Goal: Task Accomplishment & Management: Use online tool/utility

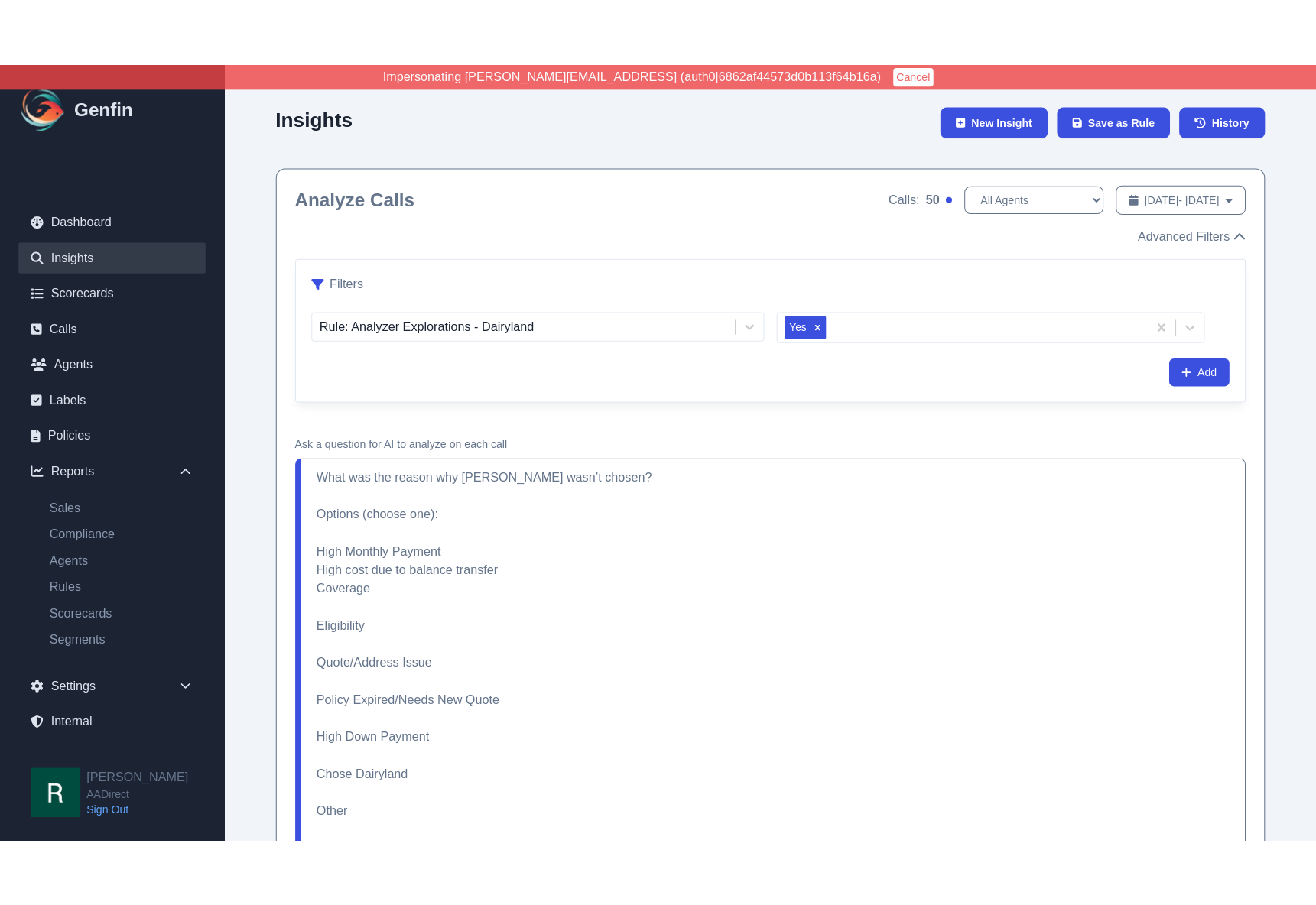
scroll to position [3546, 0]
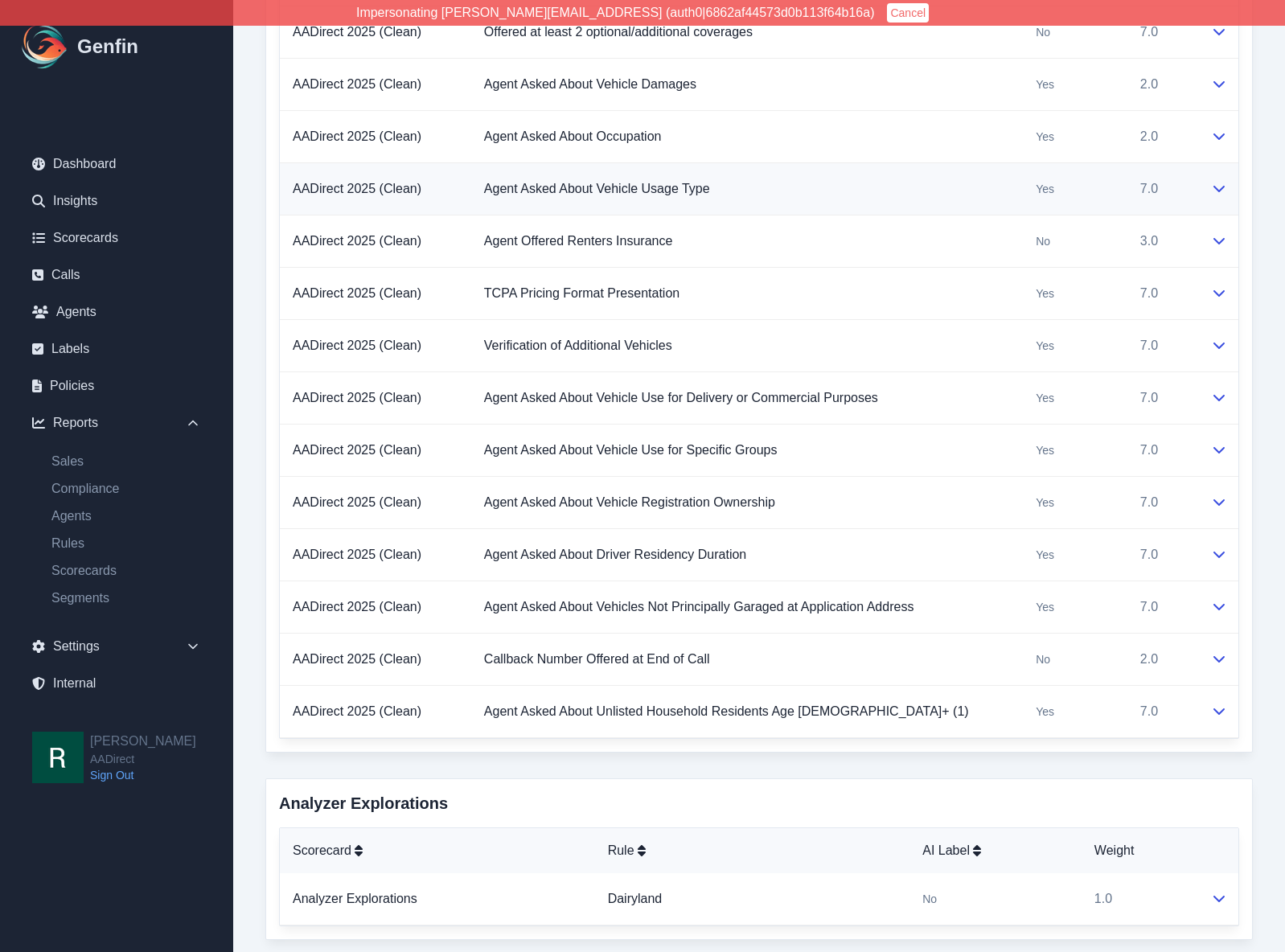
scroll to position [1809, 0]
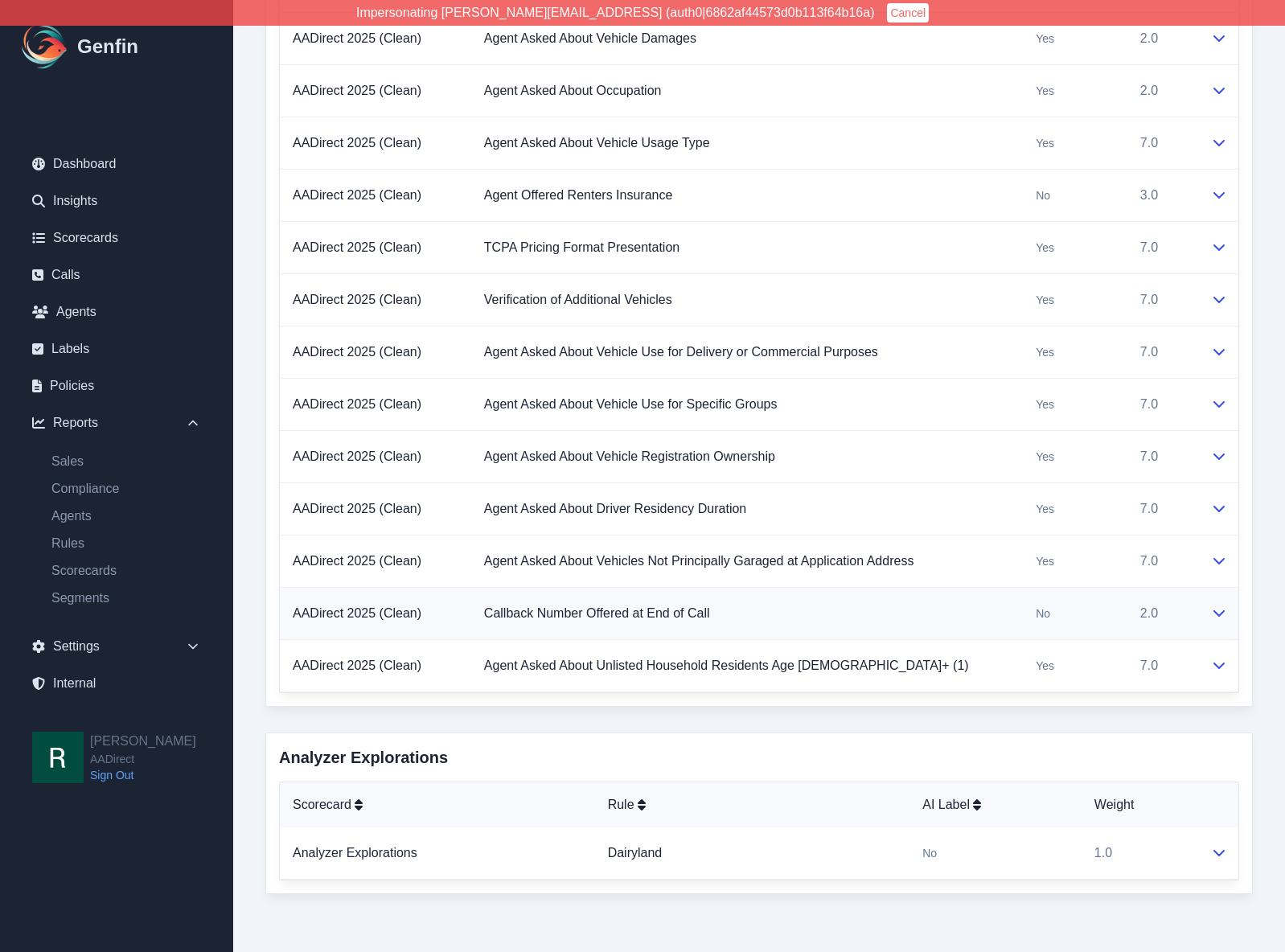
click at [906, 608] on td "Callback Number Offered at End of Call" at bounding box center [747, 614] width 552 height 53
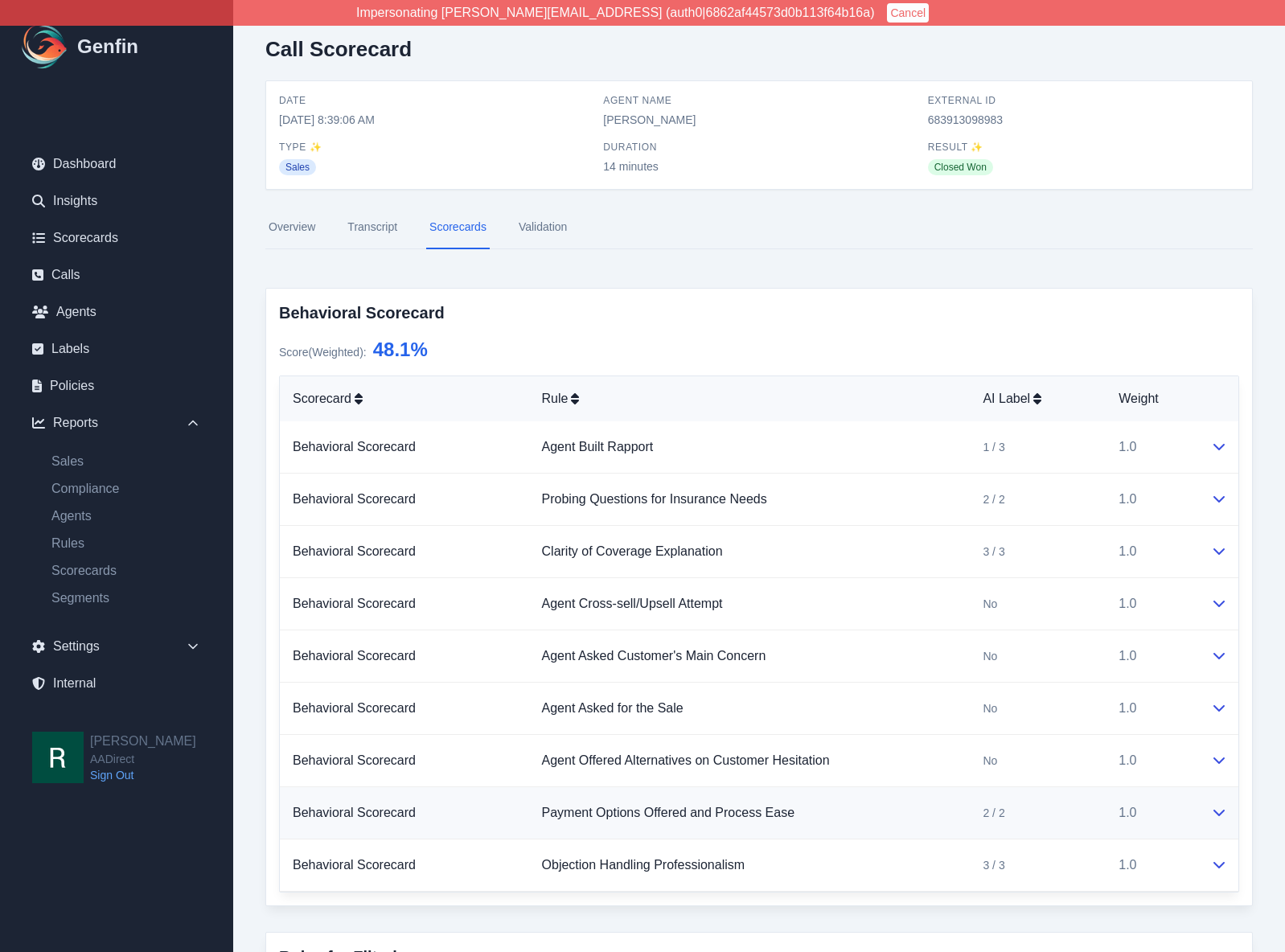
scroll to position [0, 0]
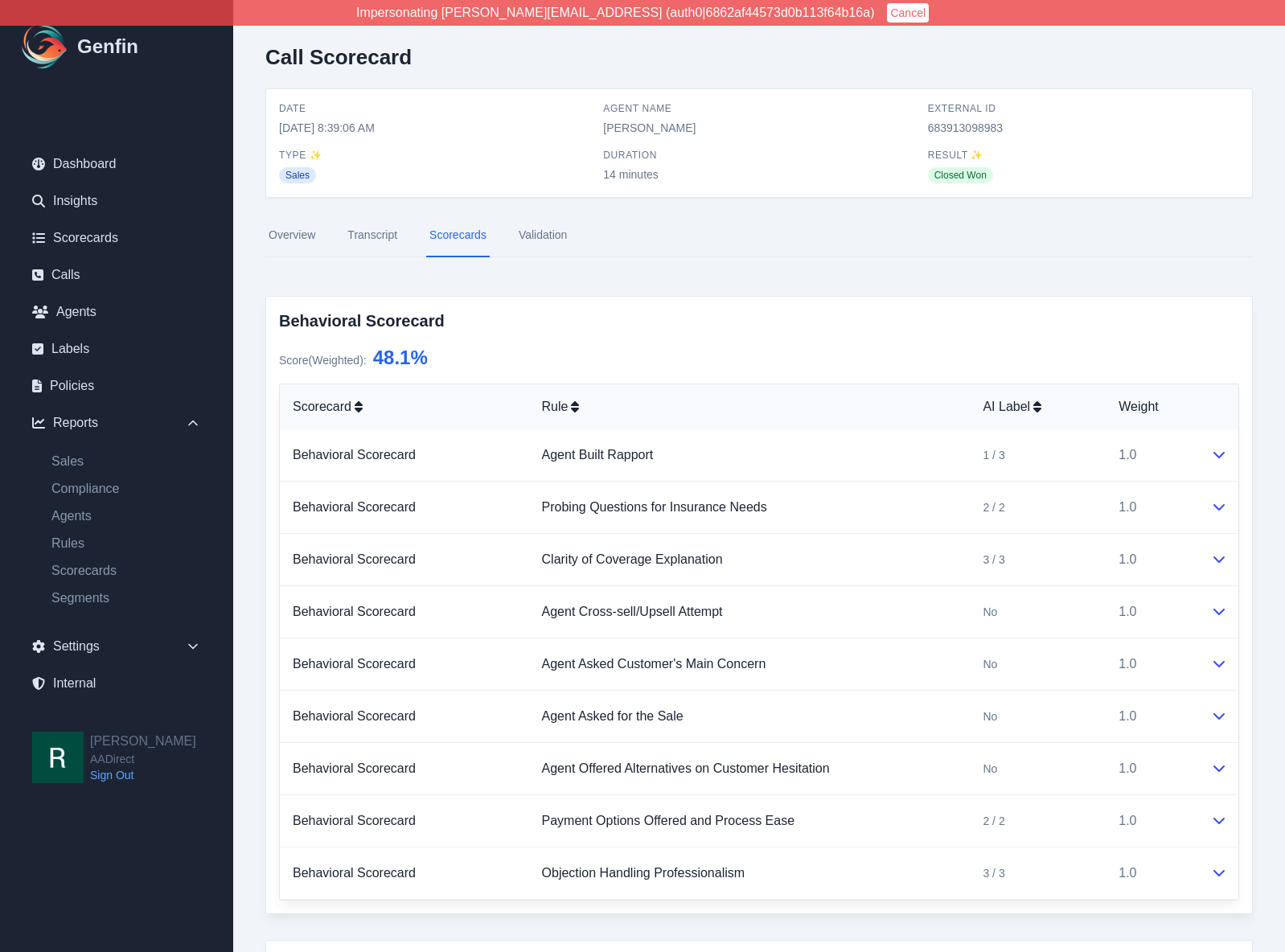
click at [540, 235] on link "Validation" at bounding box center [543, 236] width 55 height 43
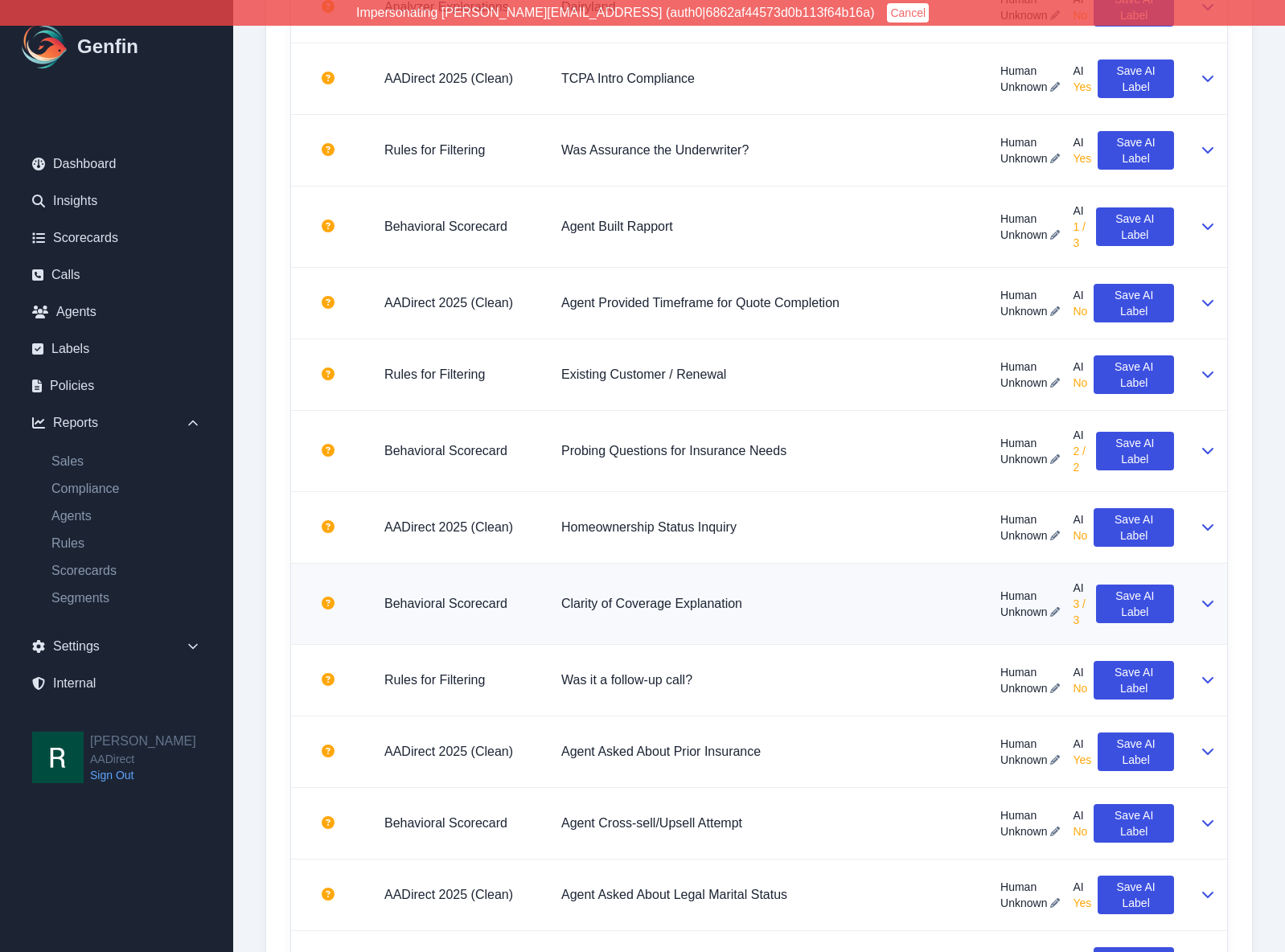
scroll to position [2023, 0]
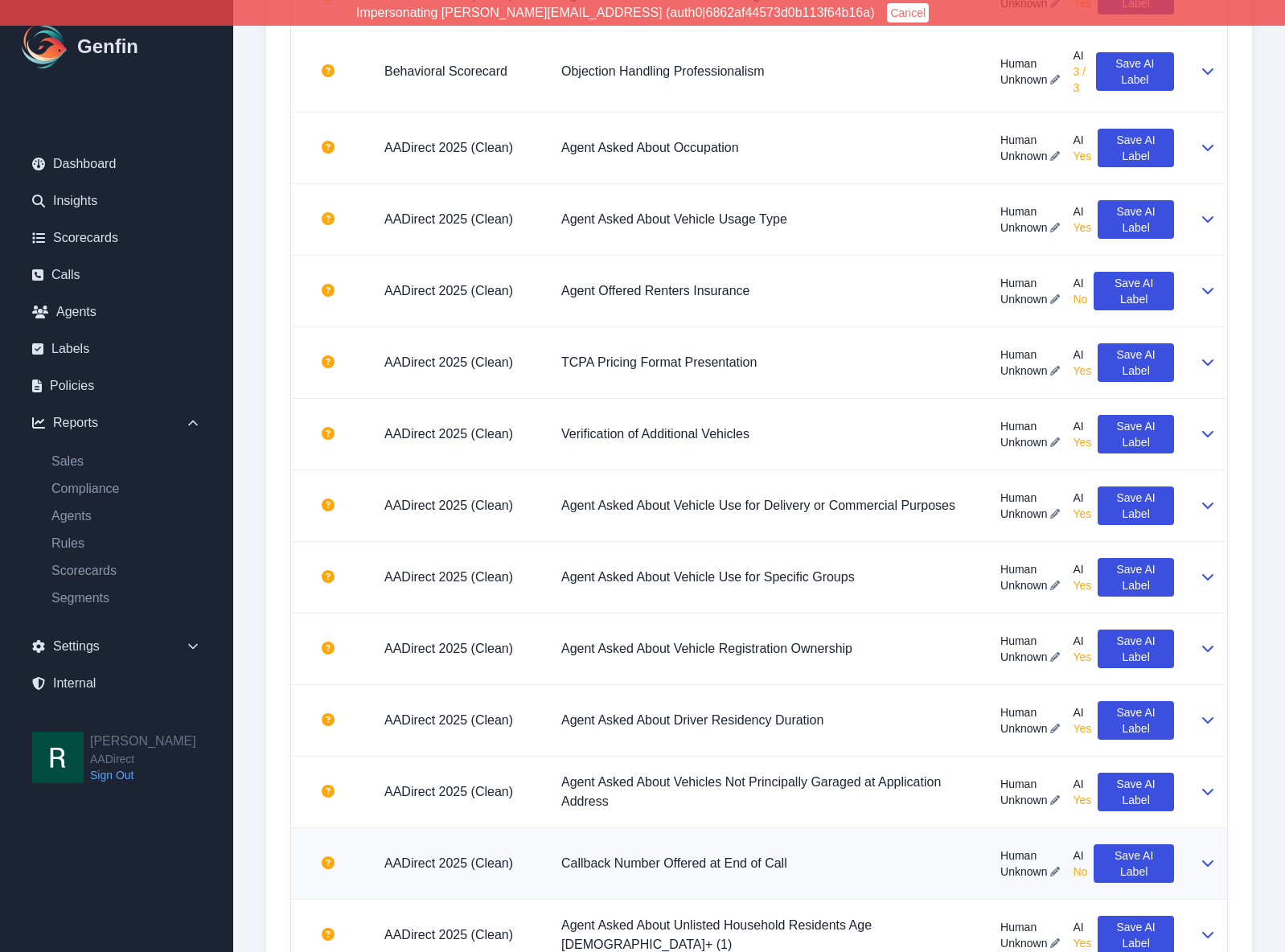
click at [1051, 867] on icon at bounding box center [1056, 872] width 10 height 10
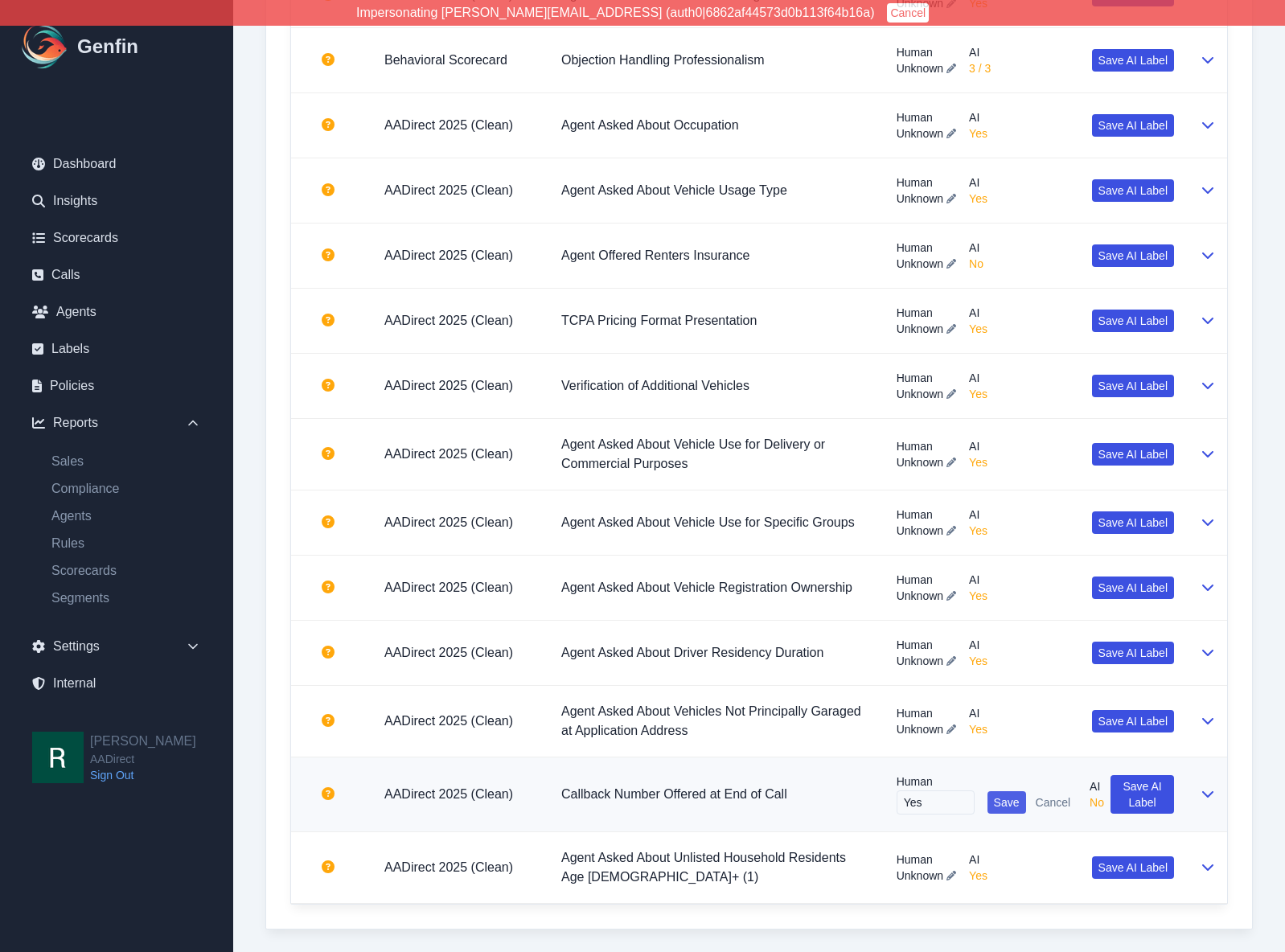
type input "Yes"
click at [996, 802] on span "Save" at bounding box center [1006, 802] width 26 height 16
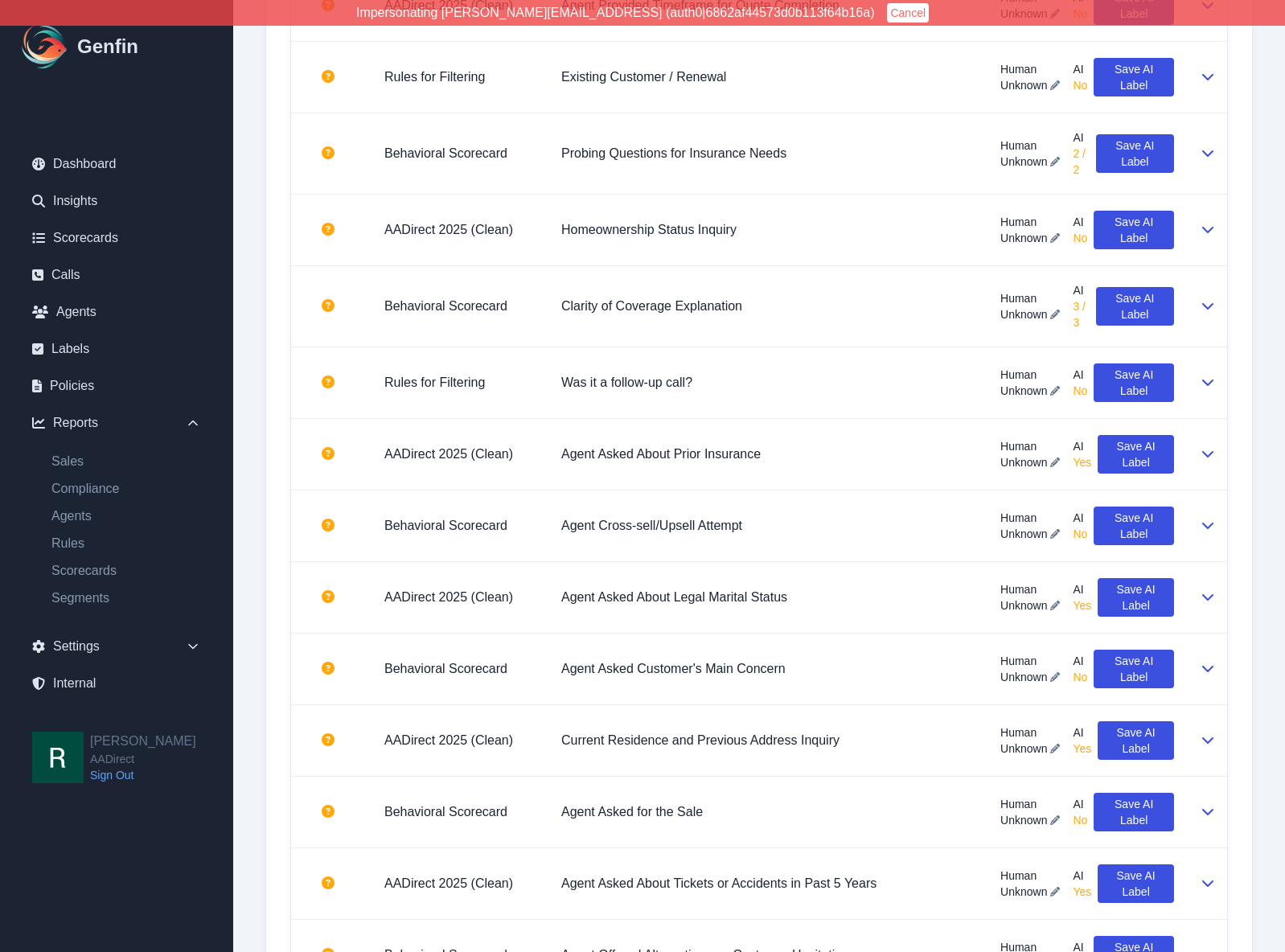
scroll to position [0, 0]
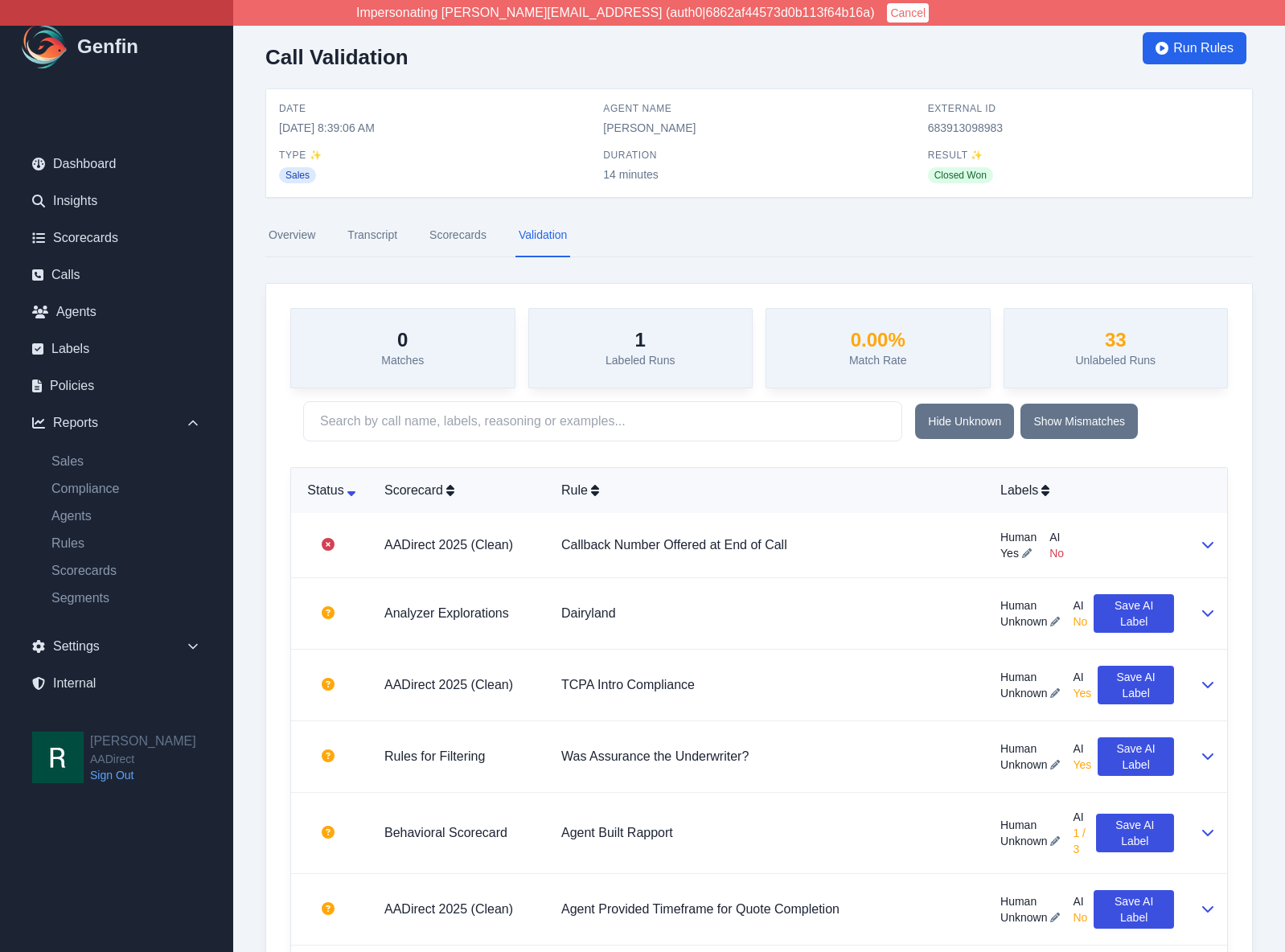
click at [464, 232] on link "Scorecards" at bounding box center [458, 236] width 63 height 43
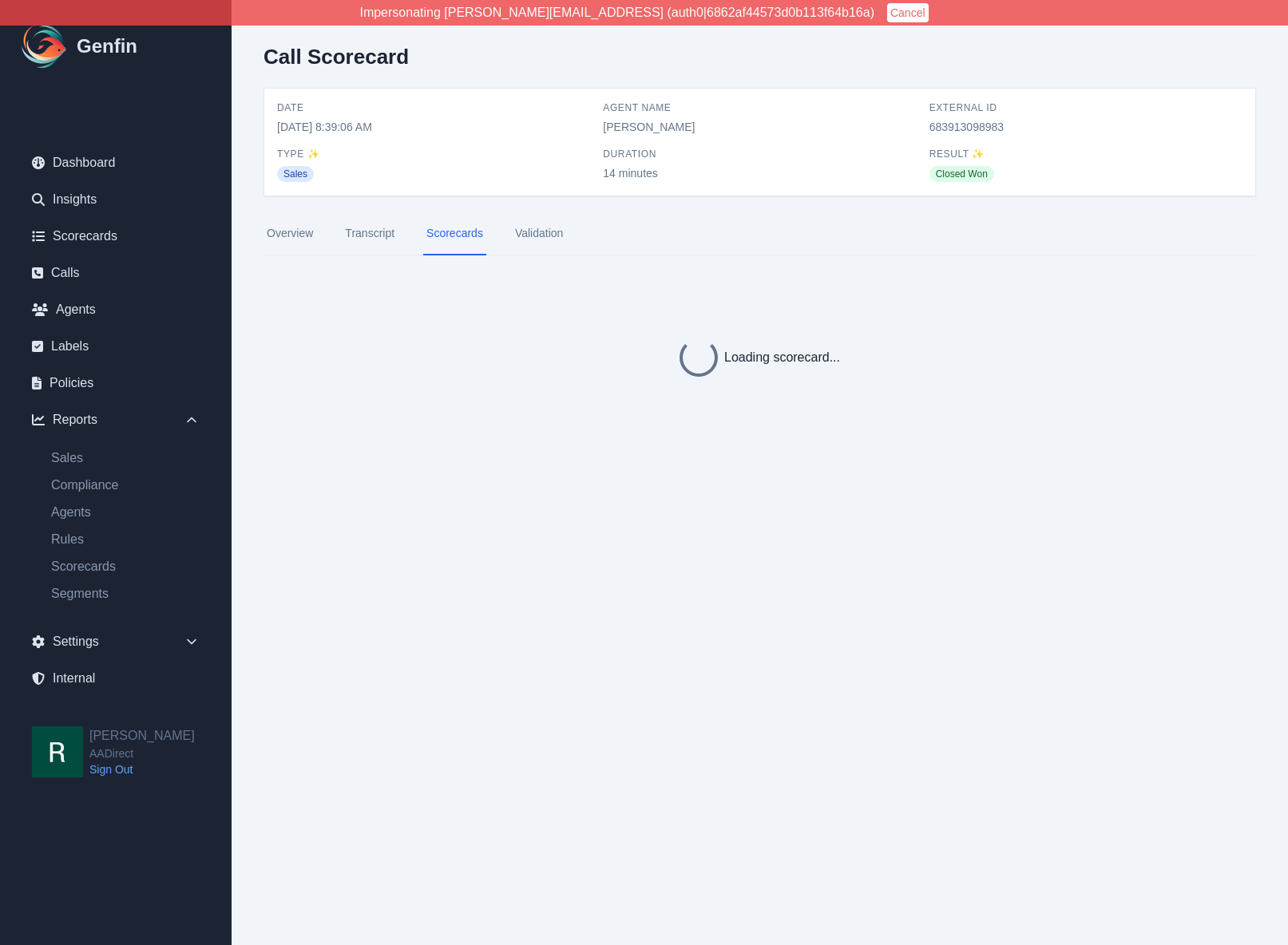
click at [379, 232] on link "Transcript" at bounding box center [370, 234] width 56 height 43
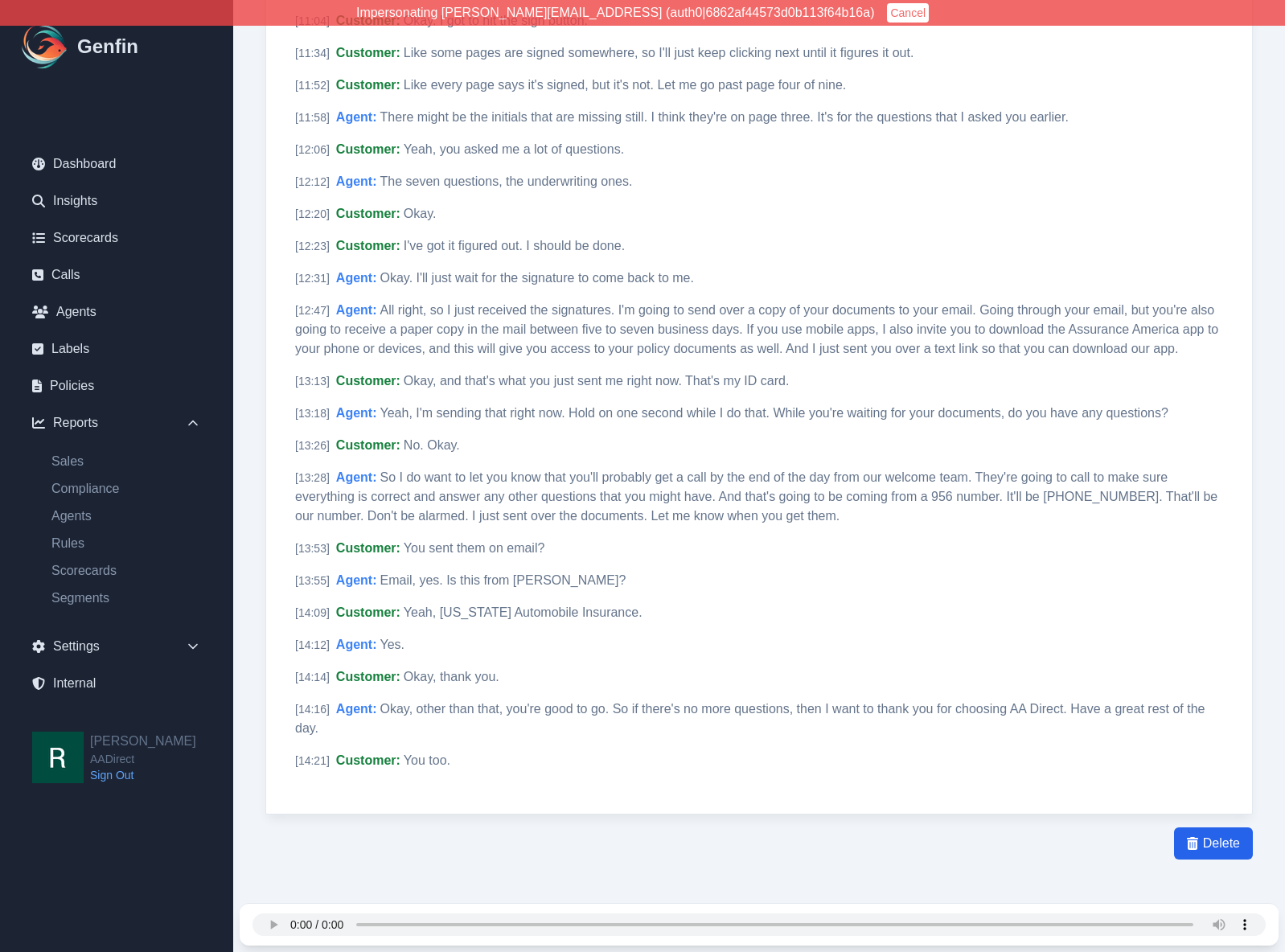
scroll to position [2920, 0]
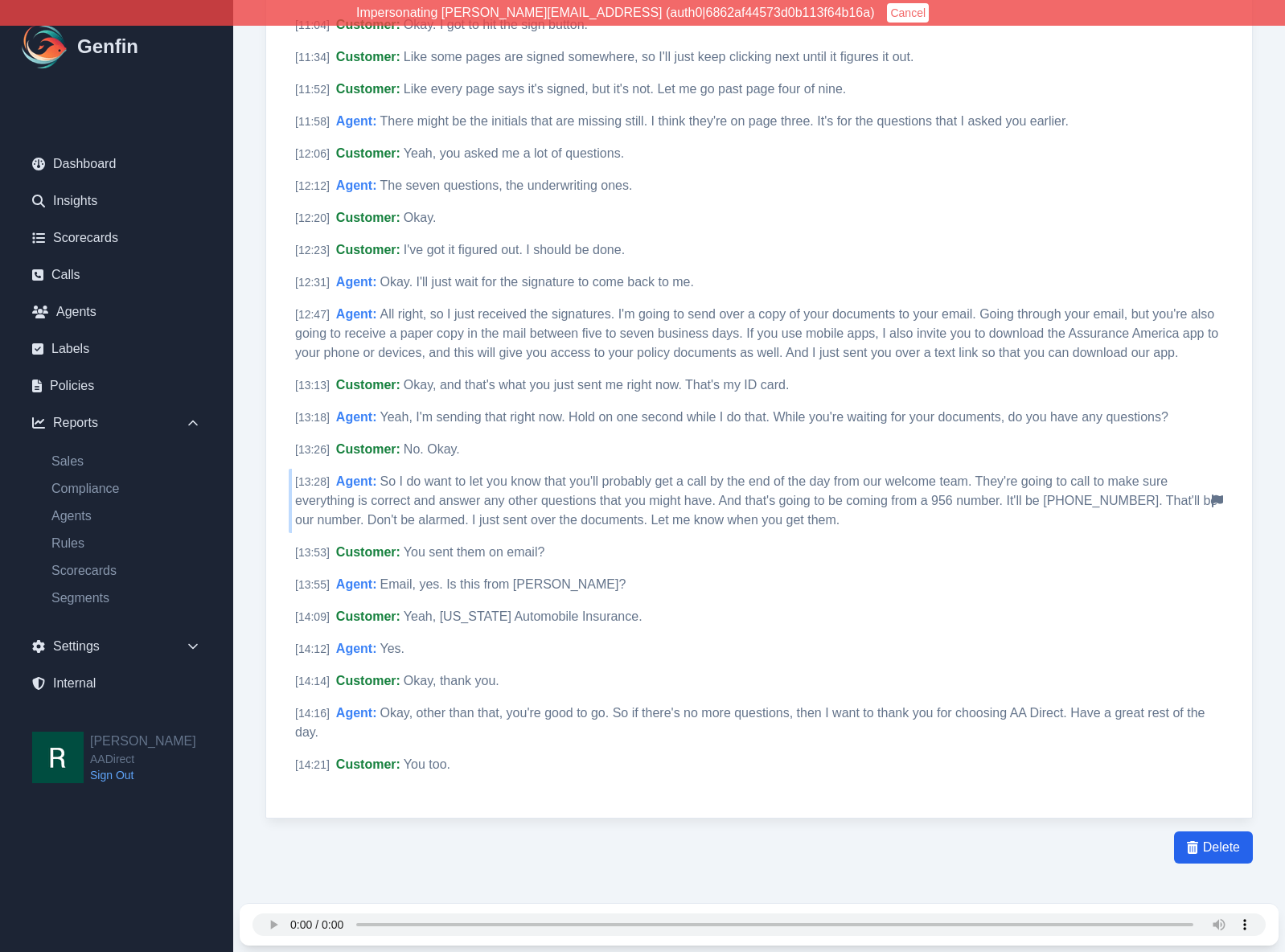
click at [1056, 497] on span "So I do want to let you know that you'll probably get a call by the end of the …" at bounding box center [756, 500] width 922 height 53
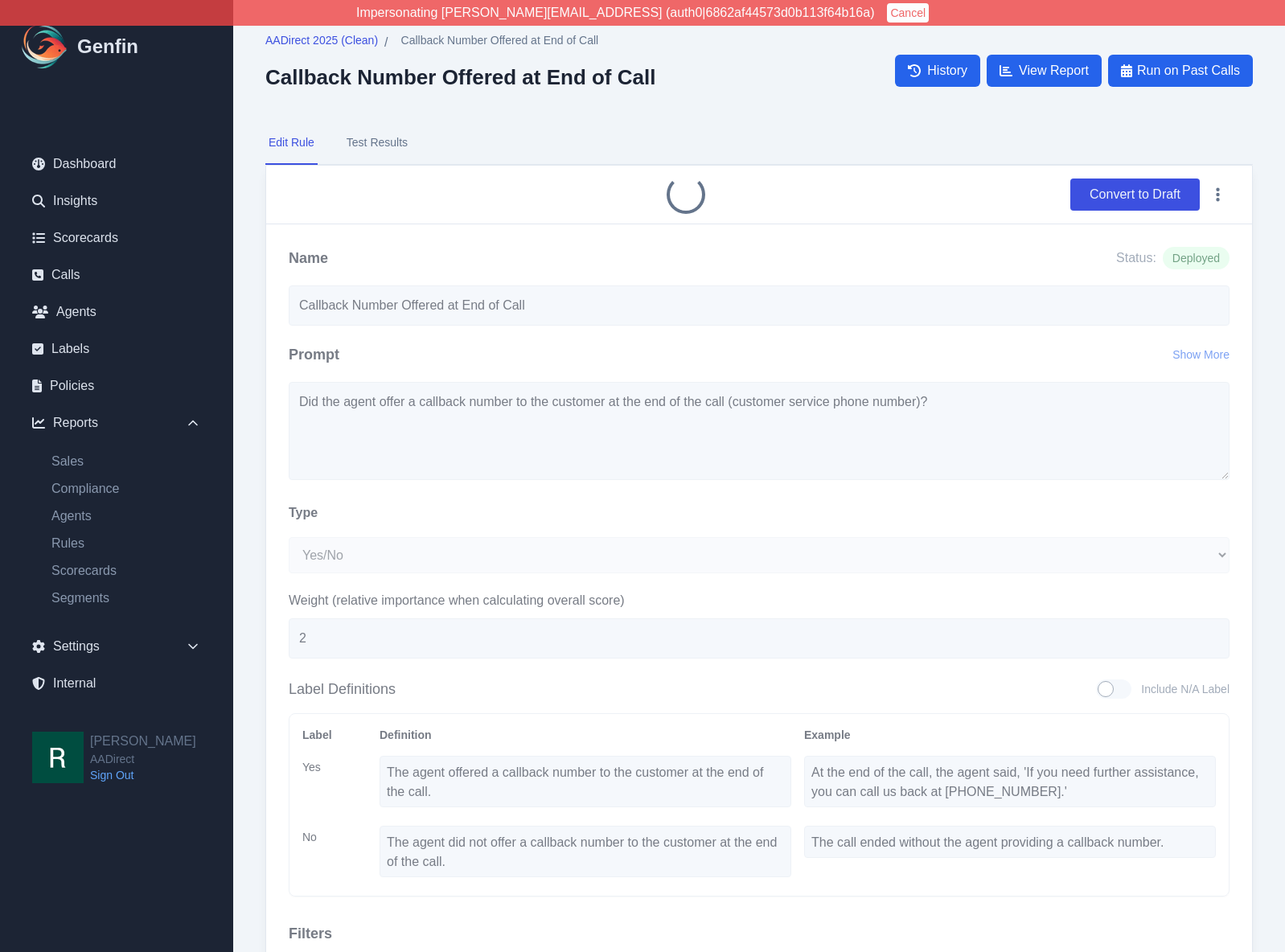
select select "Yes/No"
click at [1142, 193] on button "Convert to Draft" at bounding box center [1135, 194] width 129 height 33
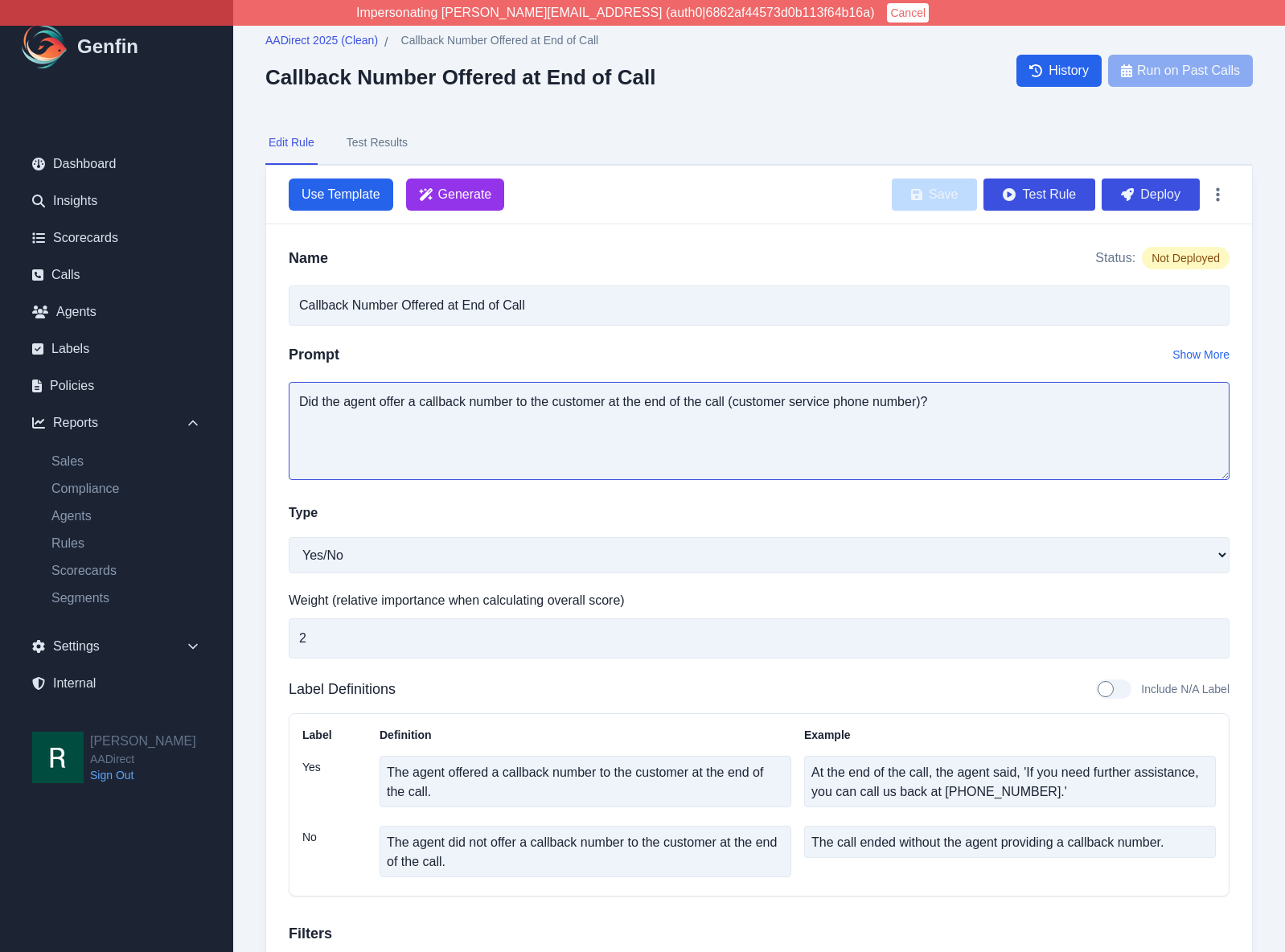
click at [444, 402] on textarea "Did the agent offer a callback number to the customer at the end of the call (c…" at bounding box center [759, 431] width 941 height 98
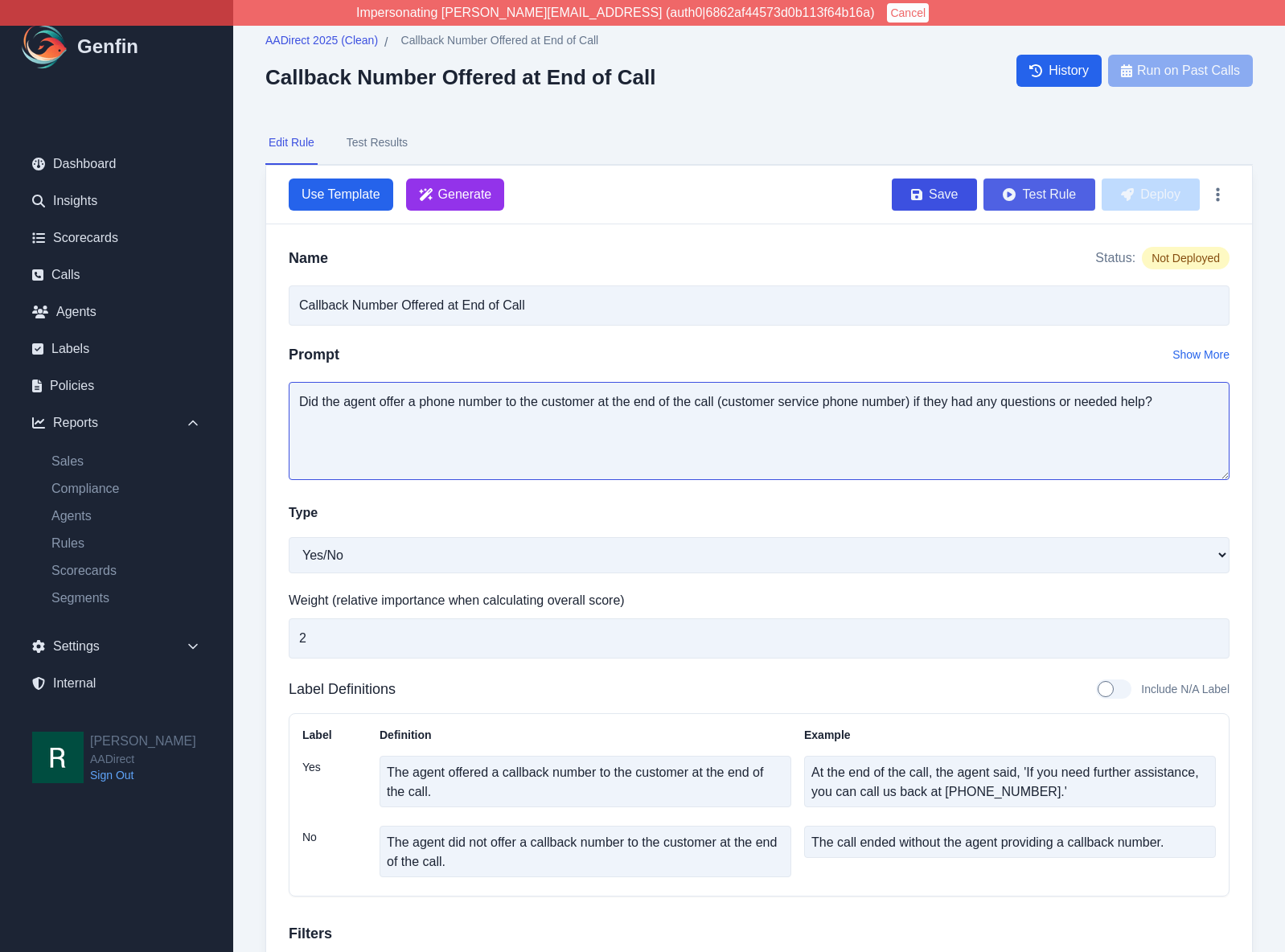
type textarea "Did the agent offer a phone number to the customer at the end of the call (cust…"
click at [1046, 195] on button "Test Rule" at bounding box center [1040, 194] width 112 height 33
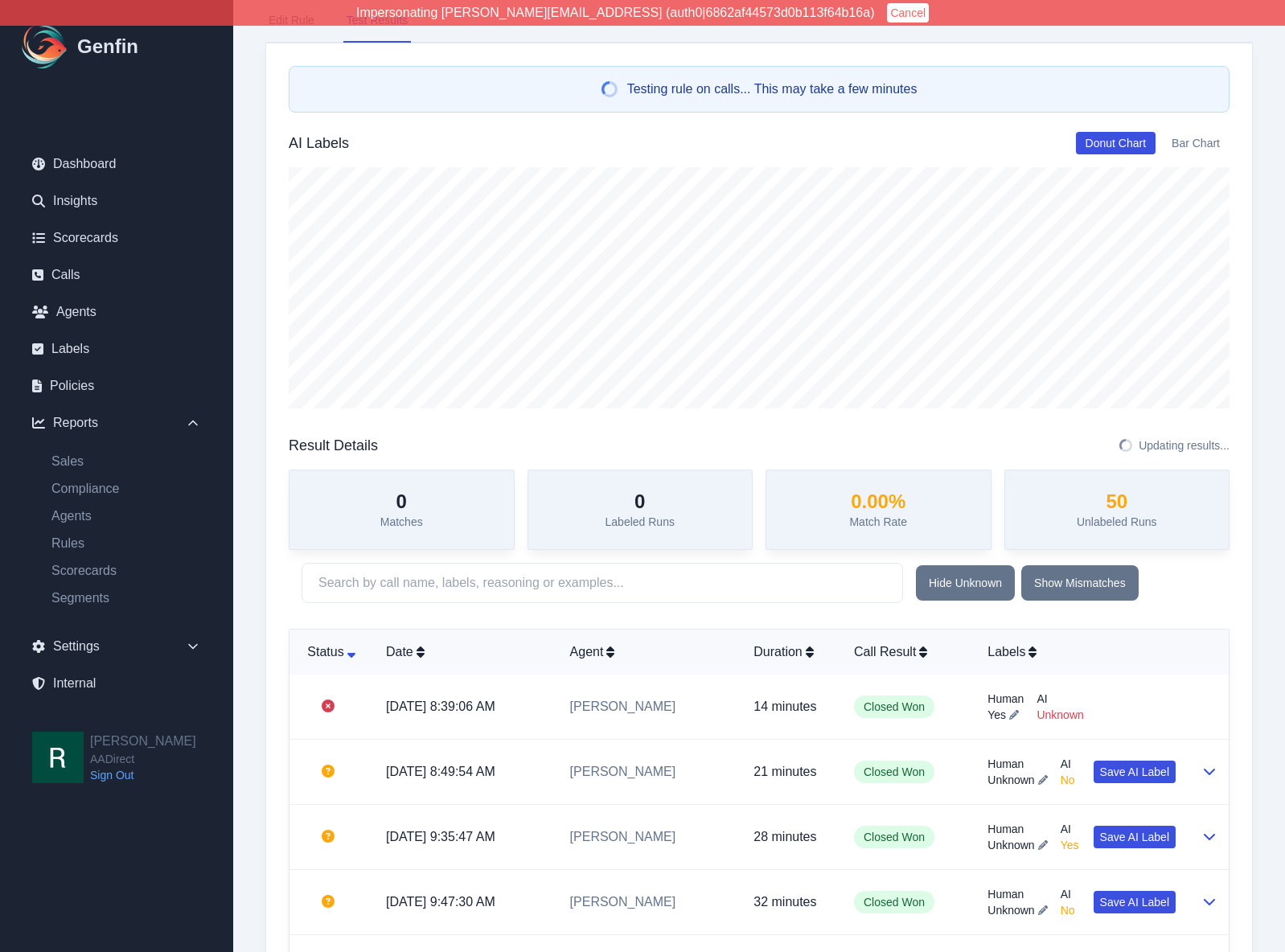
scroll to position [94, 0]
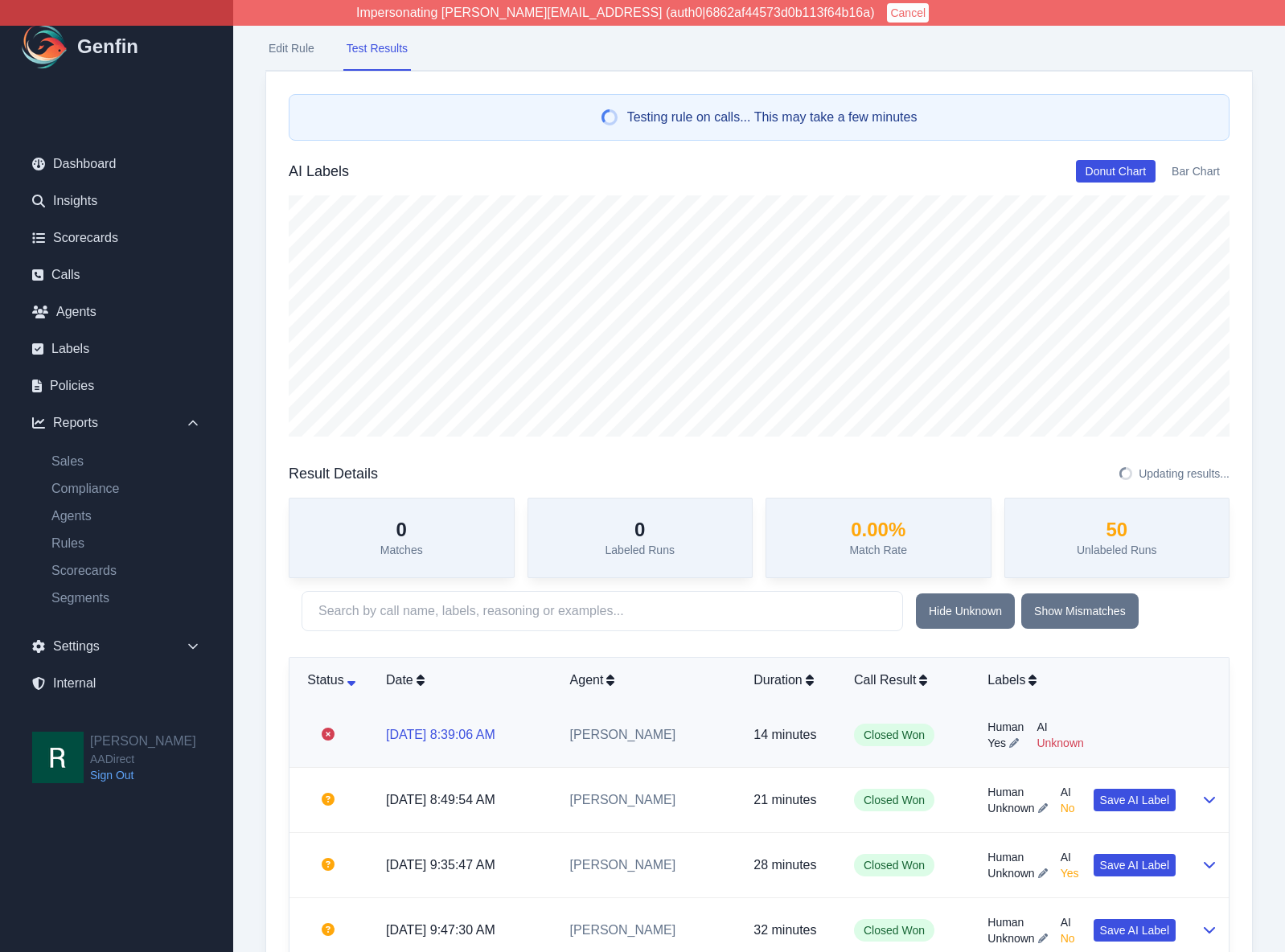
click at [464, 733] on link "[DATE] 8:39:06 AM" at bounding box center [440, 734] width 109 height 13
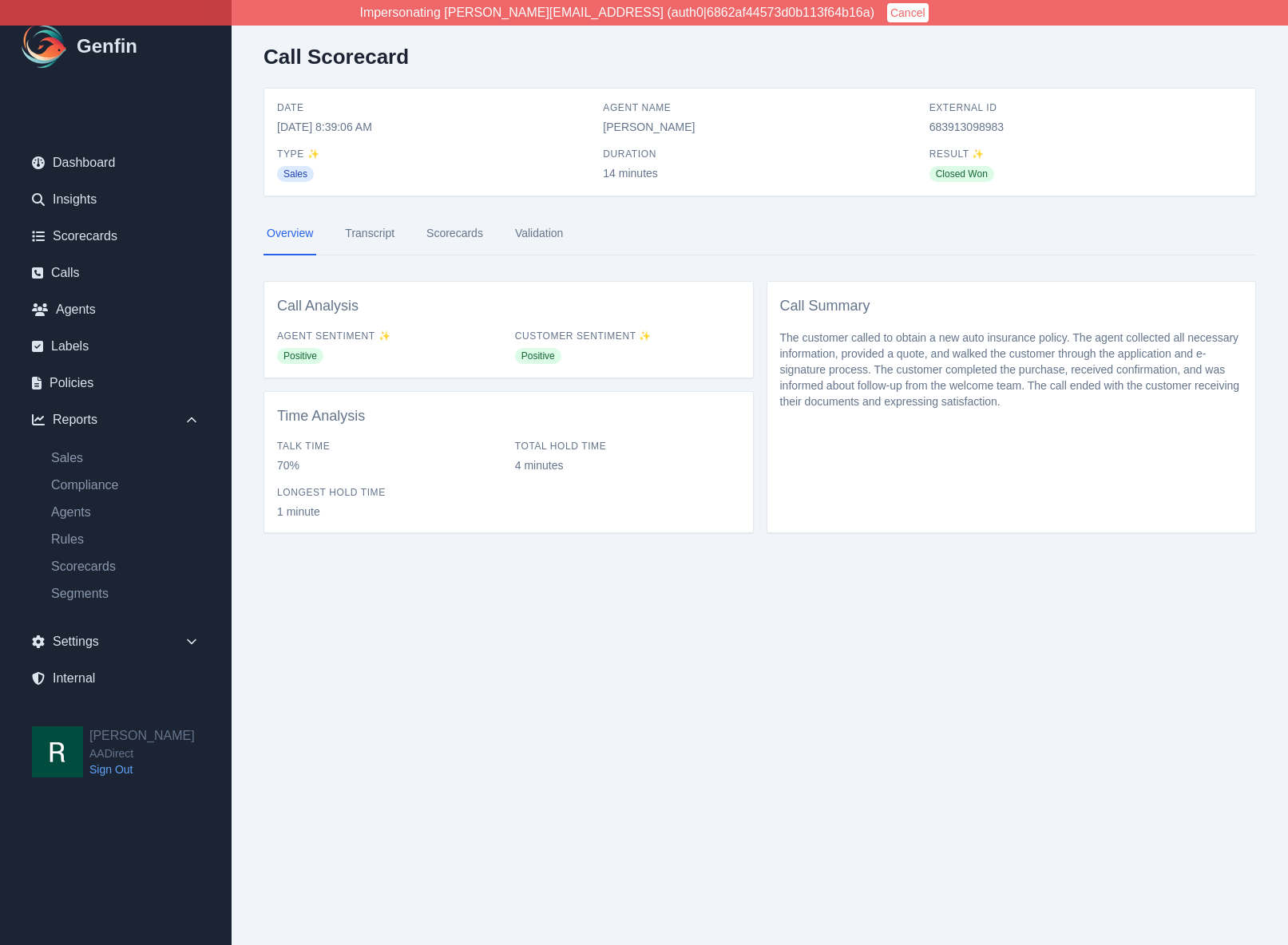
click at [531, 223] on link "Validation" at bounding box center [539, 234] width 55 height 43
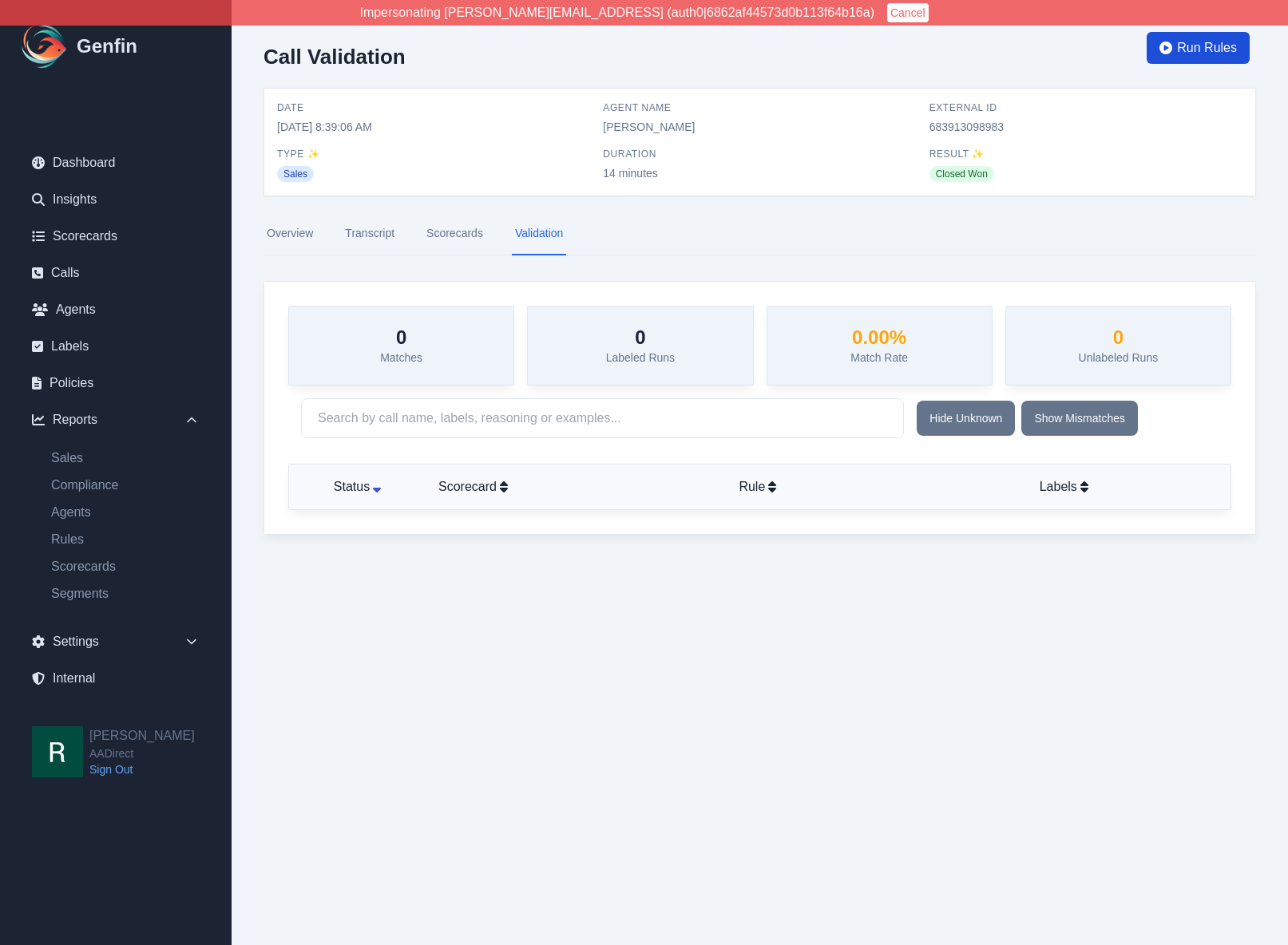
click at [1196, 47] on span "Run Rules" at bounding box center [1207, 47] width 60 height 19
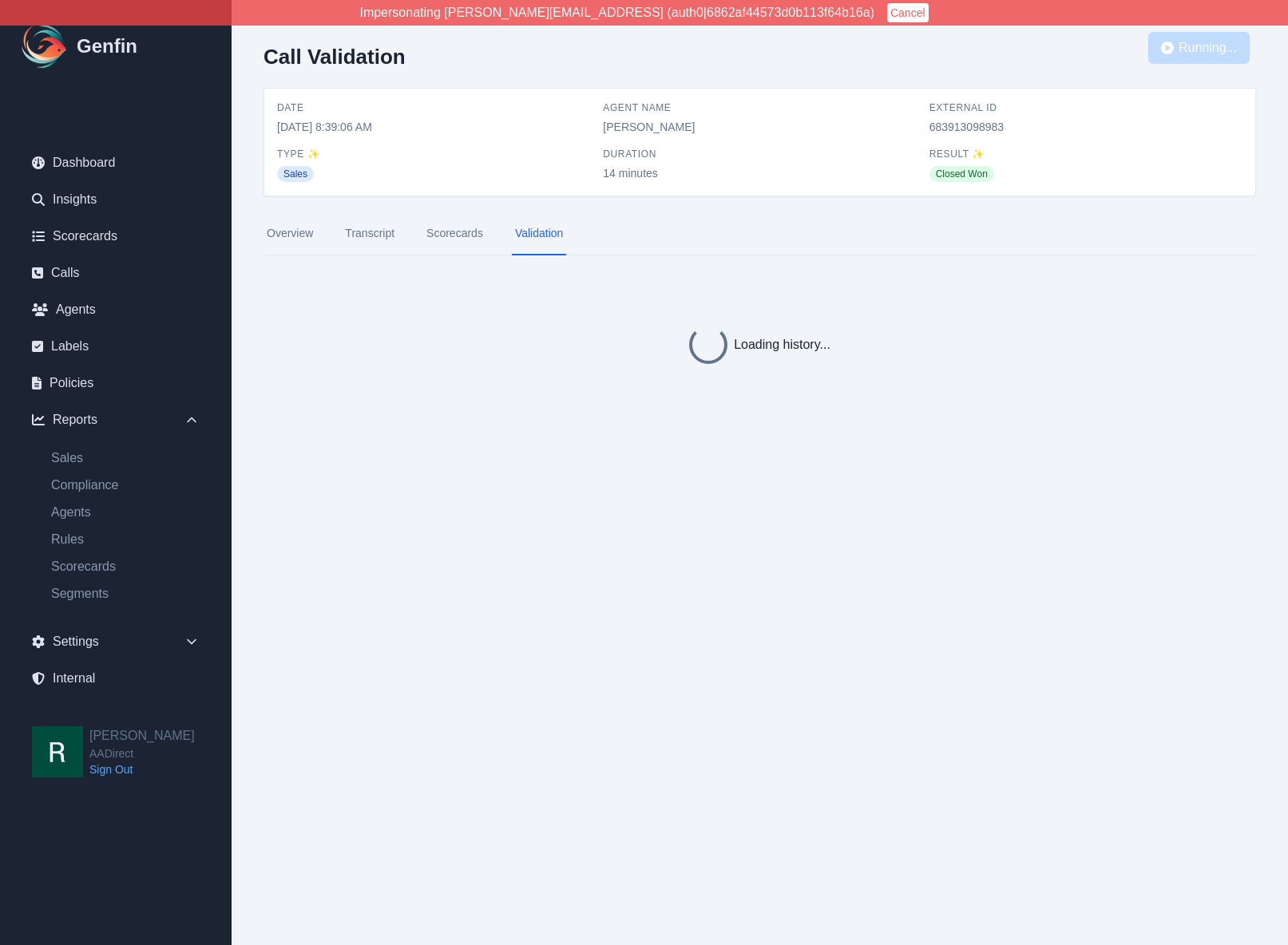
click at [932, 440] on html "Impersonating shane+aadirect@genfin.ai (auth0|6862af44573d0b113f64b16a) Cancel …" at bounding box center [644, 220] width 1288 height 440
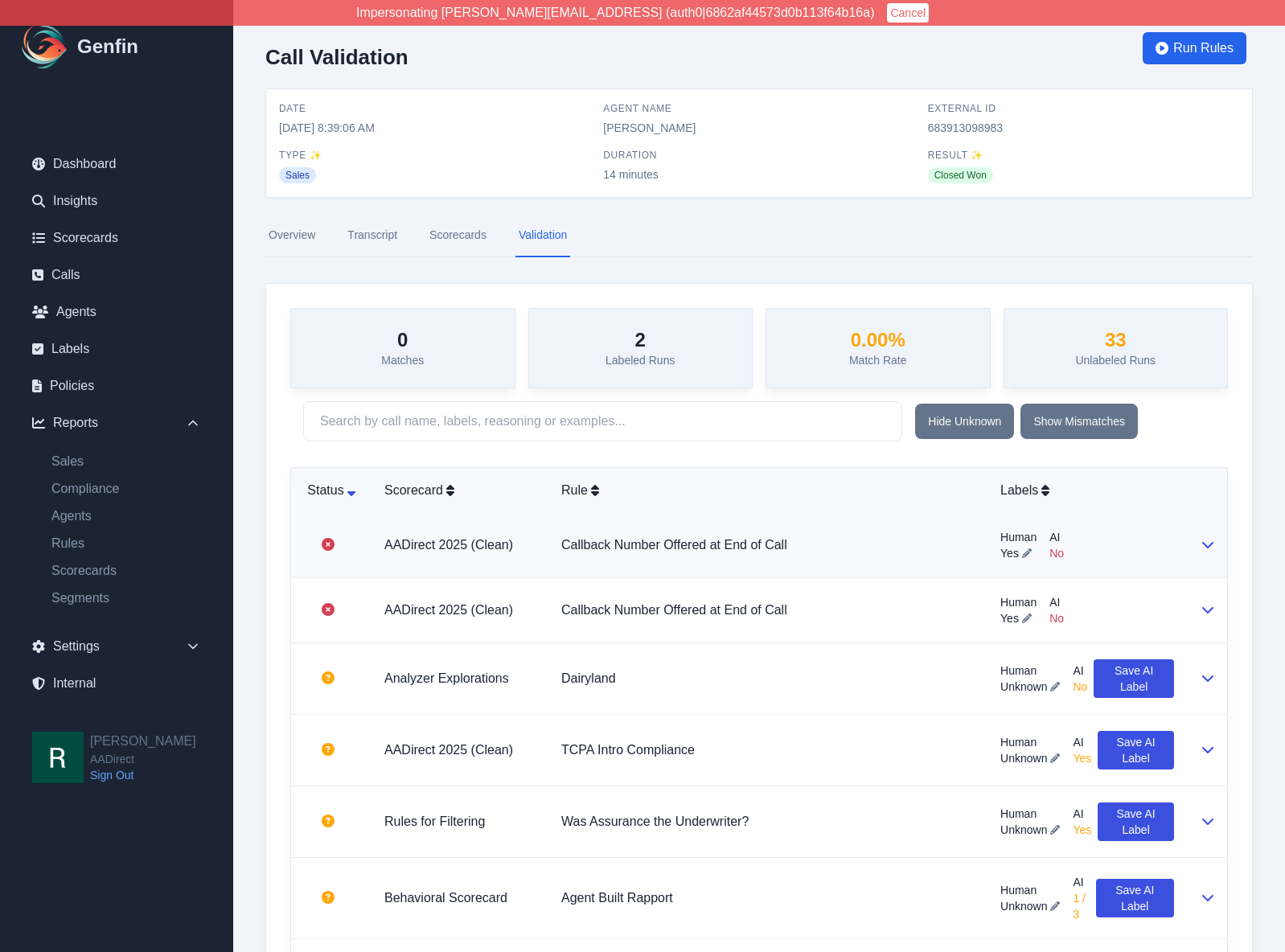
click at [913, 542] on td "Callback Number Offered at End of Call" at bounding box center [768, 545] width 439 height 65
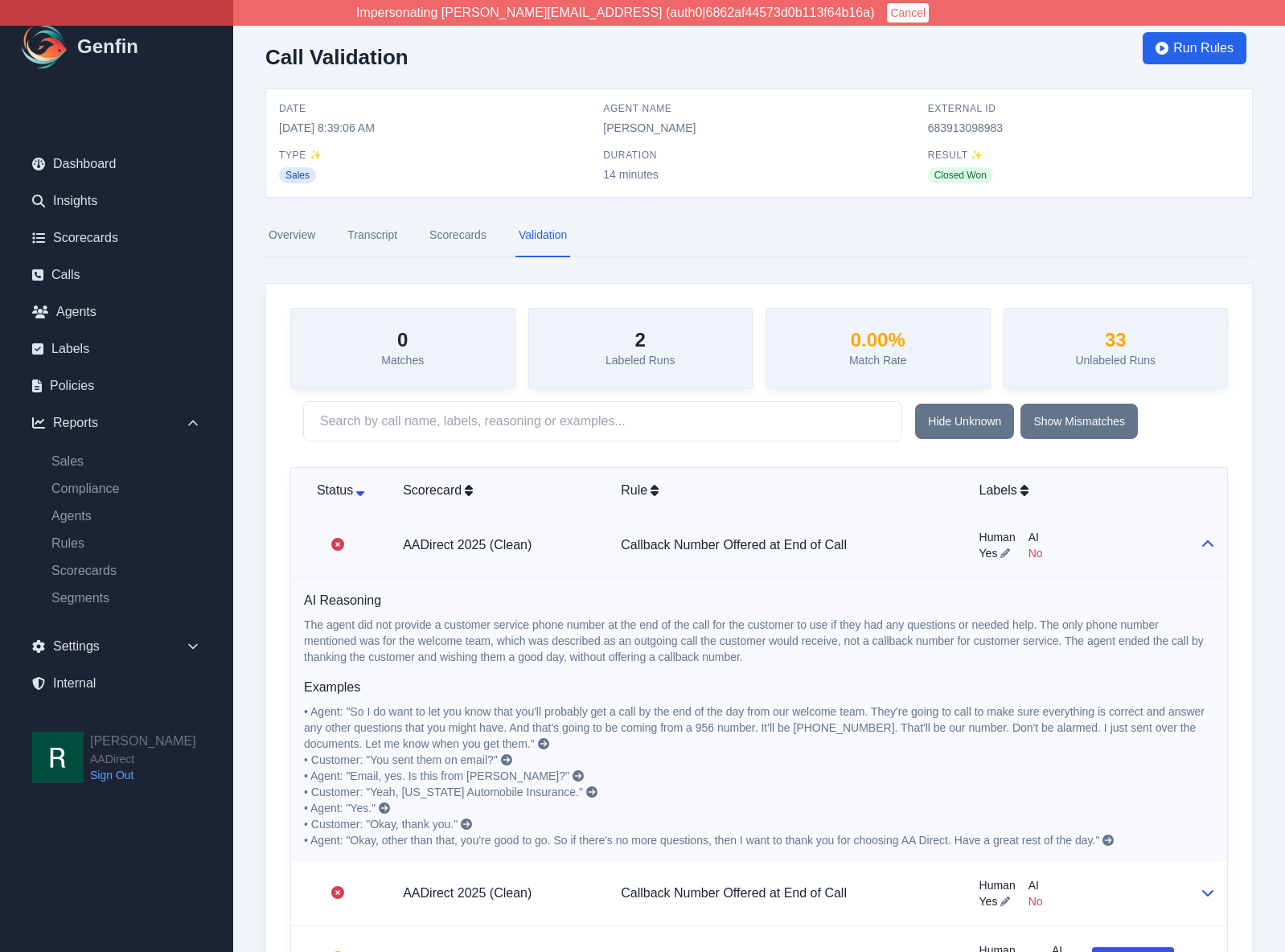
click at [477, 636] on p "The agent did not provide a customer service phone number at the end of the cal…" at bounding box center [760, 641] width 911 height 48
click at [1197, 48] on span "Run Rules" at bounding box center [1203, 48] width 60 height 19
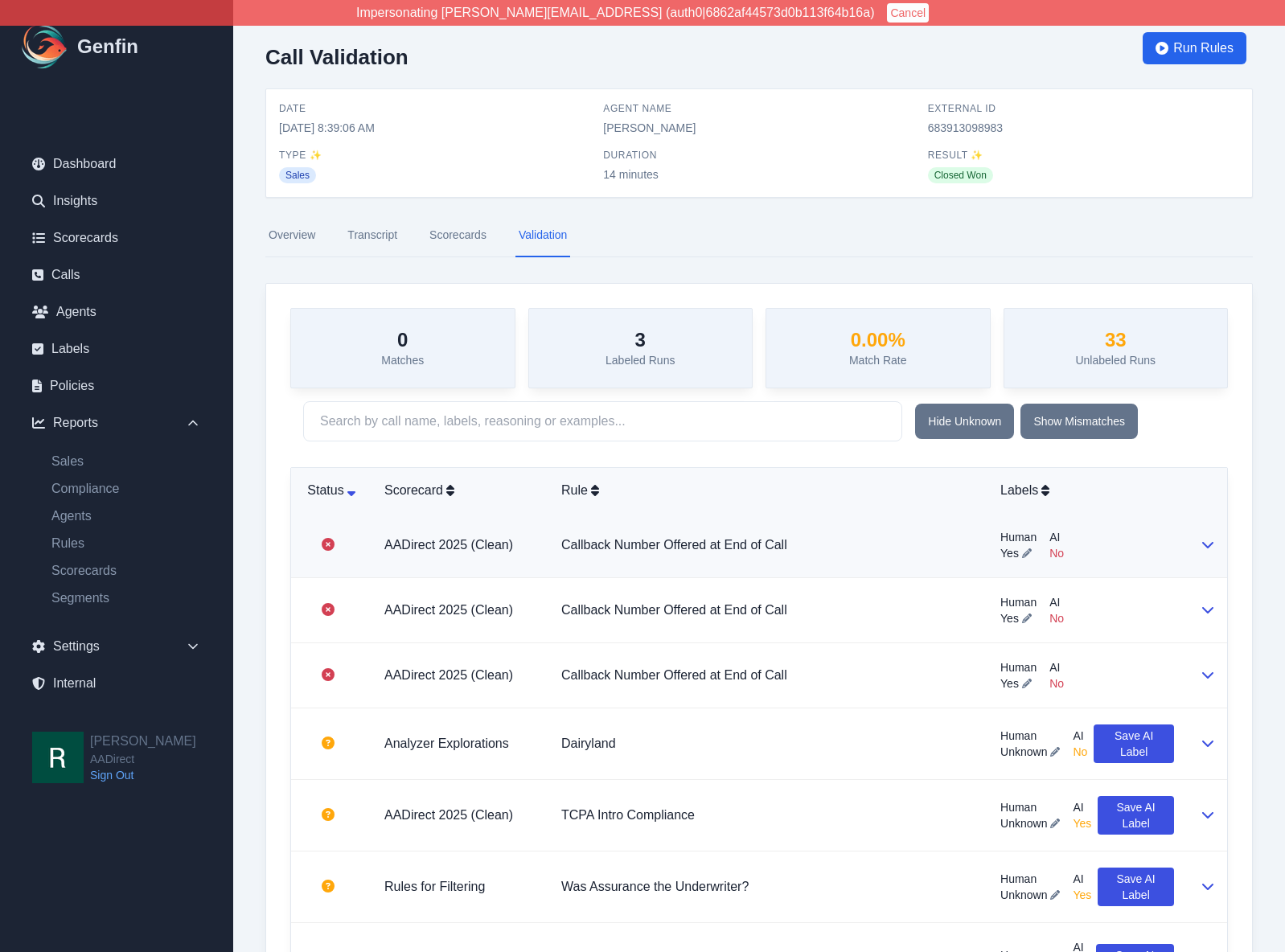
click at [1155, 547] on div "Human Yes AI No" at bounding box center [1087, 545] width 173 height 33
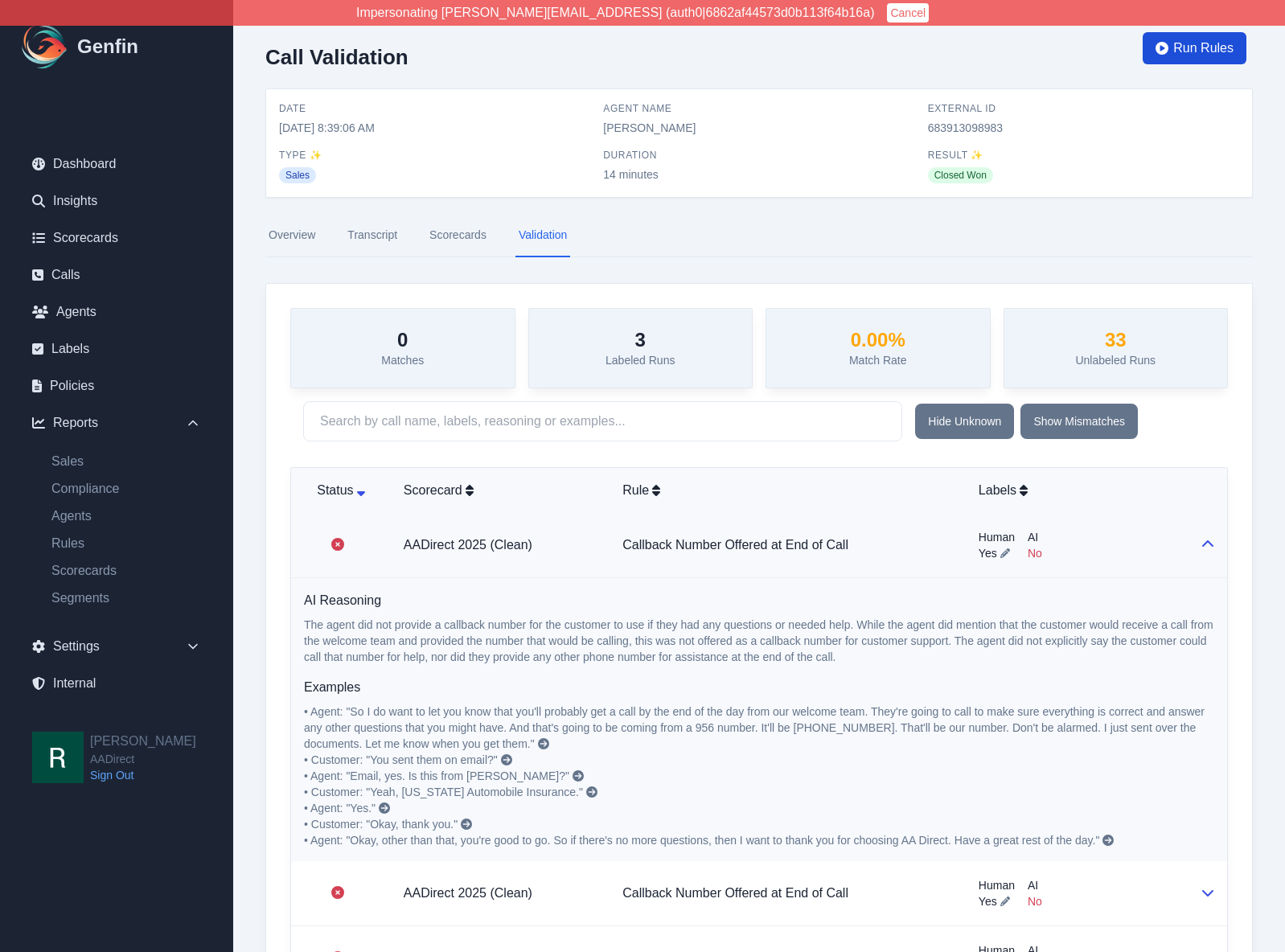
click at [1203, 48] on span "Run Rules" at bounding box center [1203, 48] width 60 height 19
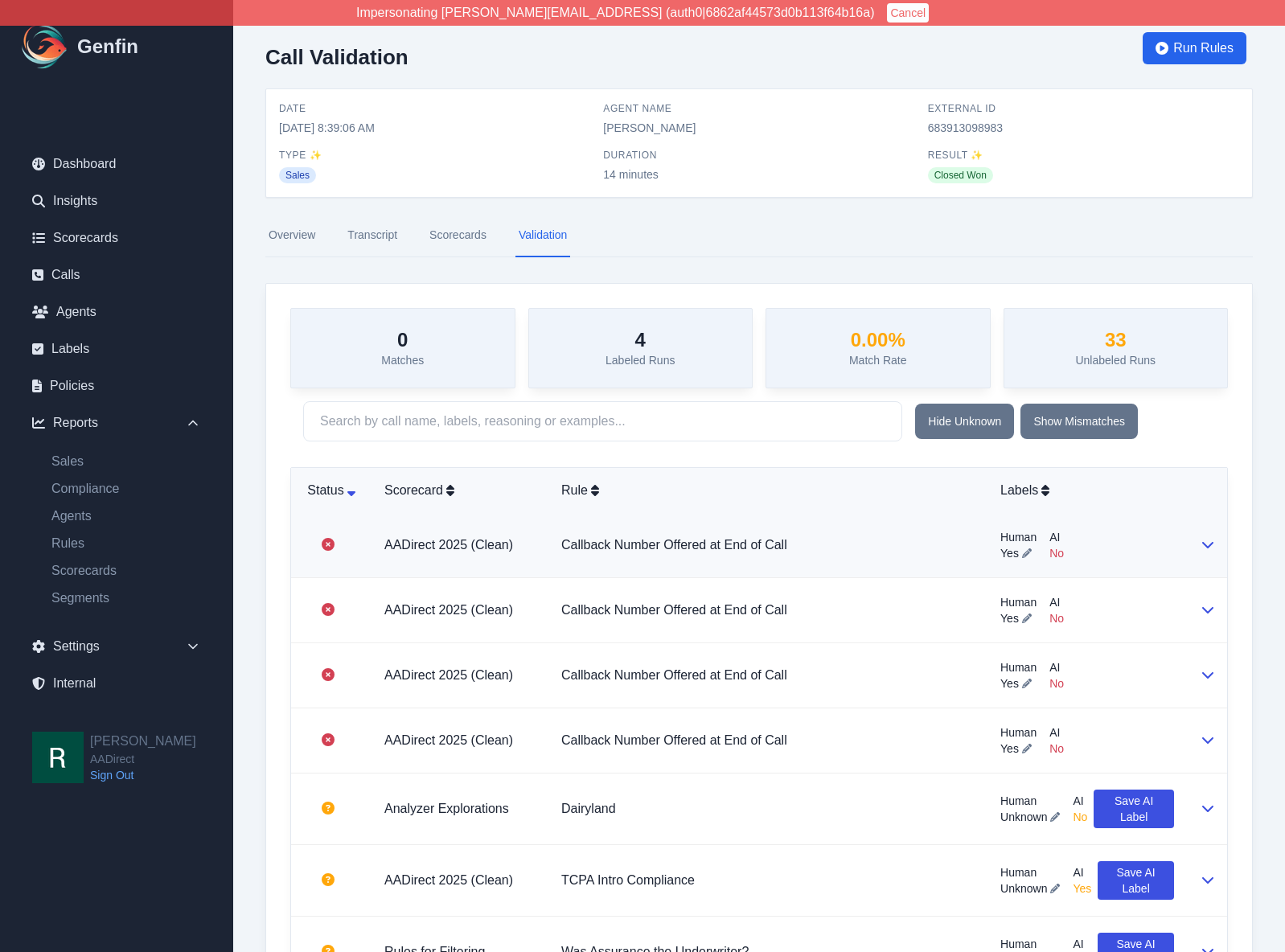
click at [1169, 536] on div "Human Yes AI No" at bounding box center [1087, 545] width 173 height 33
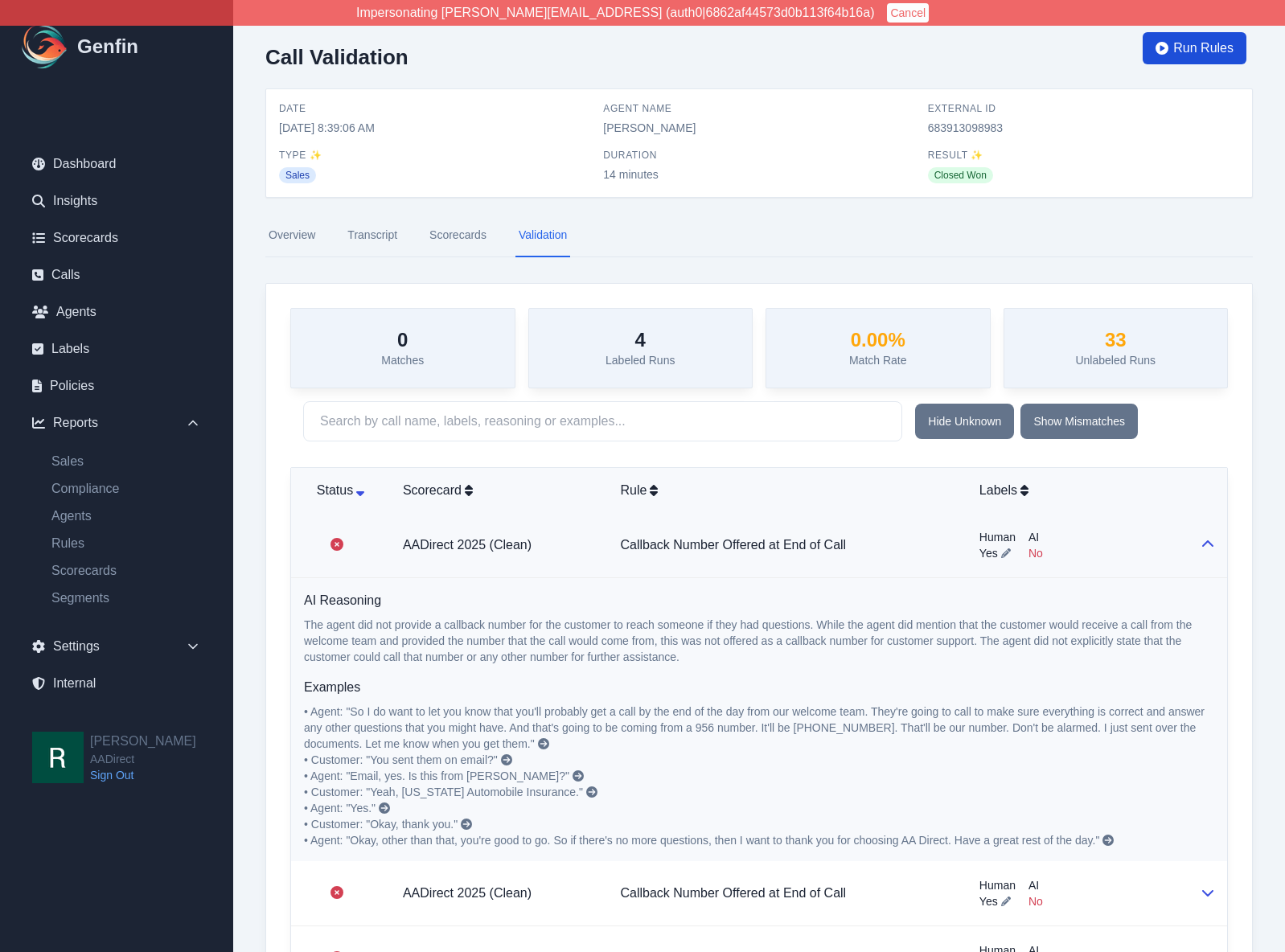
click at [1198, 48] on span "Run Rules" at bounding box center [1203, 48] width 60 height 19
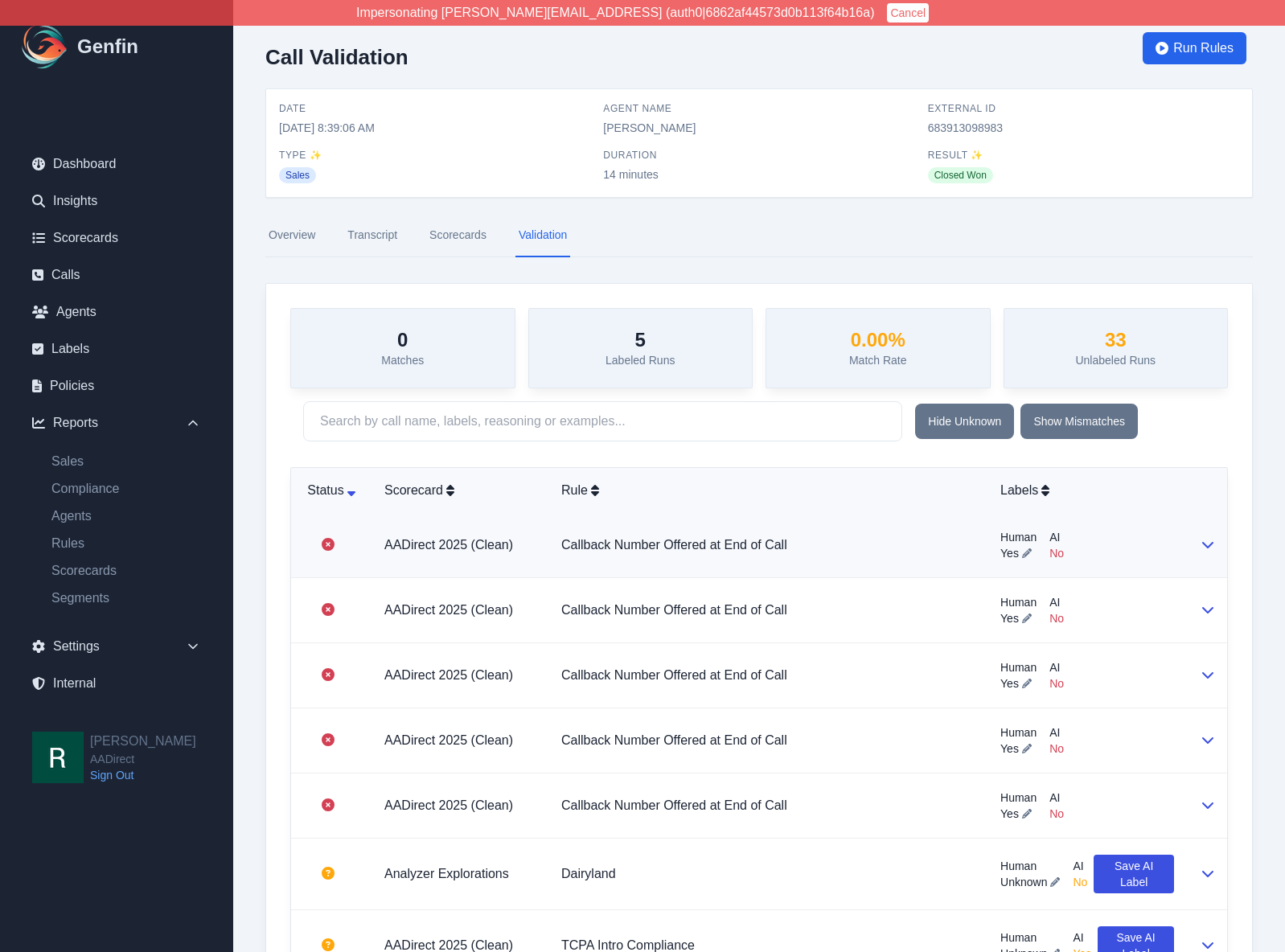
click at [1157, 540] on div "Human Yes AI No" at bounding box center [1087, 545] width 173 height 33
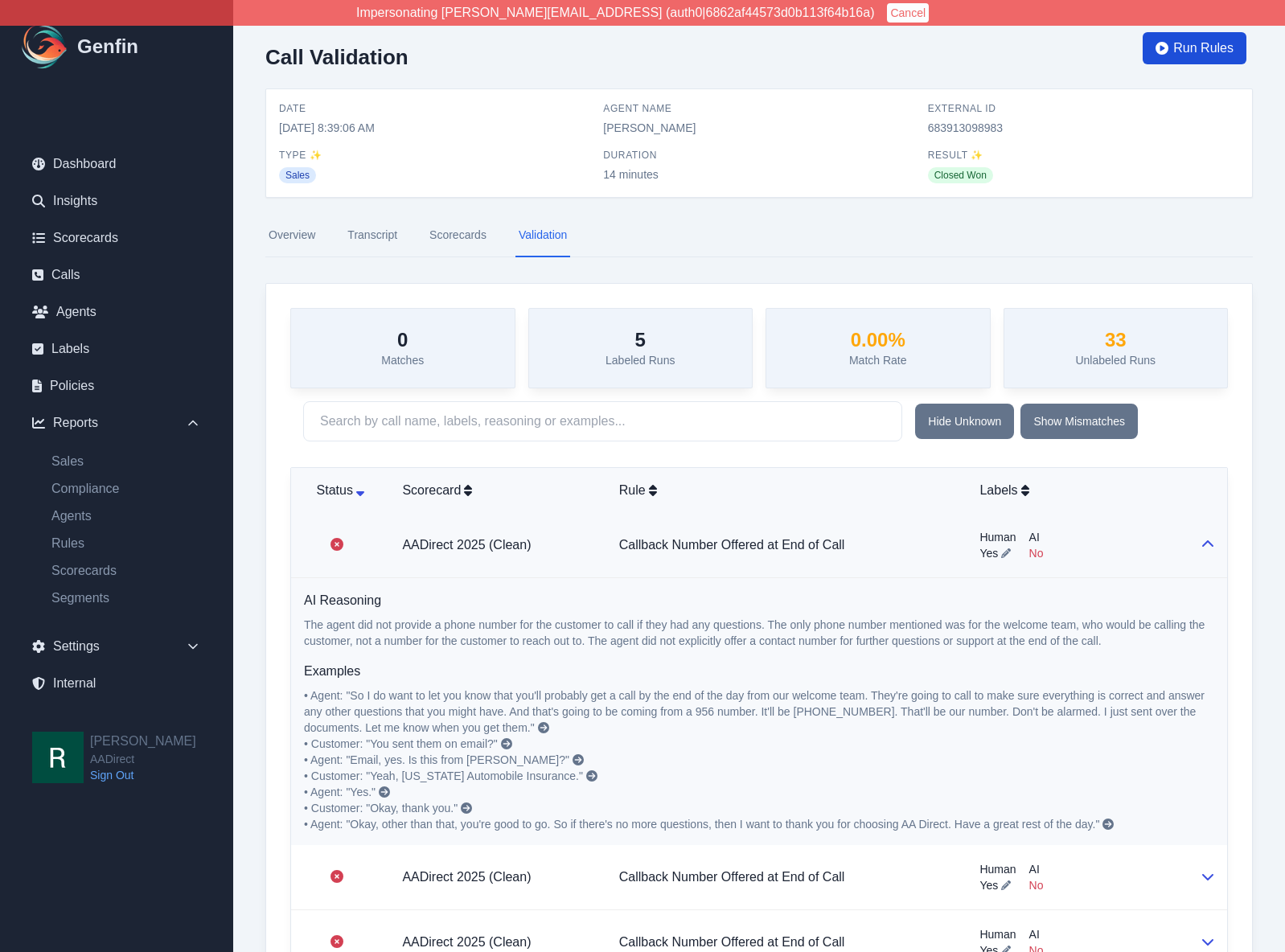
click at [1185, 47] on span "Run Rules" at bounding box center [1203, 48] width 60 height 19
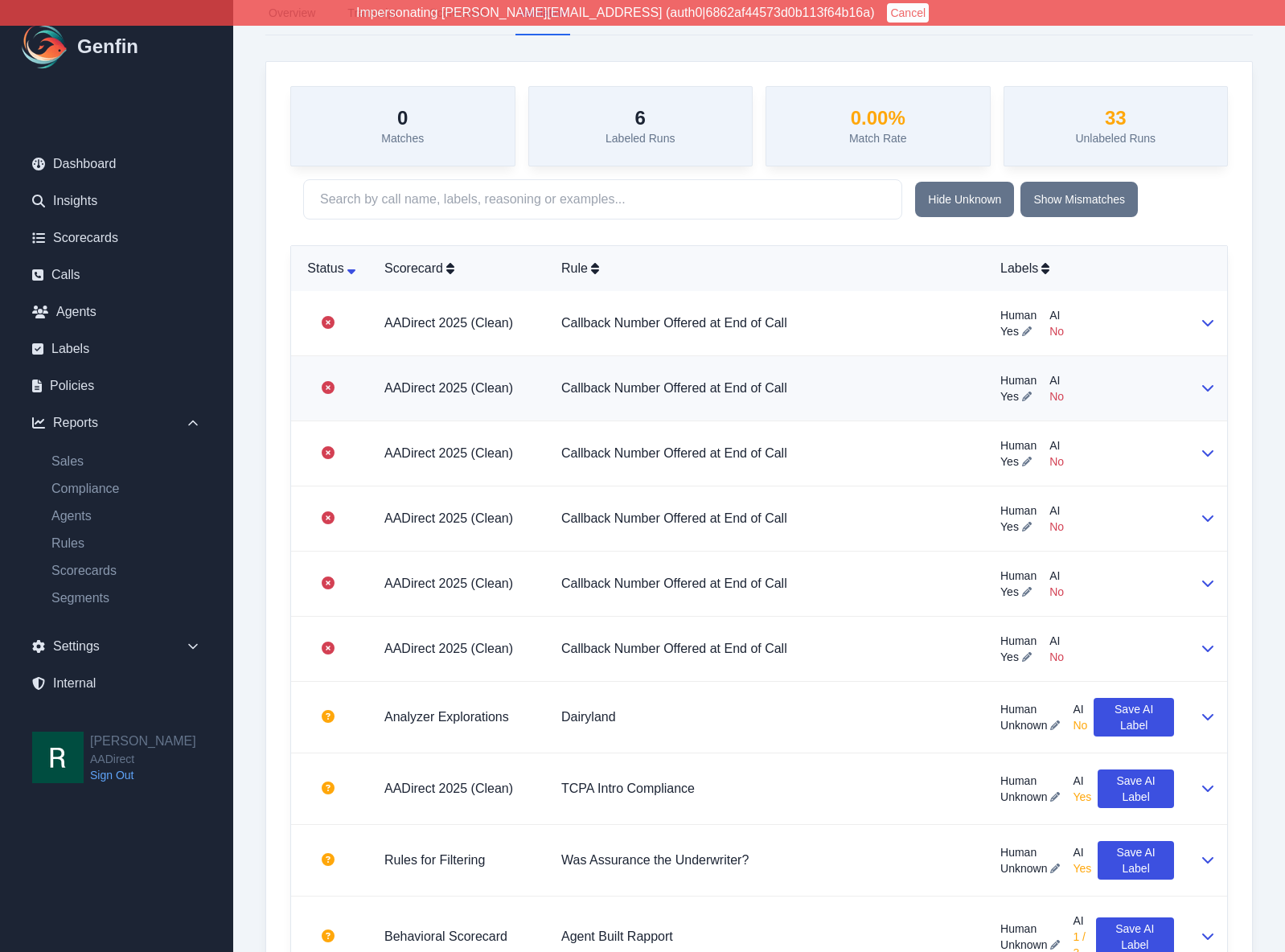
scroll to position [169, 0]
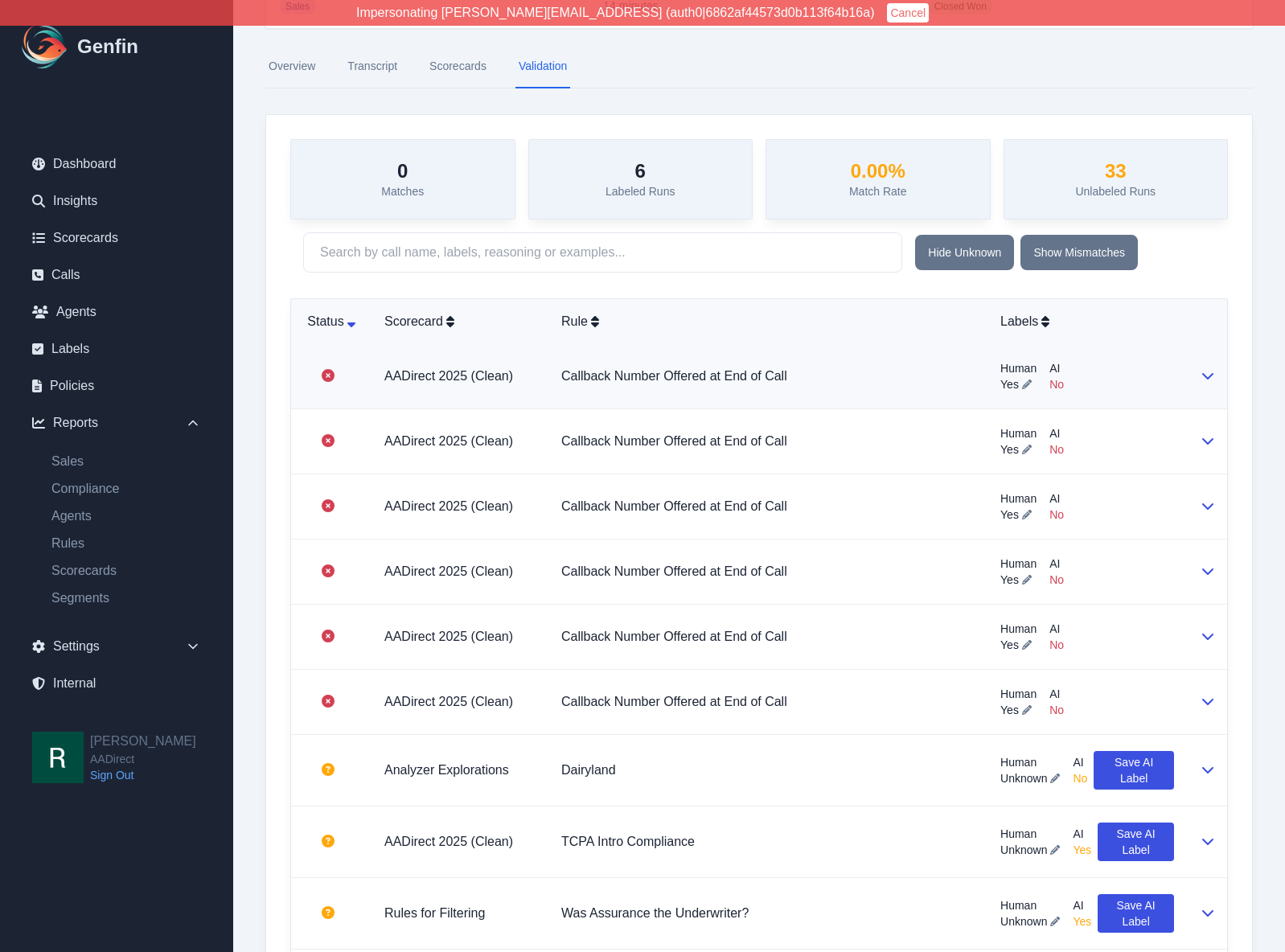
click at [917, 383] on td "Callback Number Offered at End of Call" at bounding box center [768, 377] width 439 height 65
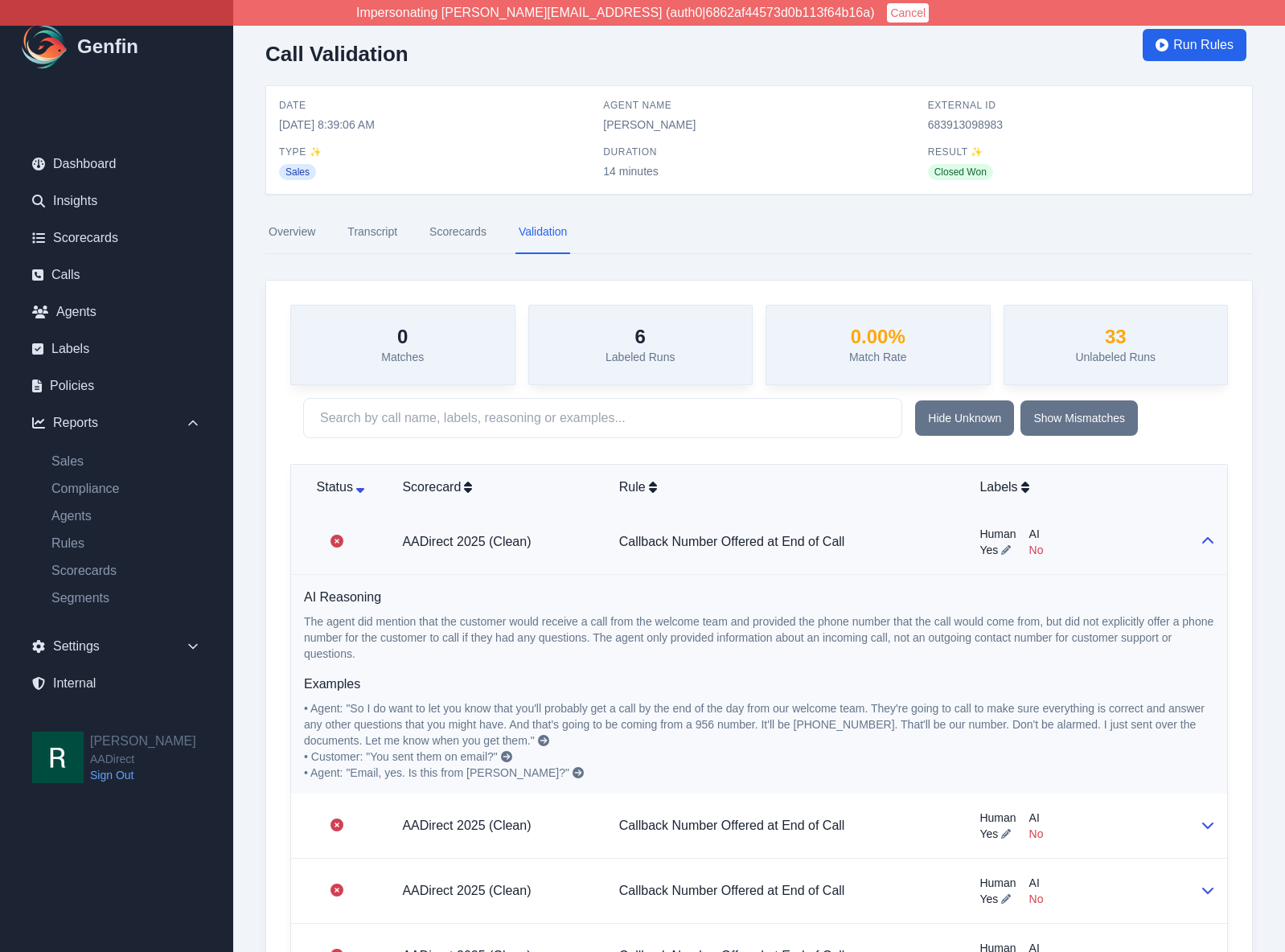
scroll to position [0, 0]
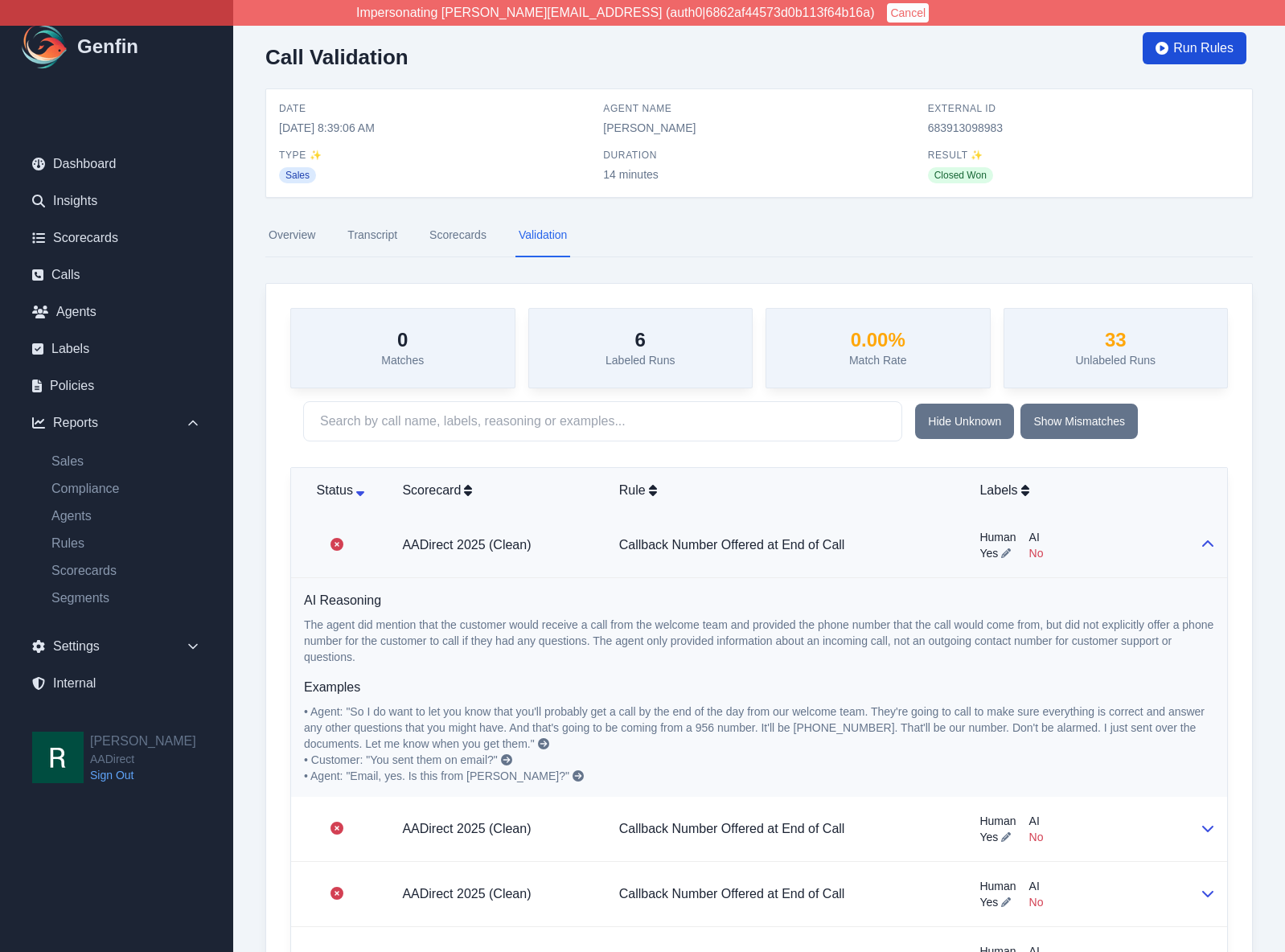
click at [1217, 47] on span "Run Rules" at bounding box center [1203, 48] width 60 height 19
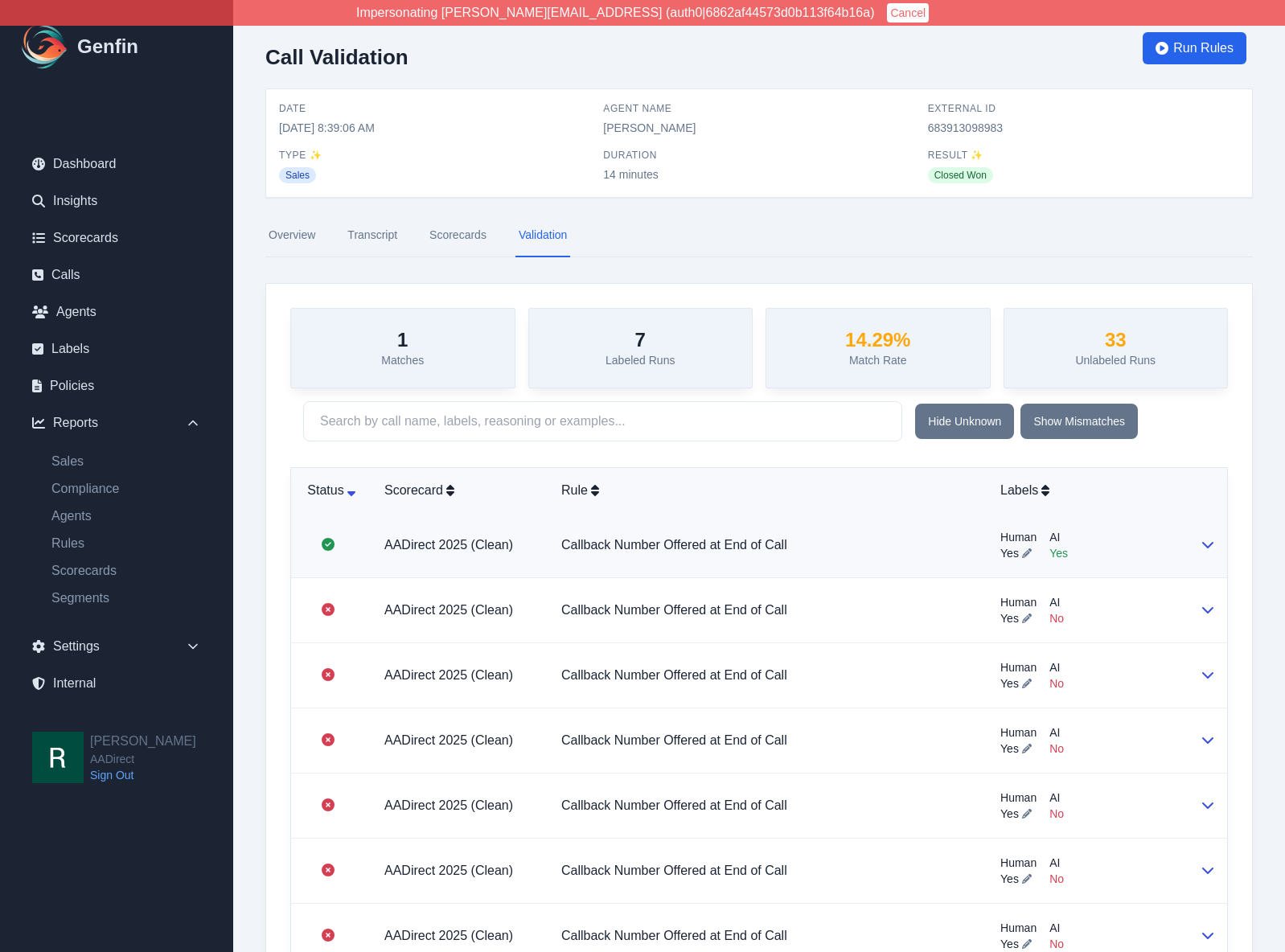
click at [1130, 544] on div "Human Yes AI Yes" at bounding box center [1087, 545] width 173 height 33
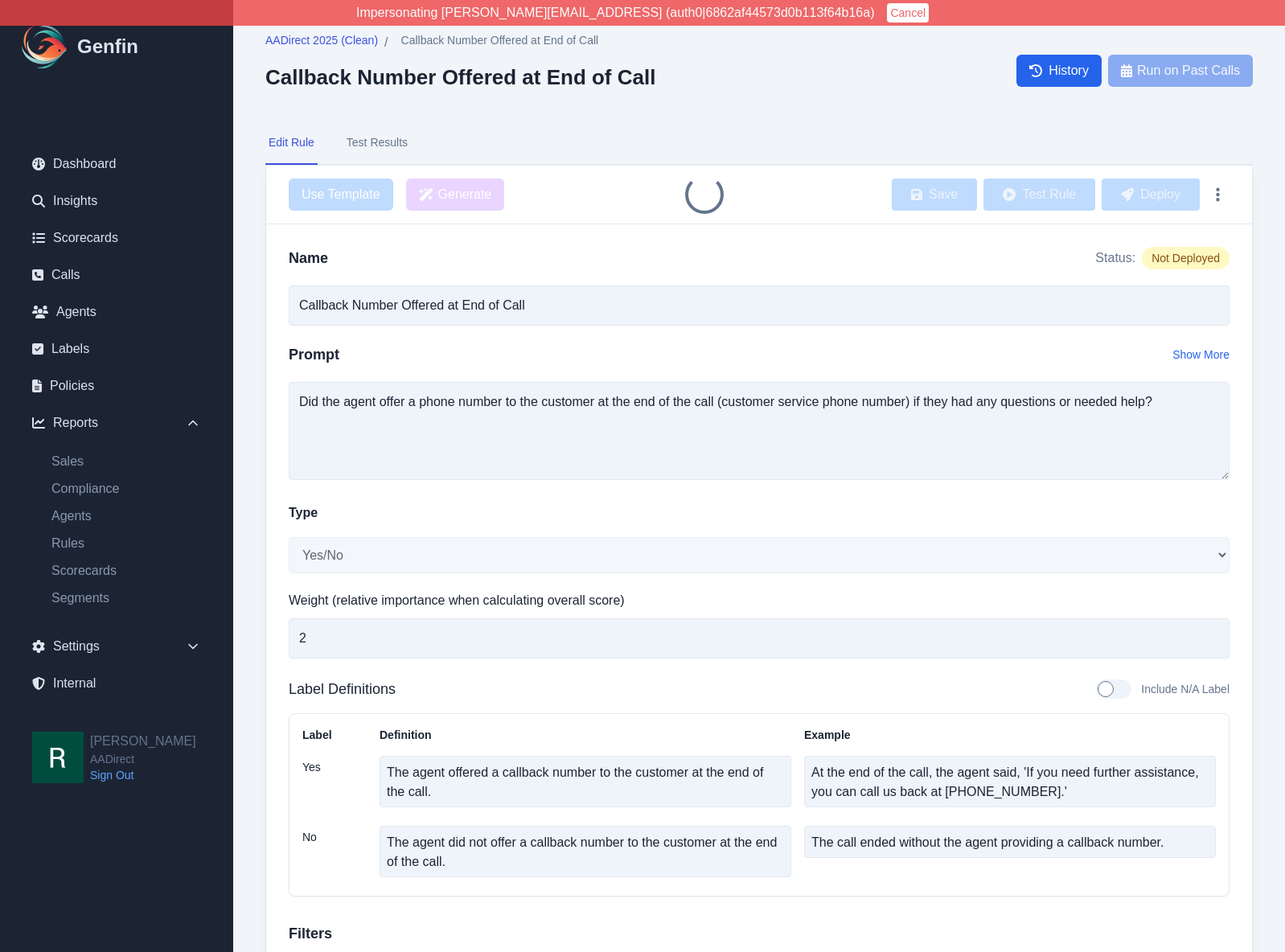
select select "Yes/No"
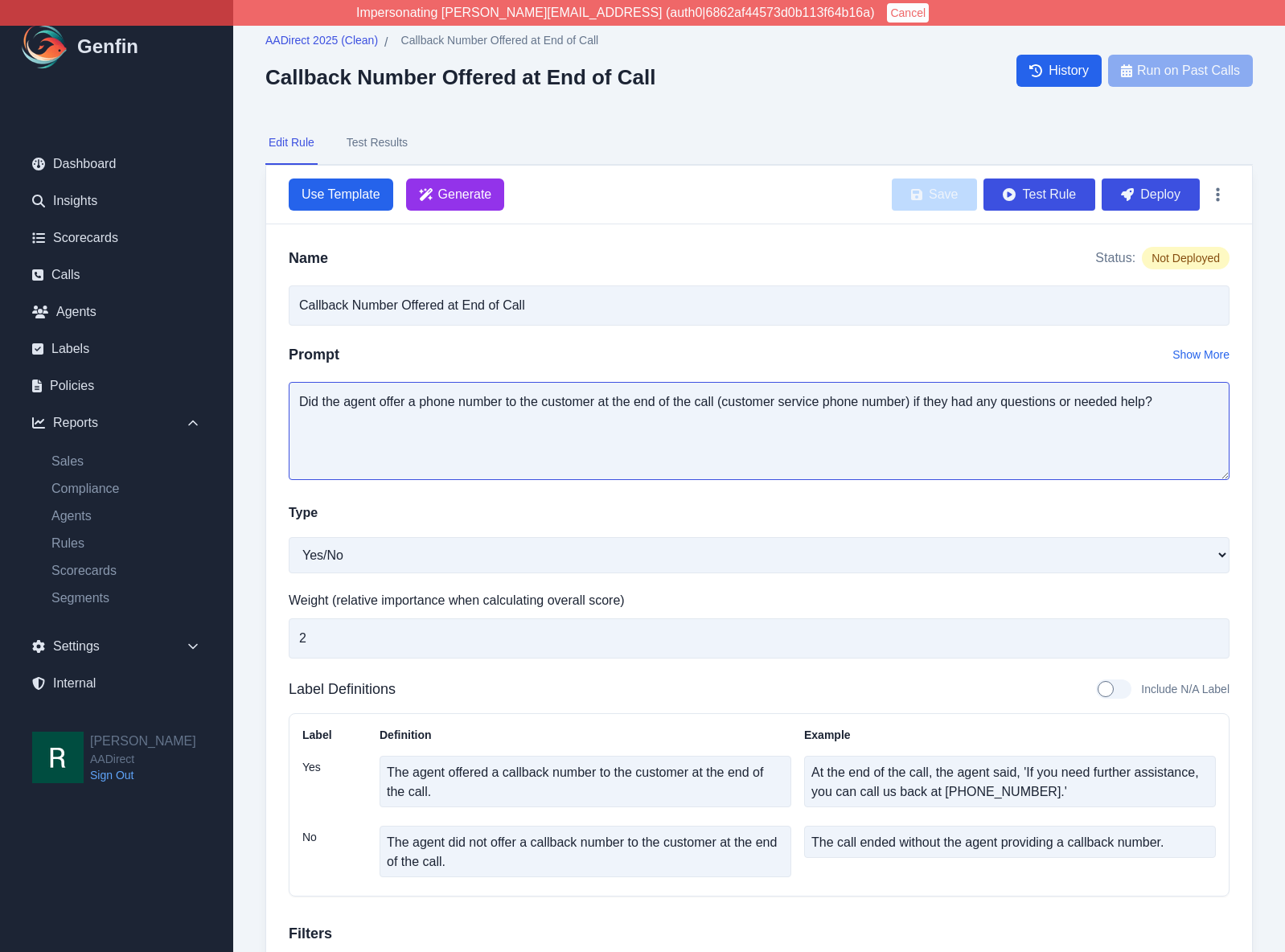
click at [735, 406] on textarea "Did the agent offer a phone number to the customer at the end of the call (cust…" at bounding box center [759, 431] width 941 height 98
drag, startPoint x: 719, startPoint y: 405, endPoint x: 905, endPoint y: 408, distance: 186.0
click at [905, 408] on textarea "Did the agent offer a phone number to the customer at the end of the call (cust…" at bounding box center [759, 431] width 941 height 98
type textarea "Did the agent offer a phone number to the customer at the end of the call if th…"
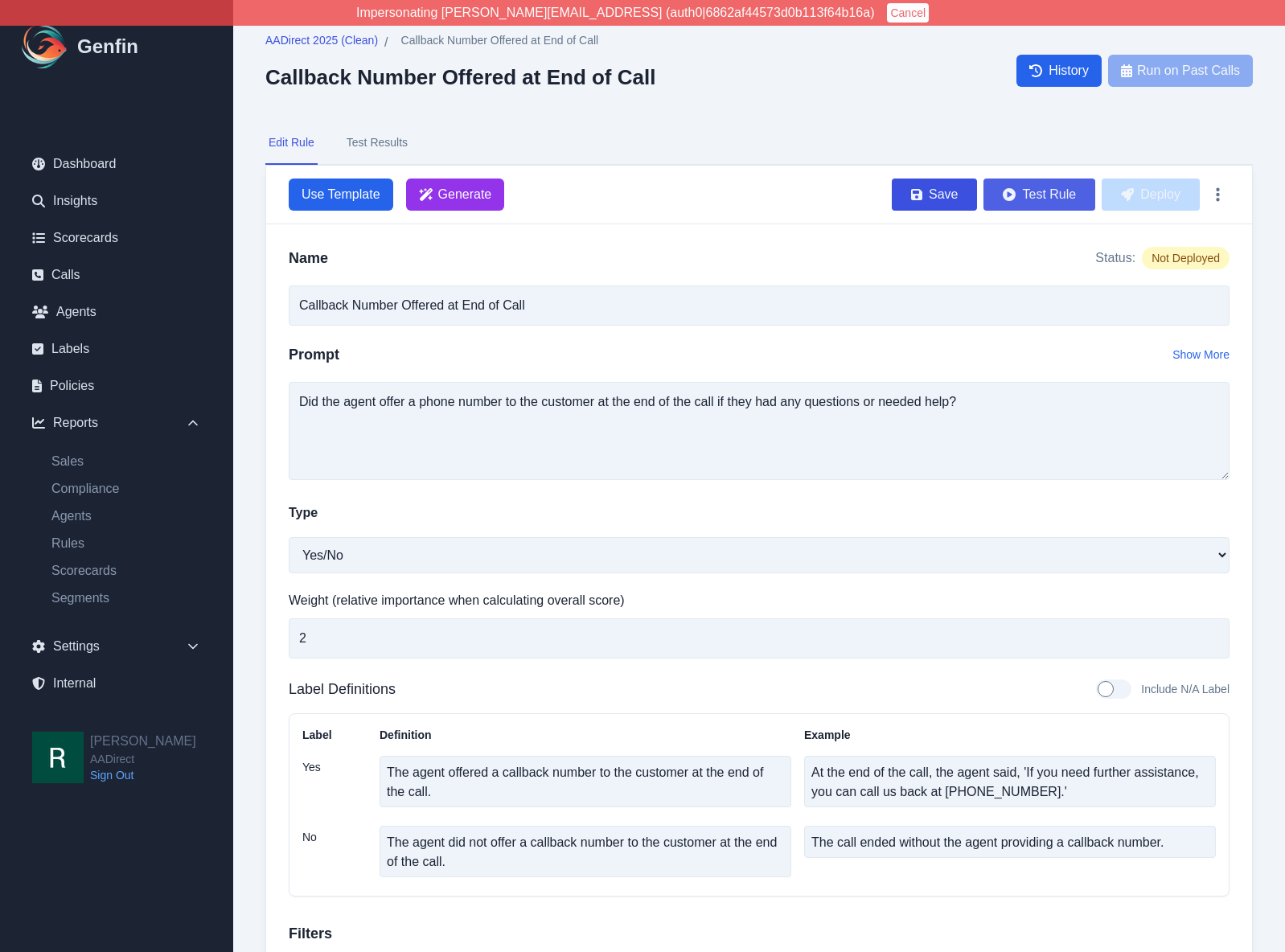
click at [1050, 199] on button "Test Rule" at bounding box center [1040, 194] width 112 height 33
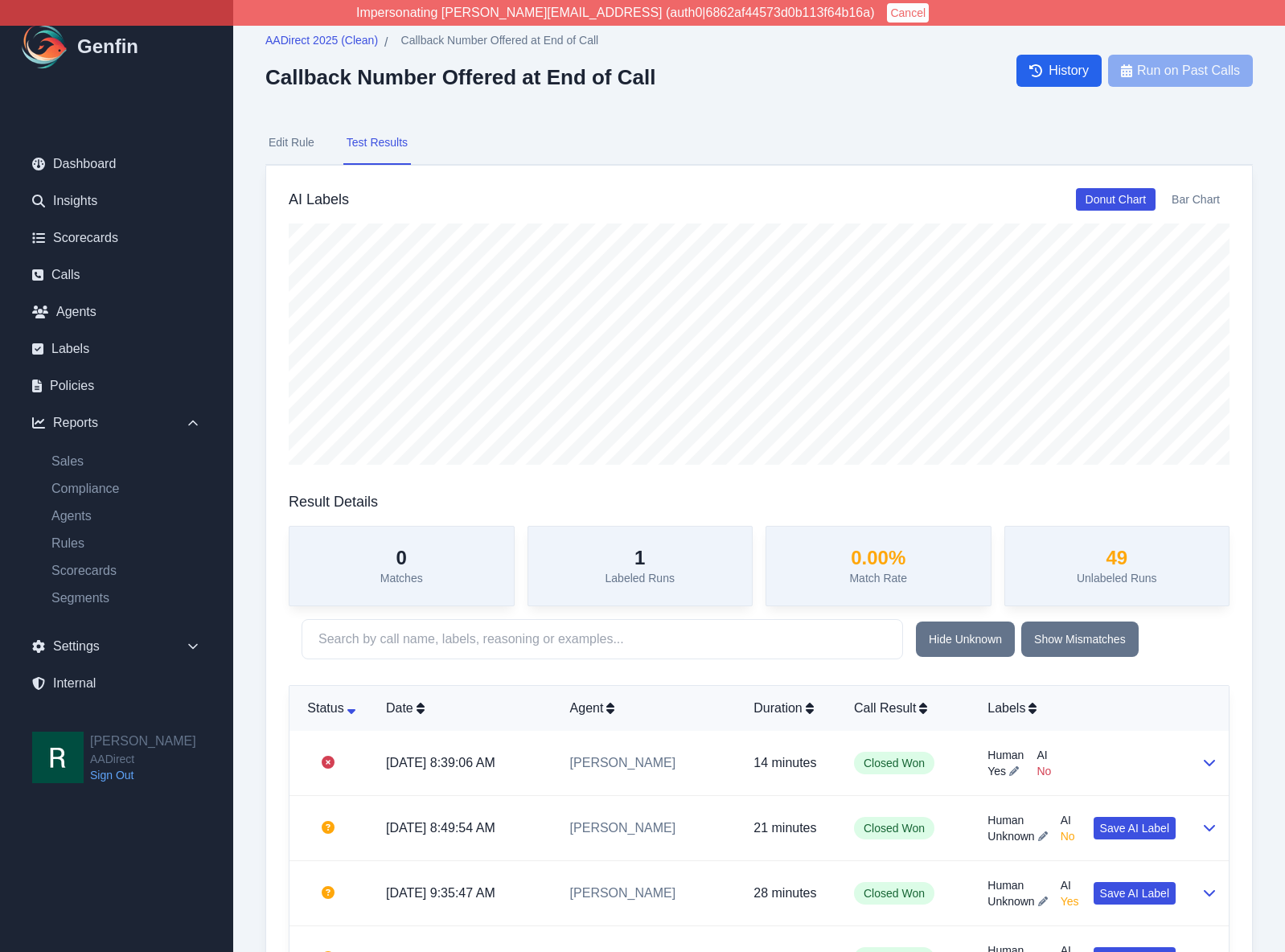
click at [299, 147] on button "Edit Rule" at bounding box center [291, 143] width 53 height 43
select select "Yes/No"
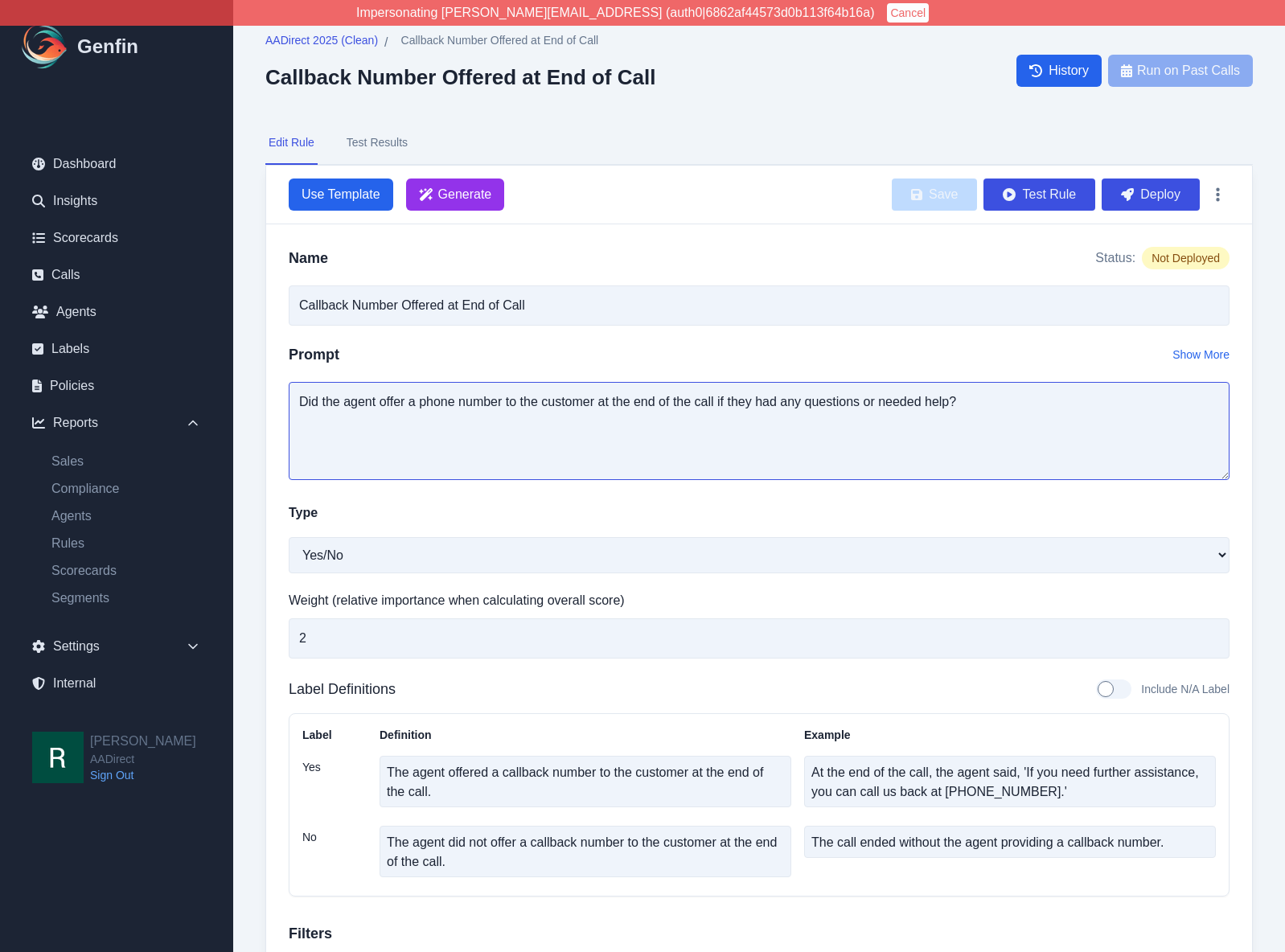
click at [671, 438] on textarea "Did the agent offer a phone number to the customer at the end of the call if th…" at bounding box center [759, 431] width 941 height 98
click at [650, 391] on textarea "Did the agent offer a phone number to the customer at the end of the call if th…" at bounding box center [759, 431] width 941 height 98
drag, startPoint x: 950, startPoint y: 402, endPoint x: 716, endPoint y: 409, distance: 234.1
click at [716, 409] on textarea "Did the agent offer a phone number to the customer at the end of the call if th…" at bounding box center [759, 431] width 941 height 98
type textarea "Did the agent offer a phone number to the customer at the end of the call where…"
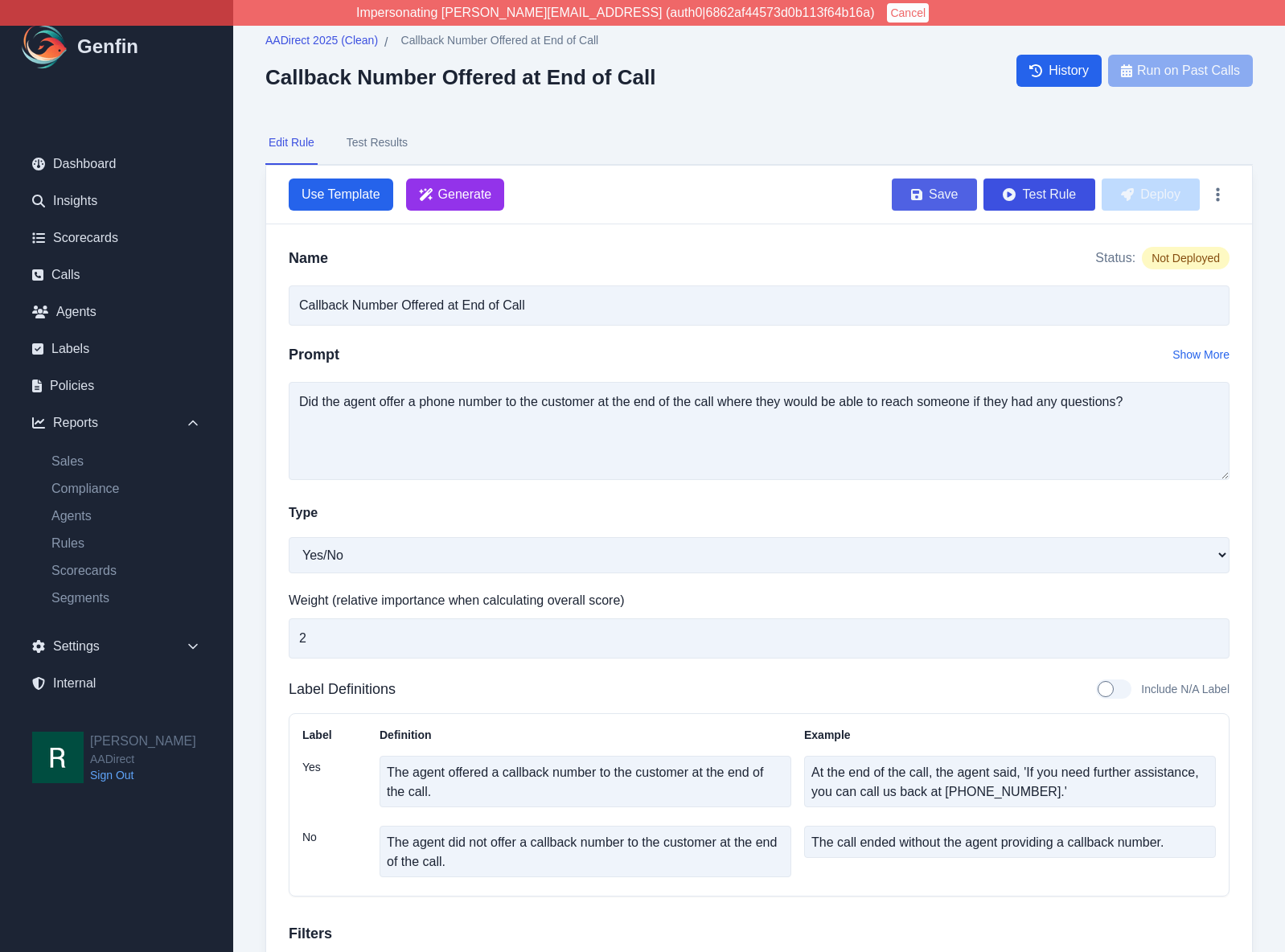
click at [926, 197] on button "Save" at bounding box center [935, 194] width 85 height 33
click at [1050, 191] on button "Test Rule" at bounding box center [1040, 194] width 112 height 33
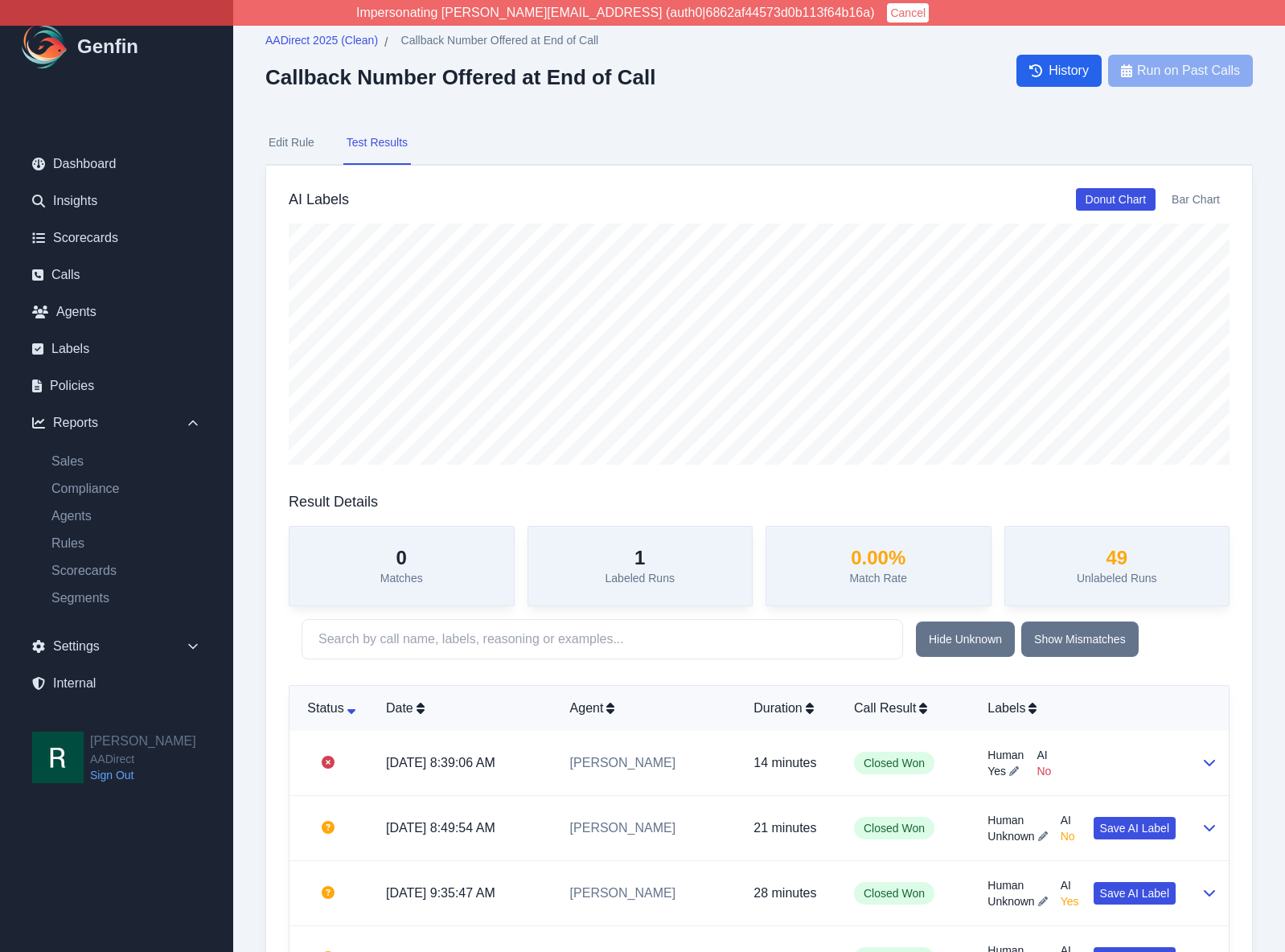
click at [281, 137] on button "Edit Rule" at bounding box center [291, 143] width 53 height 43
select select "Yes/No"
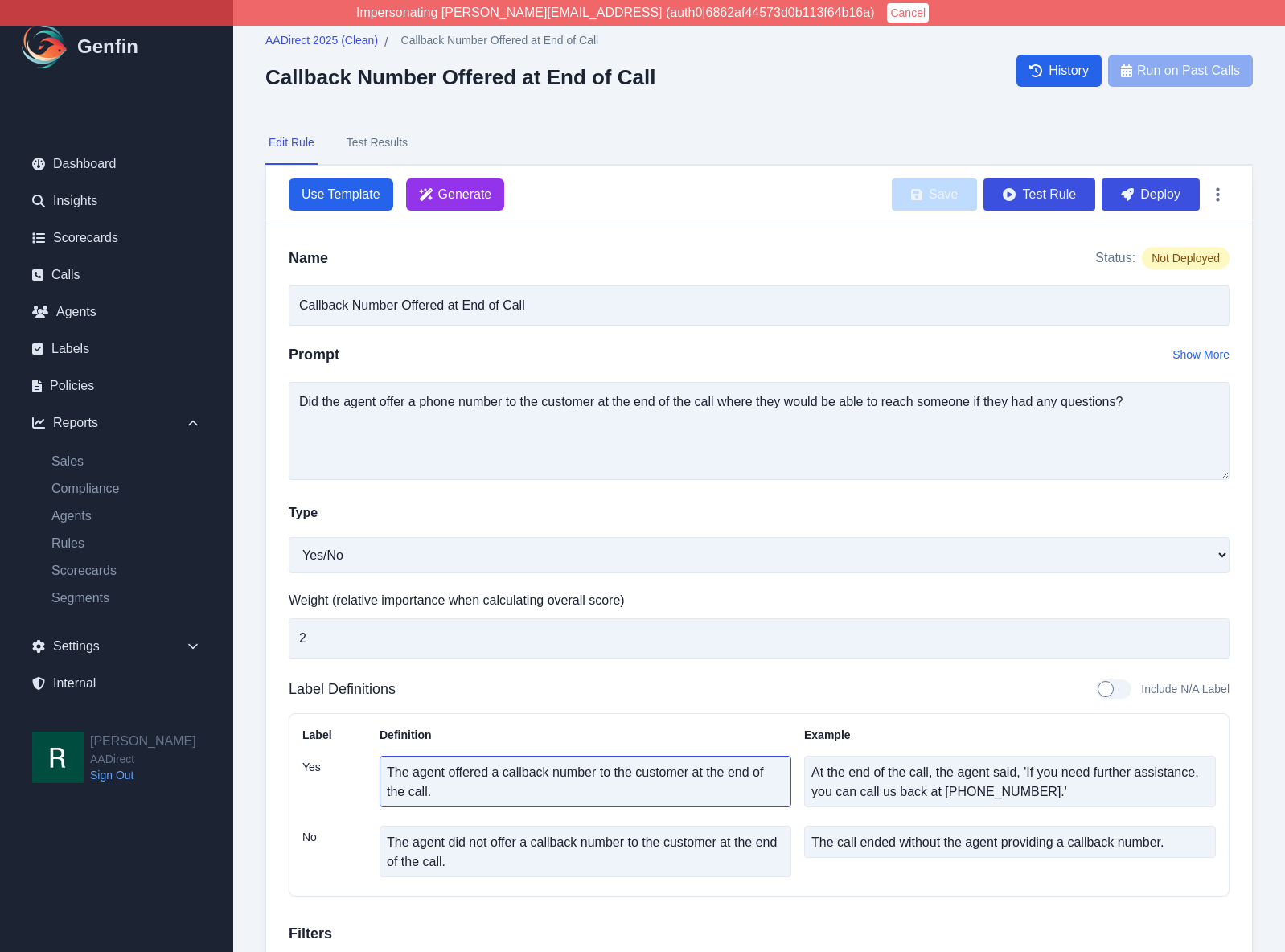
click at [626, 779] on textarea "The agent offered a callback number to the customer at the end of the call." at bounding box center [585, 782] width 412 height 52
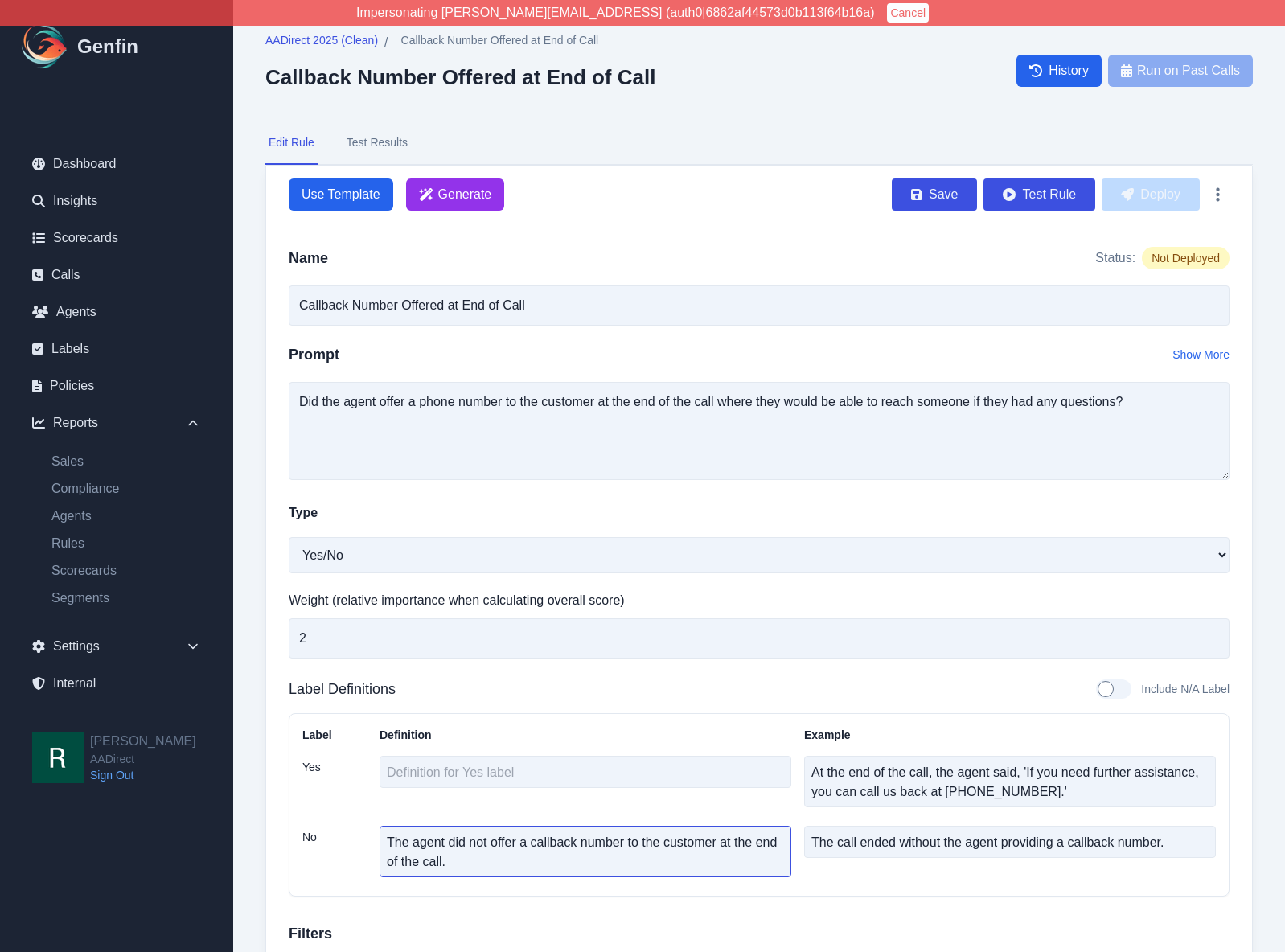
click at [548, 850] on textarea "The agent did not offer a callback number to the customer at the end of the cal…" at bounding box center [585, 852] width 412 height 52
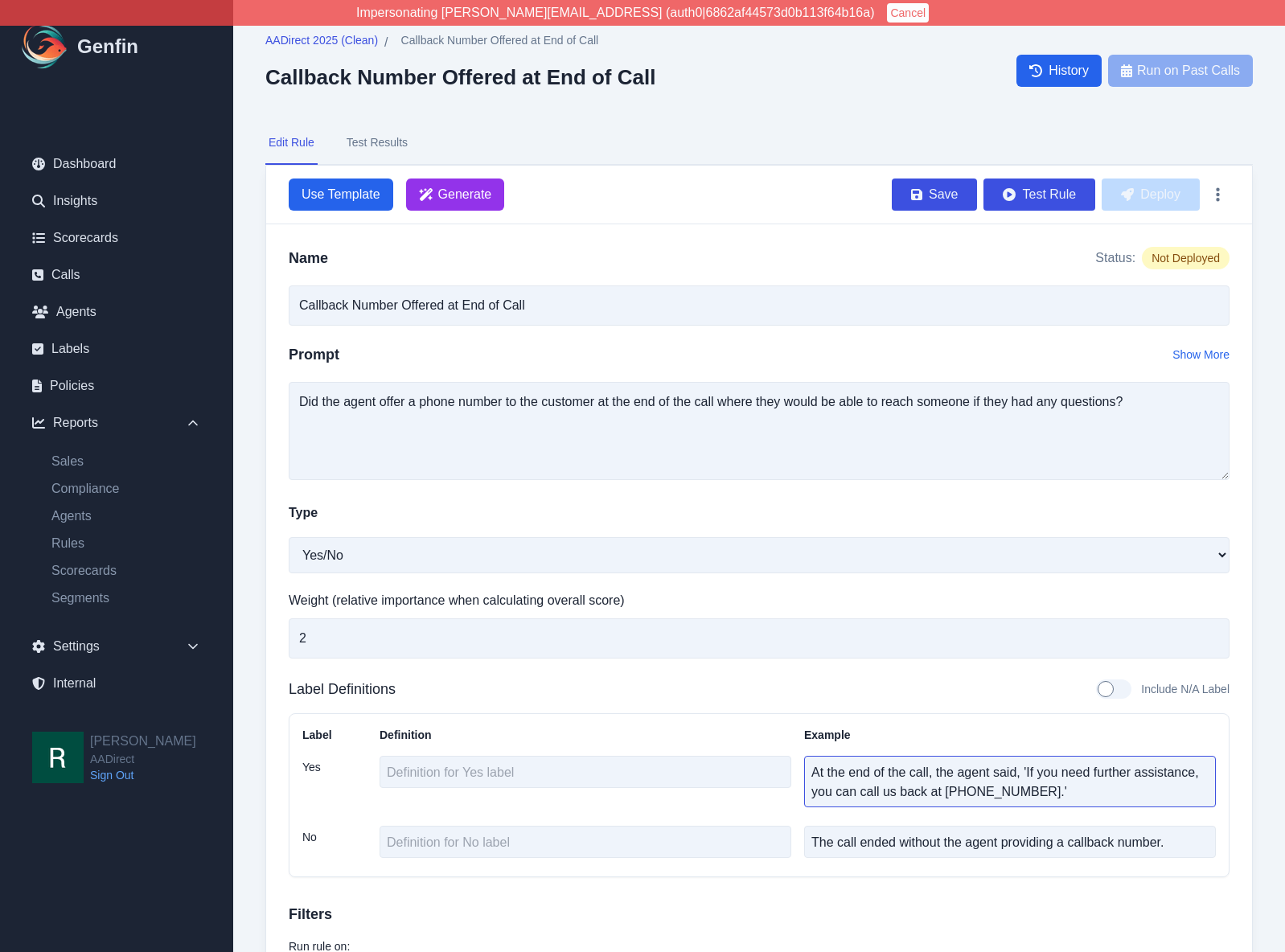
click at [1116, 796] on textarea "At the end of the call, the agent said, 'If you need further assistance, you ca…" at bounding box center [1010, 782] width 412 height 52
click at [1096, 789] on textarea "At the end of the call, the agent said, 'If you need further assistance, you ca…" at bounding box center [1010, 782] width 412 height 52
click at [1096, 788] on textarea "At the end of the call, the agent said, 'If you need further assistance, you ca…" at bounding box center [1010, 782] width 412 height 52
click at [1096, 789] on textarea "At the end of the call, the agent said, 'If you need further assistance, you ca…" at bounding box center [1010, 782] width 412 height 52
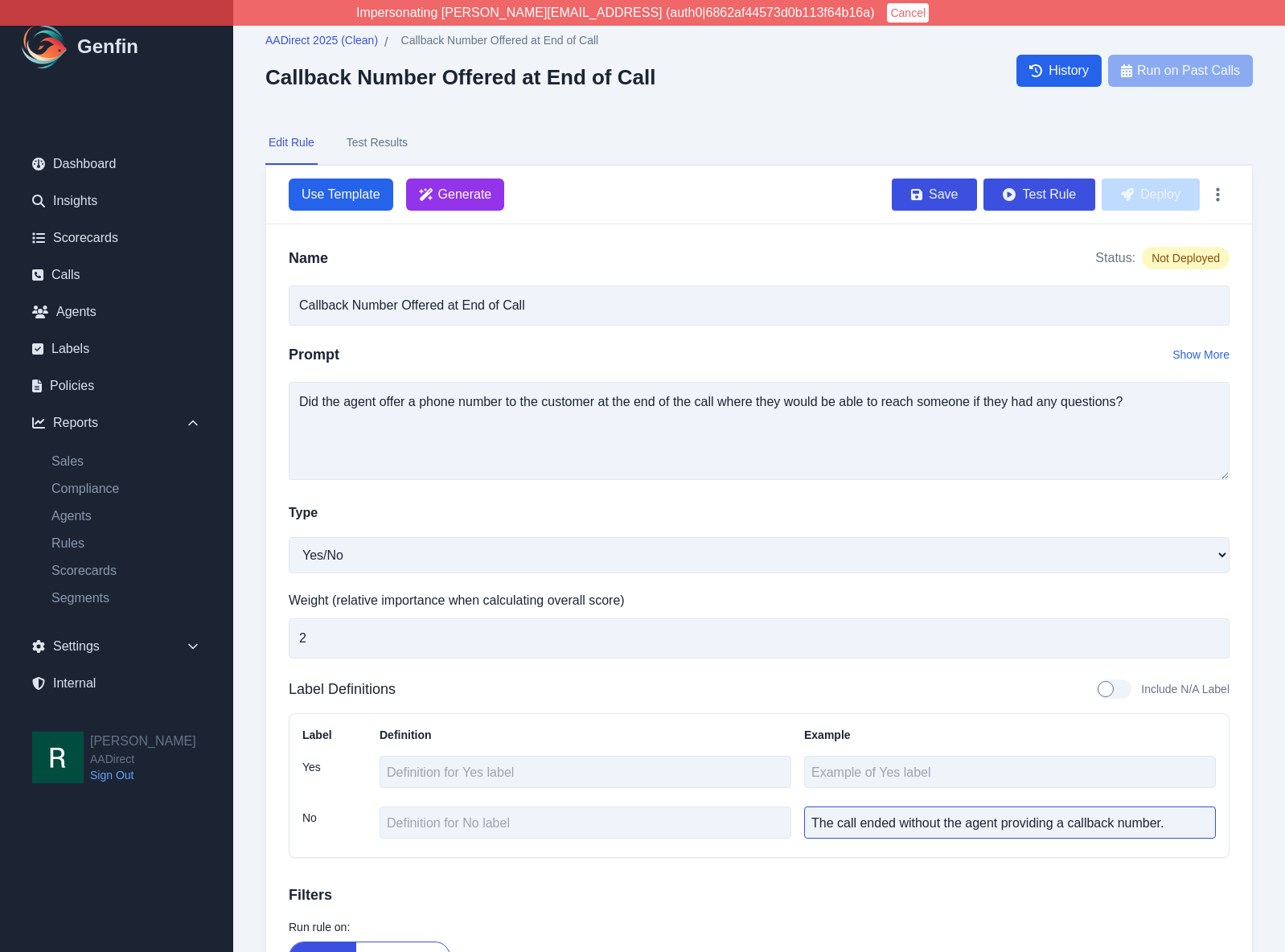
click at [1029, 829] on textarea "The call ended without the agent providing a callback number." at bounding box center [1010, 822] width 412 height 33
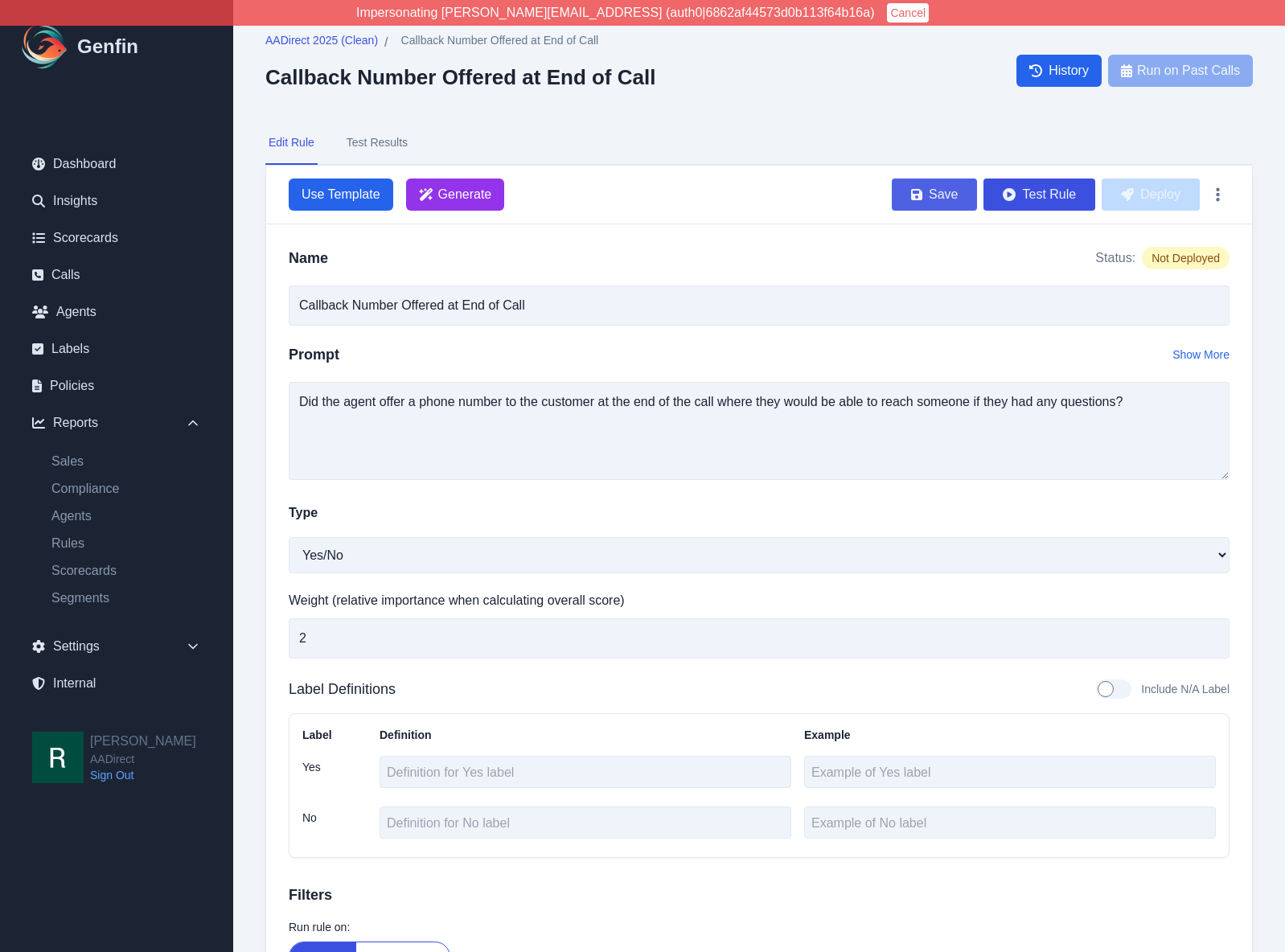
click at [934, 195] on button "Save" at bounding box center [935, 194] width 85 height 33
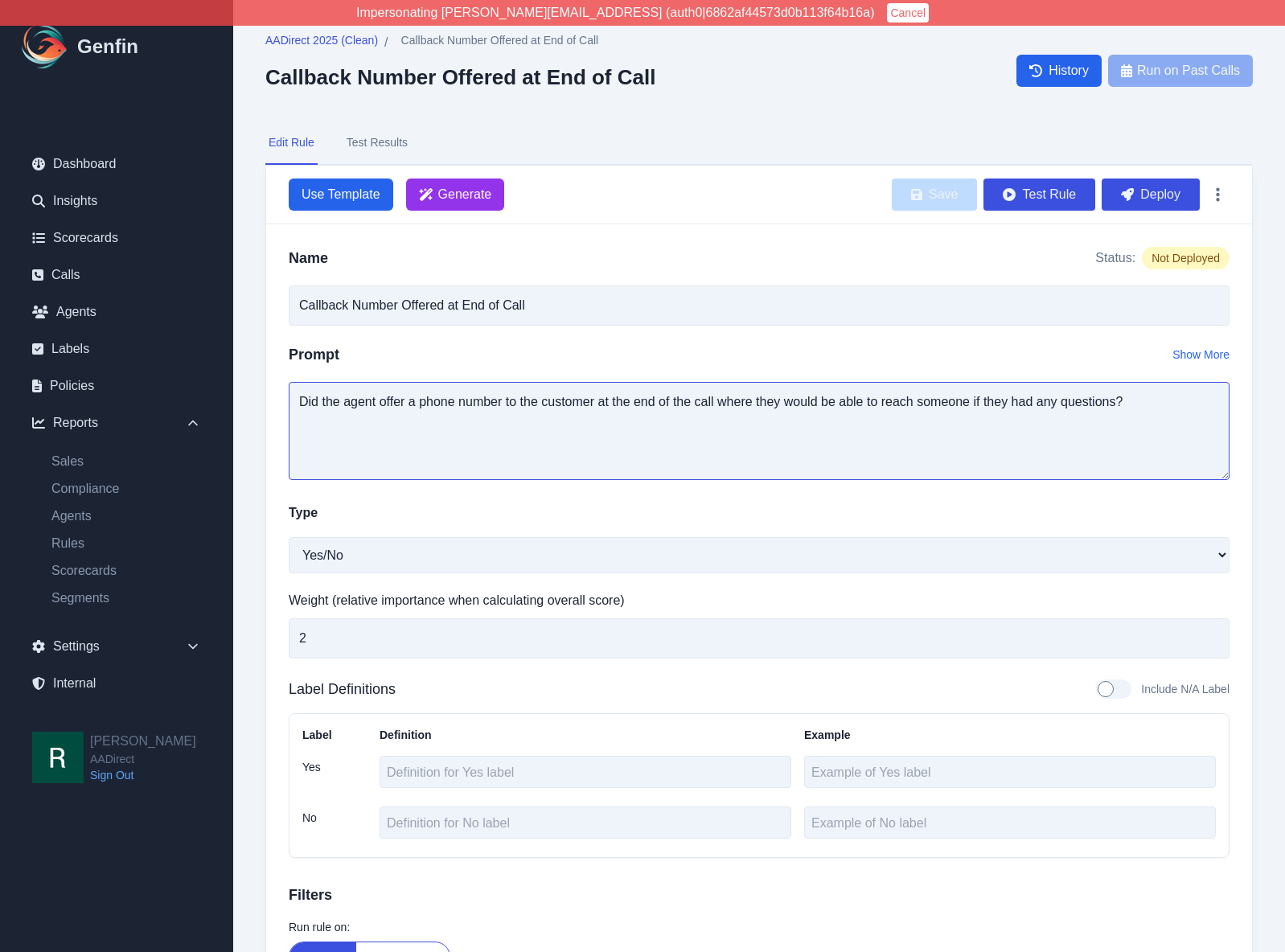
click at [876, 410] on textarea "Did the agent offer a phone number to the customer at the end of the call where…" at bounding box center [759, 431] width 941 height 98
click at [818, 406] on textarea "Did the agent offer a phone number to the customer at the end of the call where…" at bounding box center [759, 431] width 941 height 98
click at [756, 403] on textarea "Did the agent offer a phone number to the customer at the end of the call where…" at bounding box center [759, 431] width 941 height 98
click at [783, 403] on textarea "Did the agent offer a phone number to the customer at the end of the call where…" at bounding box center [759, 431] width 941 height 98
click at [744, 401] on textarea "Did the agent offer a phone number to the customer at the end of the call where…" at bounding box center [759, 431] width 941 height 98
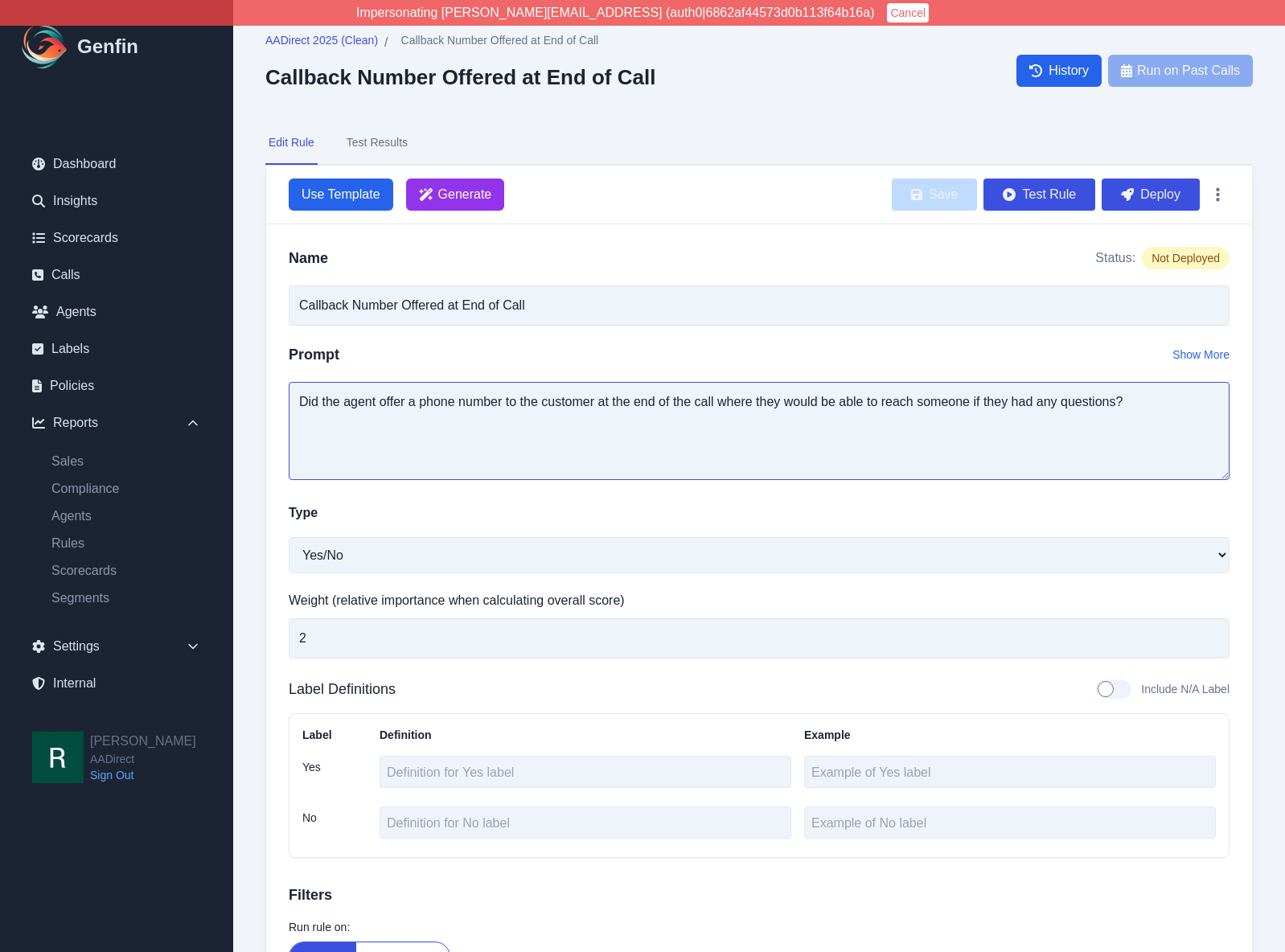
drag, startPoint x: 805, startPoint y: 401, endPoint x: 822, endPoint y: 399, distance: 17.1
click at [805, 402] on textarea "Did the agent offer a phone number to the customer at the end of the call where…" at bounding box center [759, 431] width 941 height 98
click at [735, 404] on textarea "Did the agent offer a phone number to the customer at the end of the call where…" at bounding box center [759, 431] width 941 height 98
click at [754, 402] on textarea "Did the agent offer a phone number to the customer at the end of the call where…" at bounding box center [759, 431] width 941 height 98
click at [736, 398] on textarea "Did the agent offer a phone number to the customer at the end of the call where…" at bounding box center [759, 431] width 941 height 98
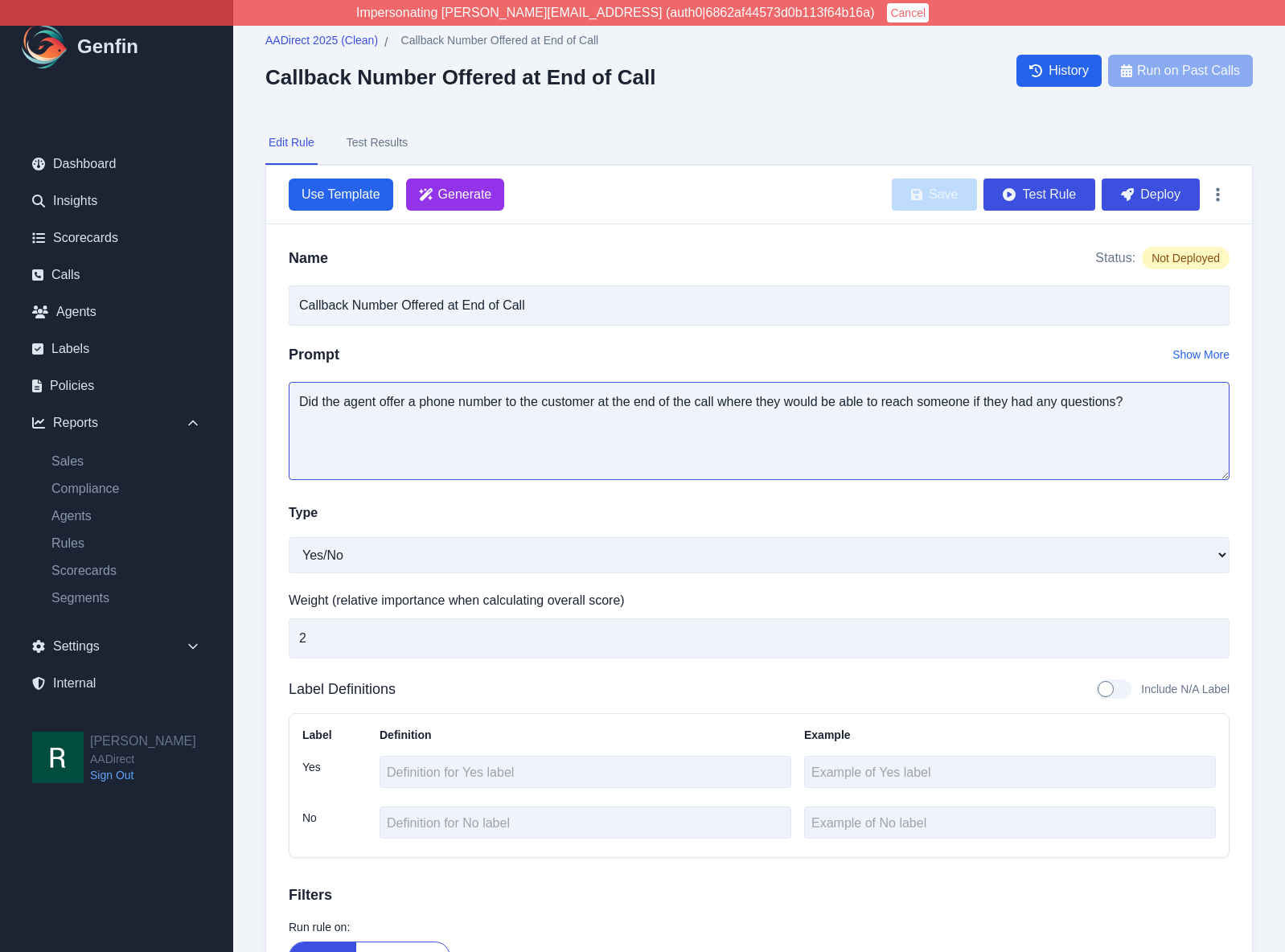
drag, startPoint x: 717, startPoint y: 402, endPoint x: 861, endPoint y: 395, distance: 144.2
click at [861, 395] on textarea "Did the agent offer a phone number to the customer at the end of the call where…" at bounding box center [759, 431] width 941 height 98
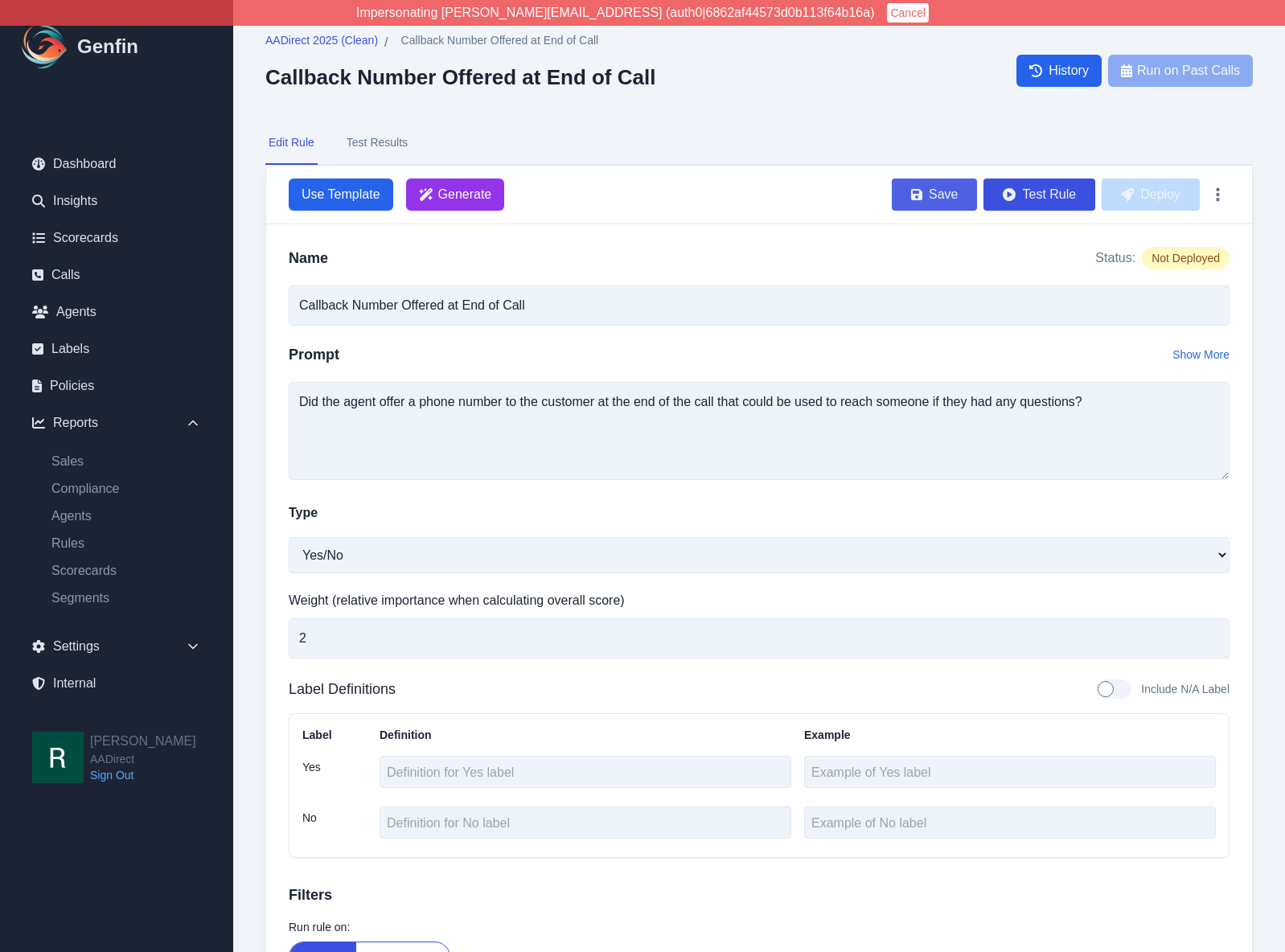
click at [953, 201] on button "Save" at bounding box center [935, 194] width 85 height 33
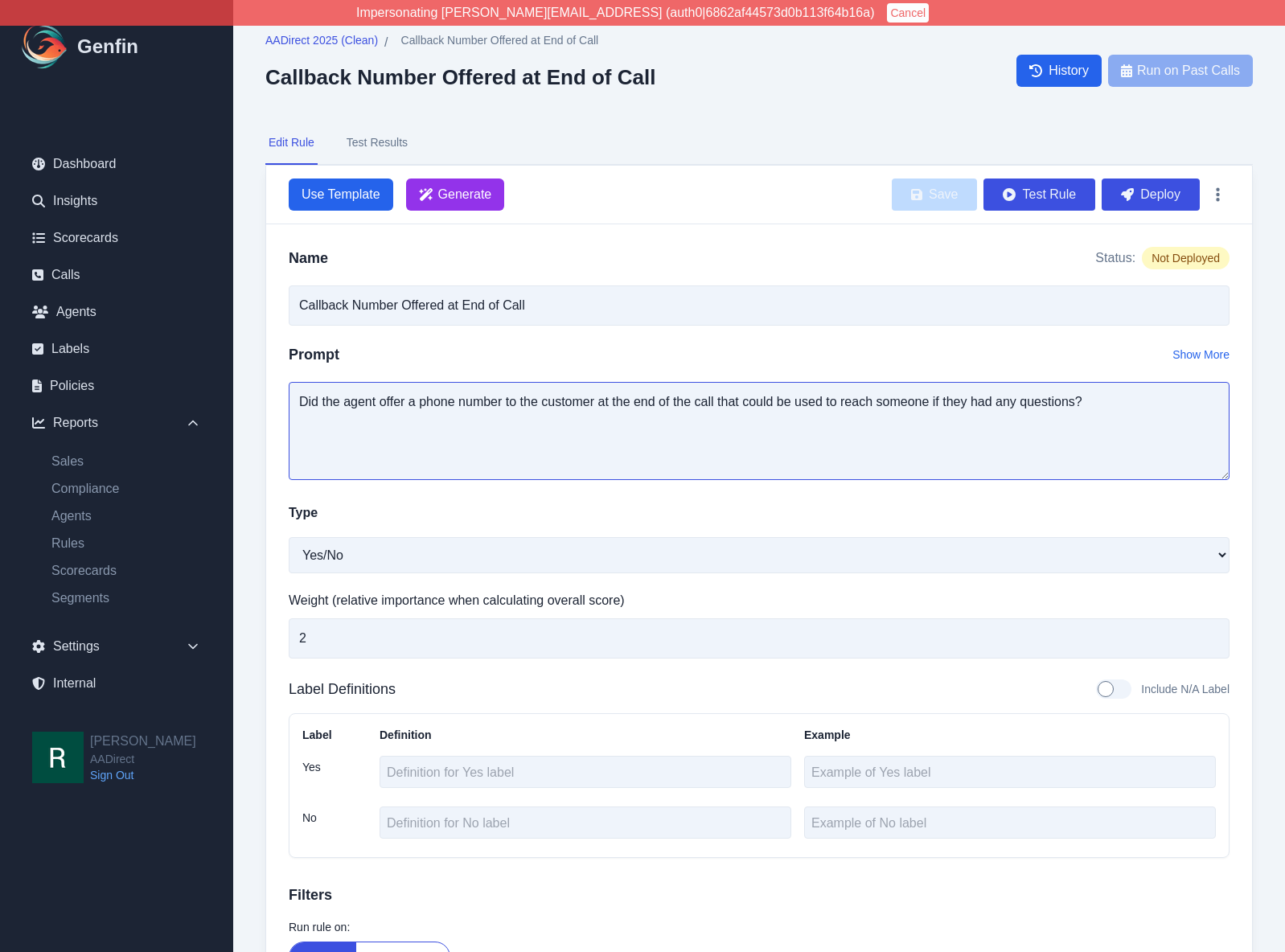
click at [784, 411] on textarea "Did the agent offer a phone number to the customer at the end of the call that …" at bounding box center [759, 431] width 941 height 98
click at [499, 406] on textarea "Did the agent offer a phone number to the customer at the end of the call that …" at bounding box center [759, 431] width 941 height 98
click at [1074, 400] on textarea "Did the agent offer a phone number to the customer at the end of the call that …" at bounding box center [759, 431] width 941 height 98
click at [1106, 403] on textarea "Did the agent offer a phone number to the customer at the end of the call that …" at bounding box center [759, 431] width 941 height 98
click at [774, 399] on textarea "Did the agent offer a phone number to the customer at the end of the call that …" at bounding box center [759, 431] width 941 height 98
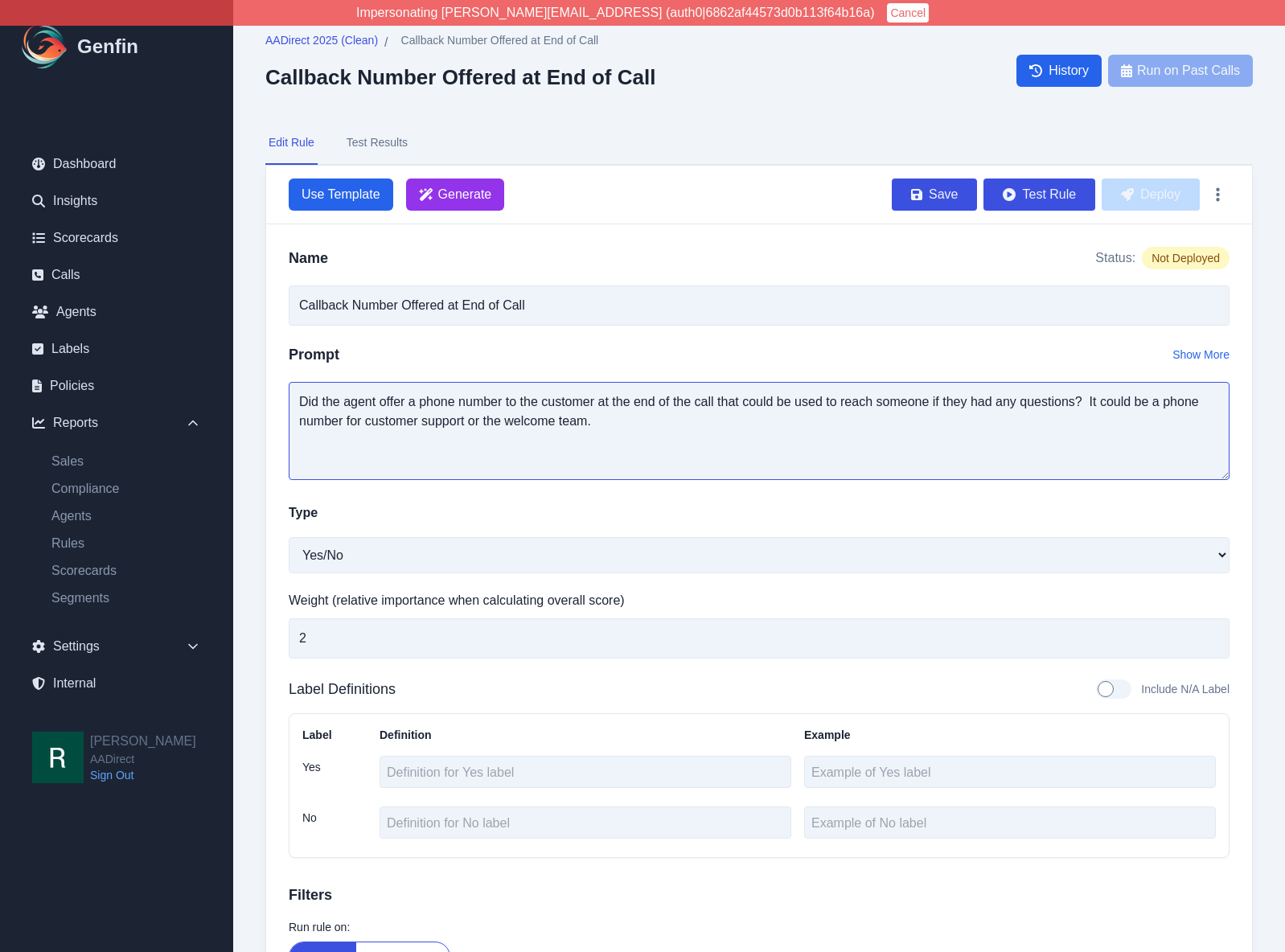
click at [759, 401] on textarea "Did the agent offer a phone number to the customer at the end of the call that …" at bounding box center [759, 431] width 941 height 98
drag, startPoint x: 759, startPoint y: 401, endPoint x: 767, endPoint y: 403, distance: 8.2
click at [759, 401] on textarea "Did the agent offer a phone number to the customer at the end of the call that …" at bounding box center [759, 431] width 941 height 98
type textarea "Did the agent offer a phone number to the customer at the end of the call that …"
click at [939, 193] on button "Save" at bounding box center [935, 194] width 85 height 33
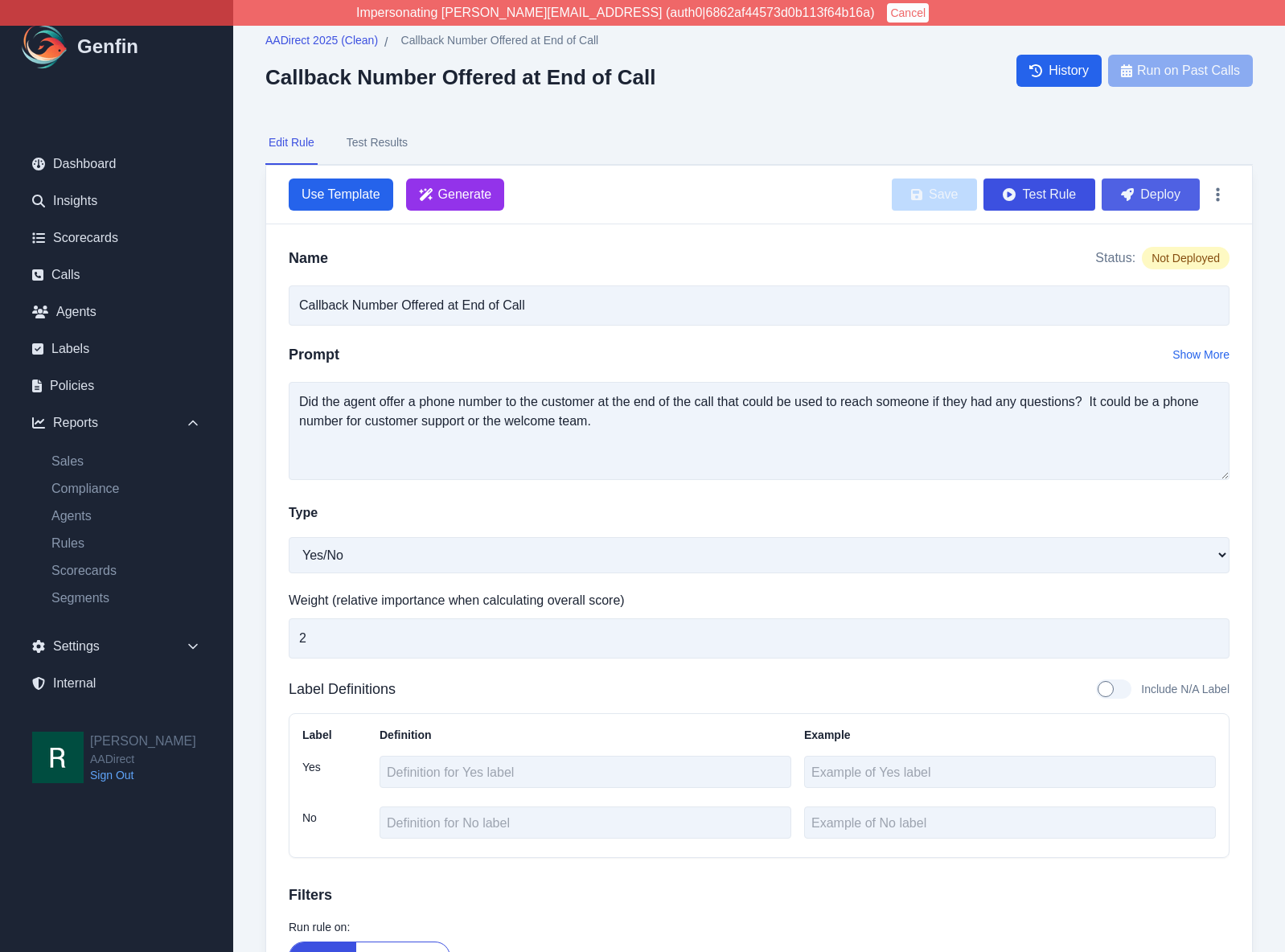
click at [1167, 193] on button "Deploy" at bounding box center [1151, 194] width 98 height 33
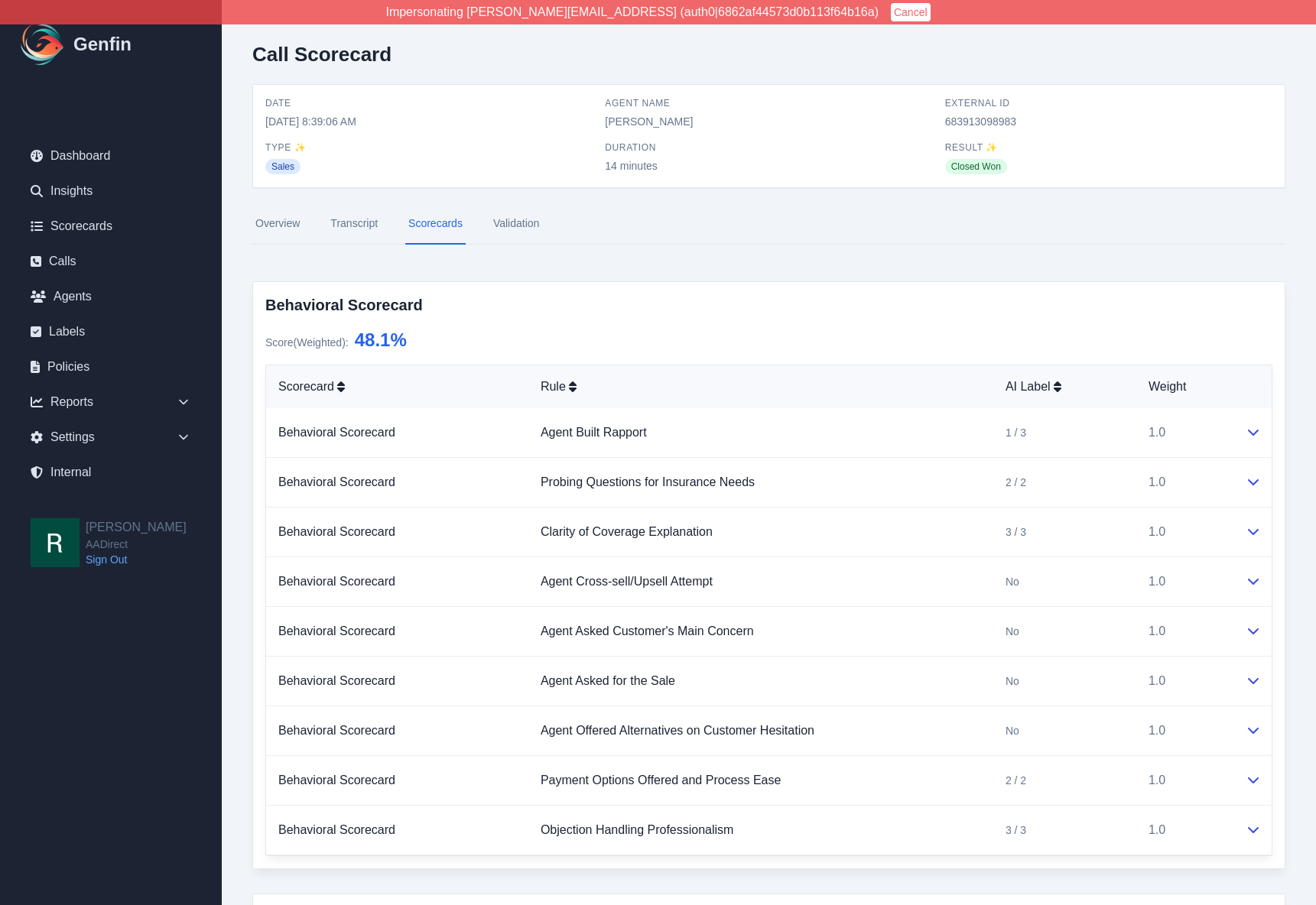
click at [784, 242] on nav "Overview Transcript Scorecards Validation" at bounding box center [768, 224] width 1033 height 41
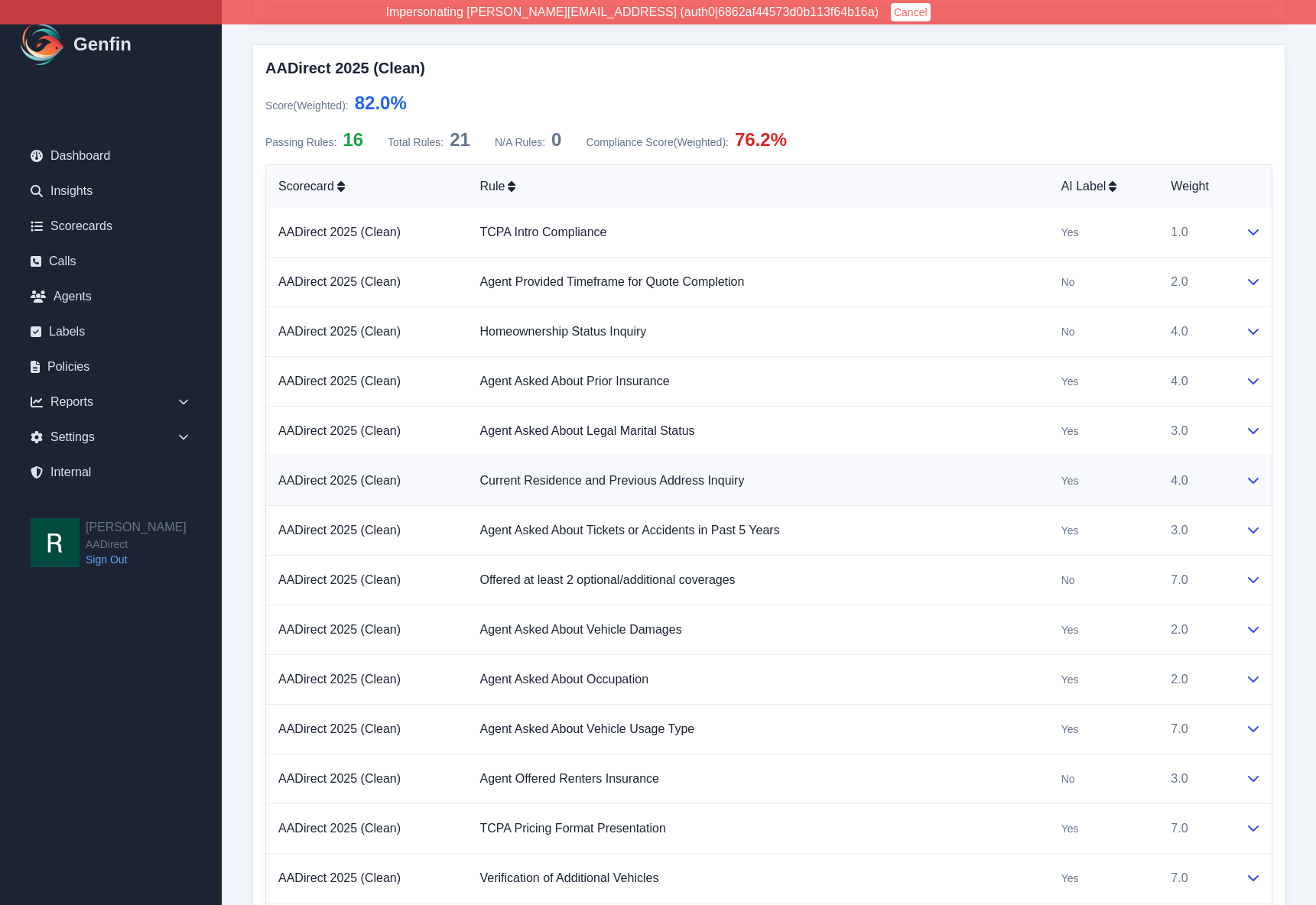
scroll to position [1116, 0]
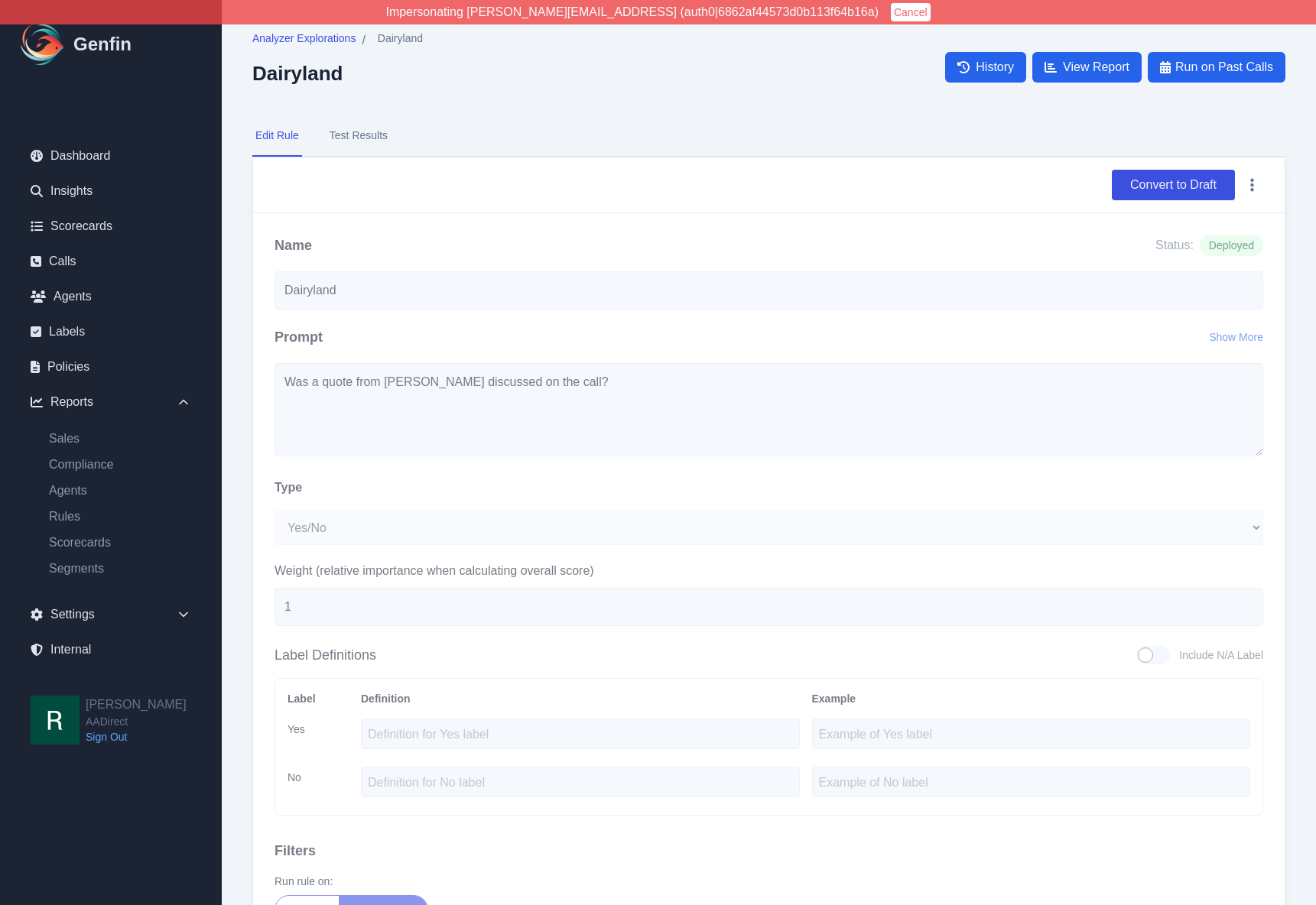
select select "Yes/No"
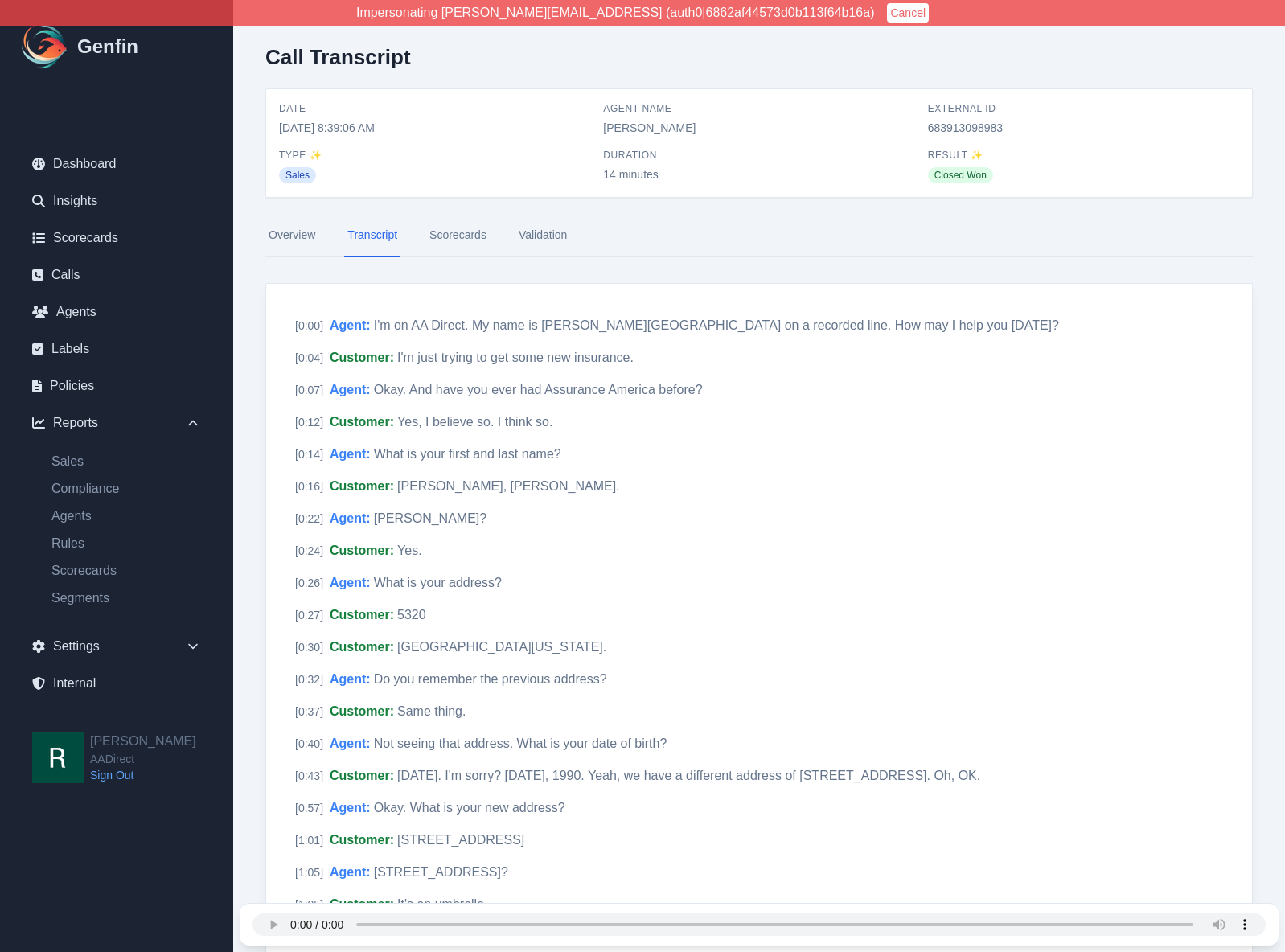
scroll to position [2920, 0]
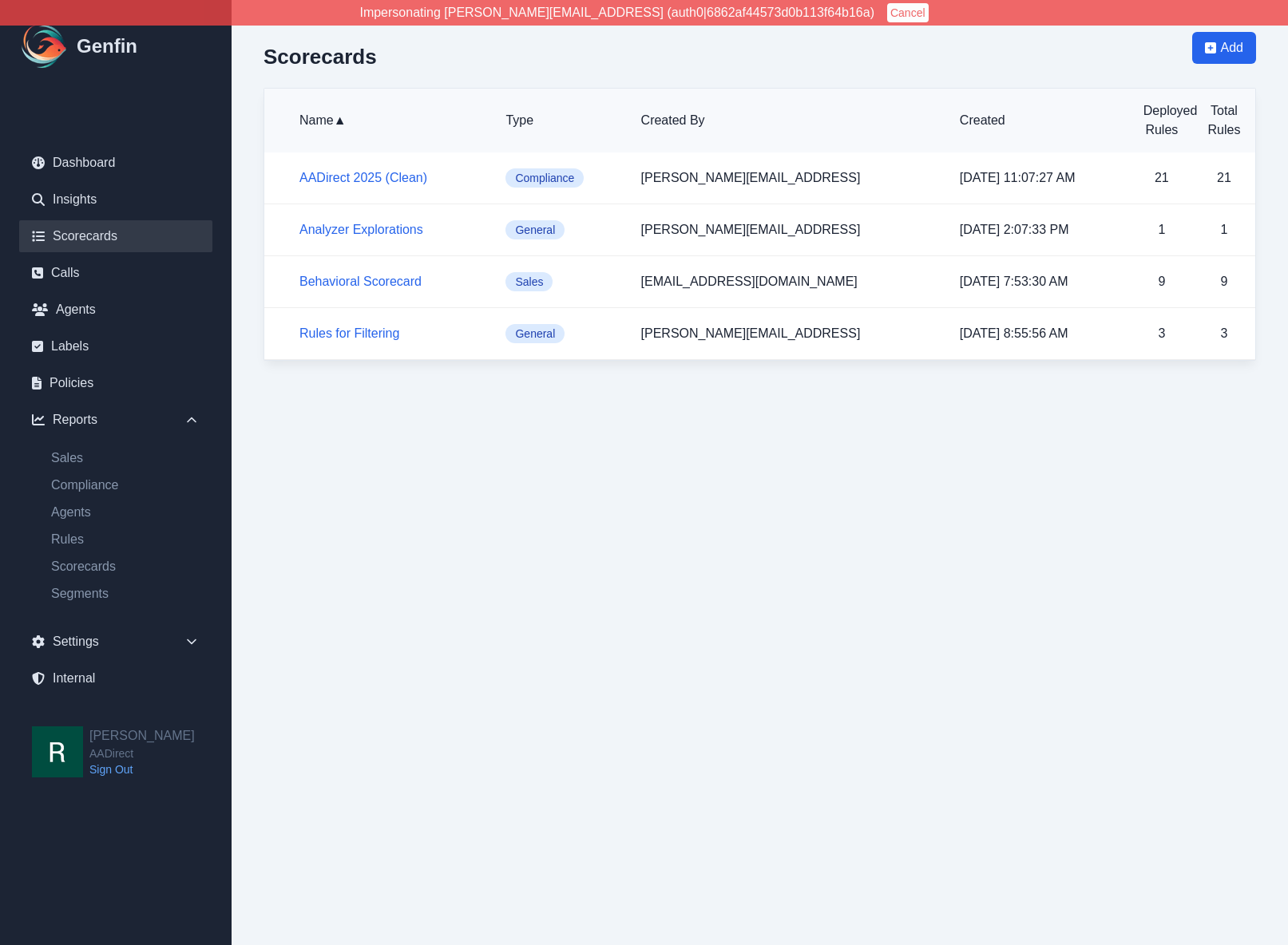
drag, startPoint x: 811, startPoint y: 559, endPoint x: 442, endPoint y: 338, distance: 430.1
click at [809, 393] on html "Impersonating [PERSON_NAME][EMAIL_ADDRESS] (auth0|6862af44573d0b113f64b16a) Can…" at bounding box center [644, 196] width 1288 height 393
click at [368, 283] on link "Behavioral Scorecard" at bounding box center [361, 281] width 123 height 13
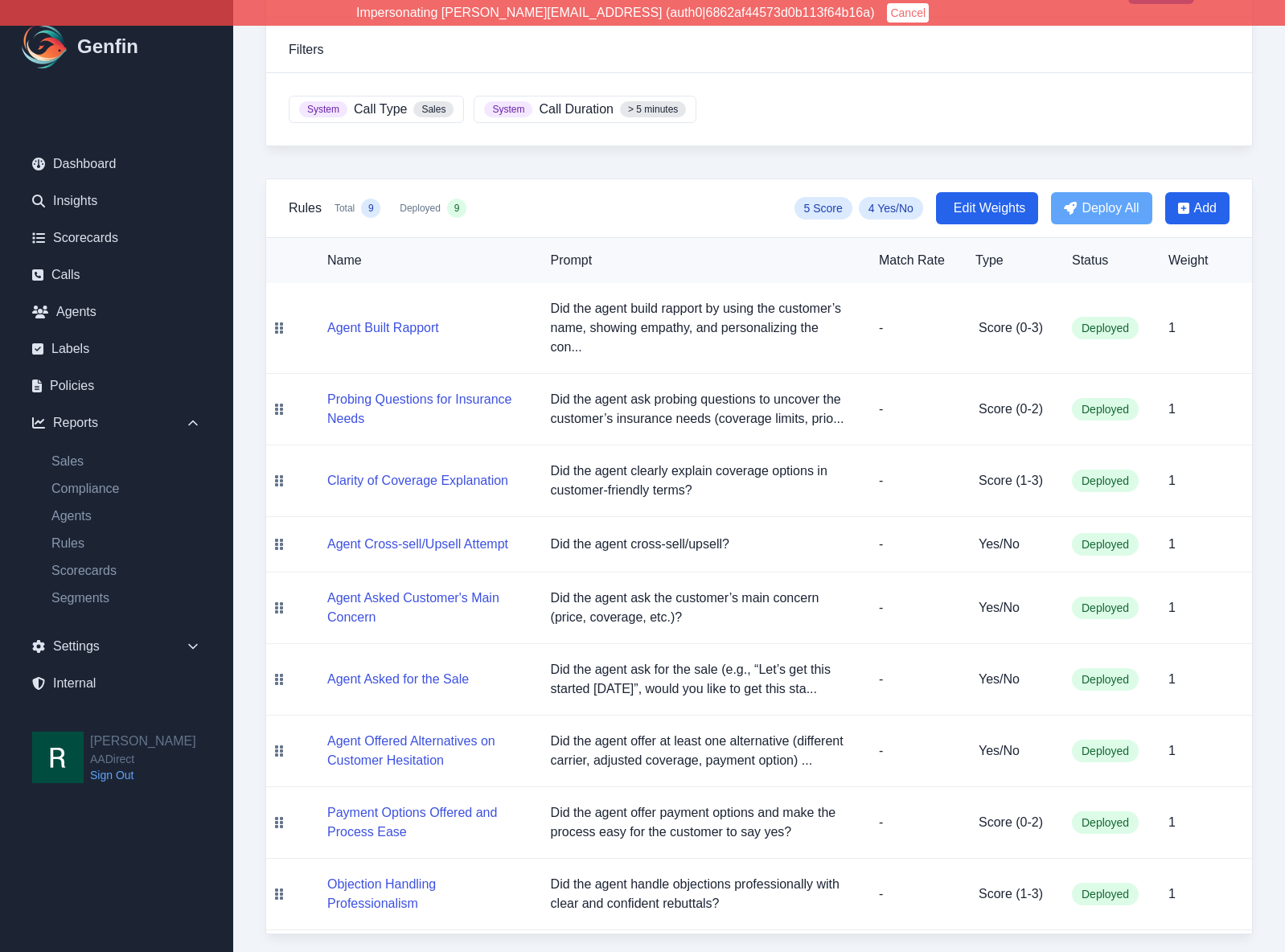
scroll to position [165, 0]
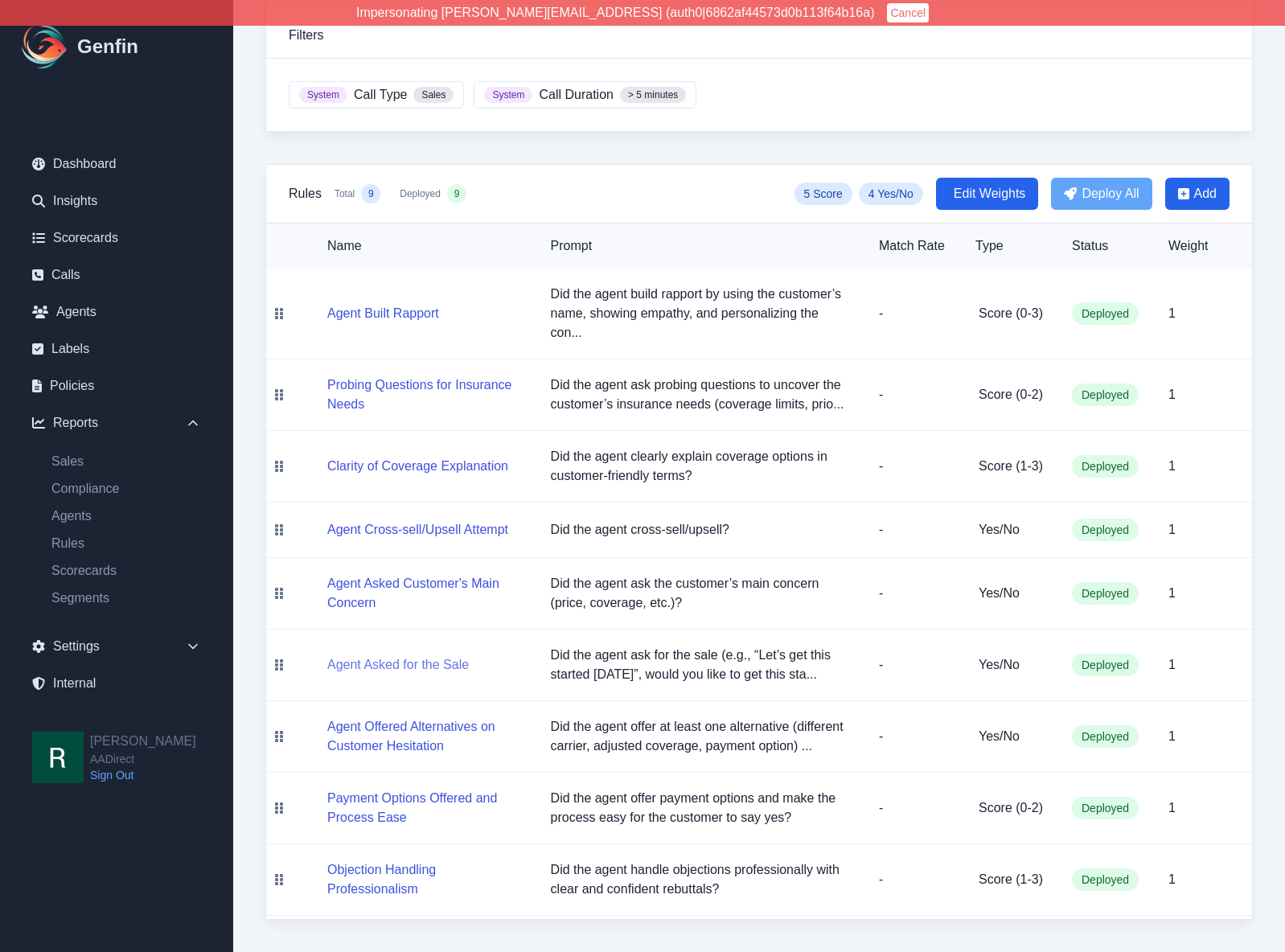
click at [414, 659] on button "Agent Asked for the Sale" at bounding box center [399, 664] width 142 height 19
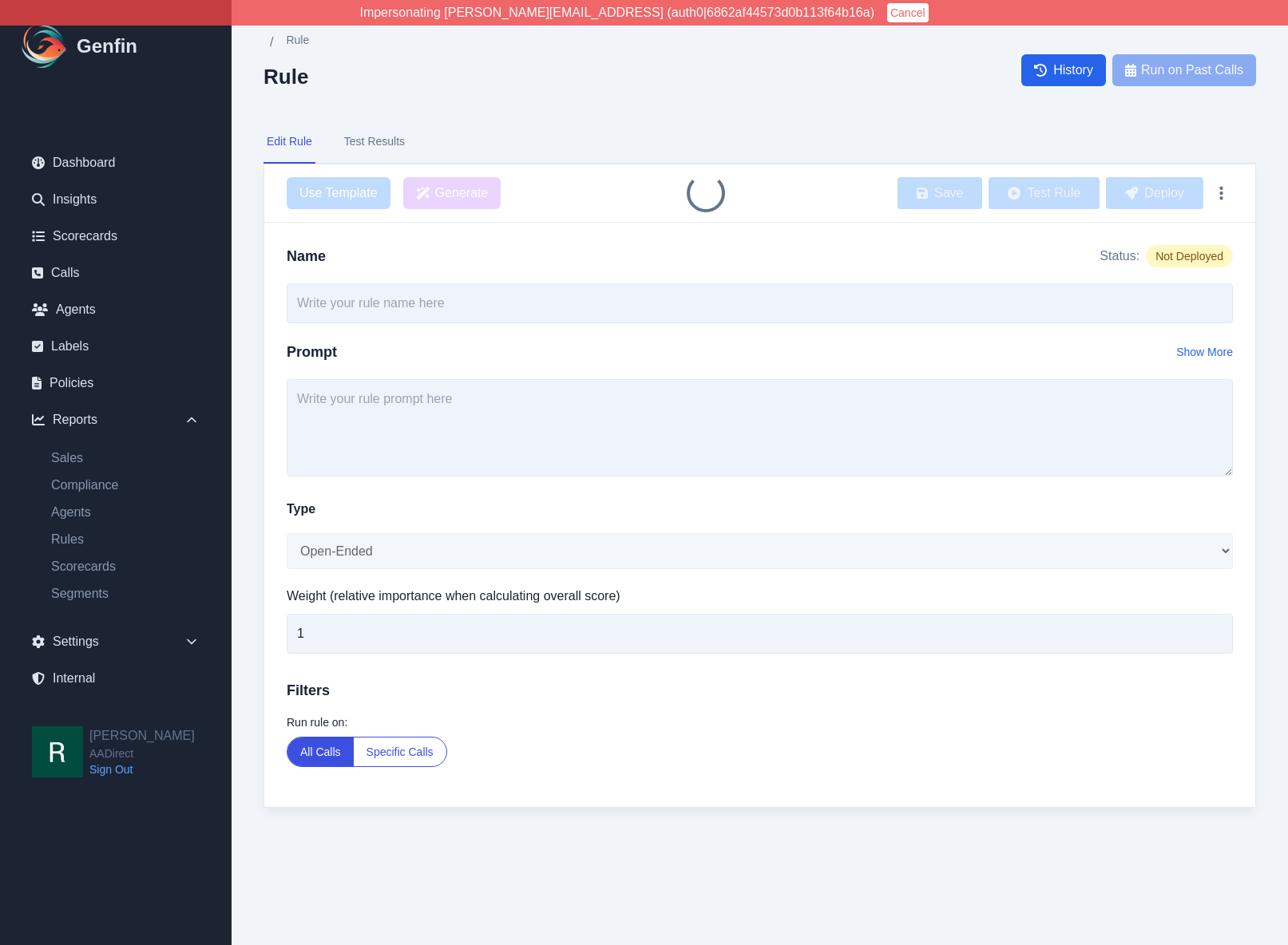
type input "Agent Asked for the Sale"
type textarea "Did the agent ask for the sale (e.g., “Let’s get this started [DATE]”, would yo…"
select select "Yes/No"
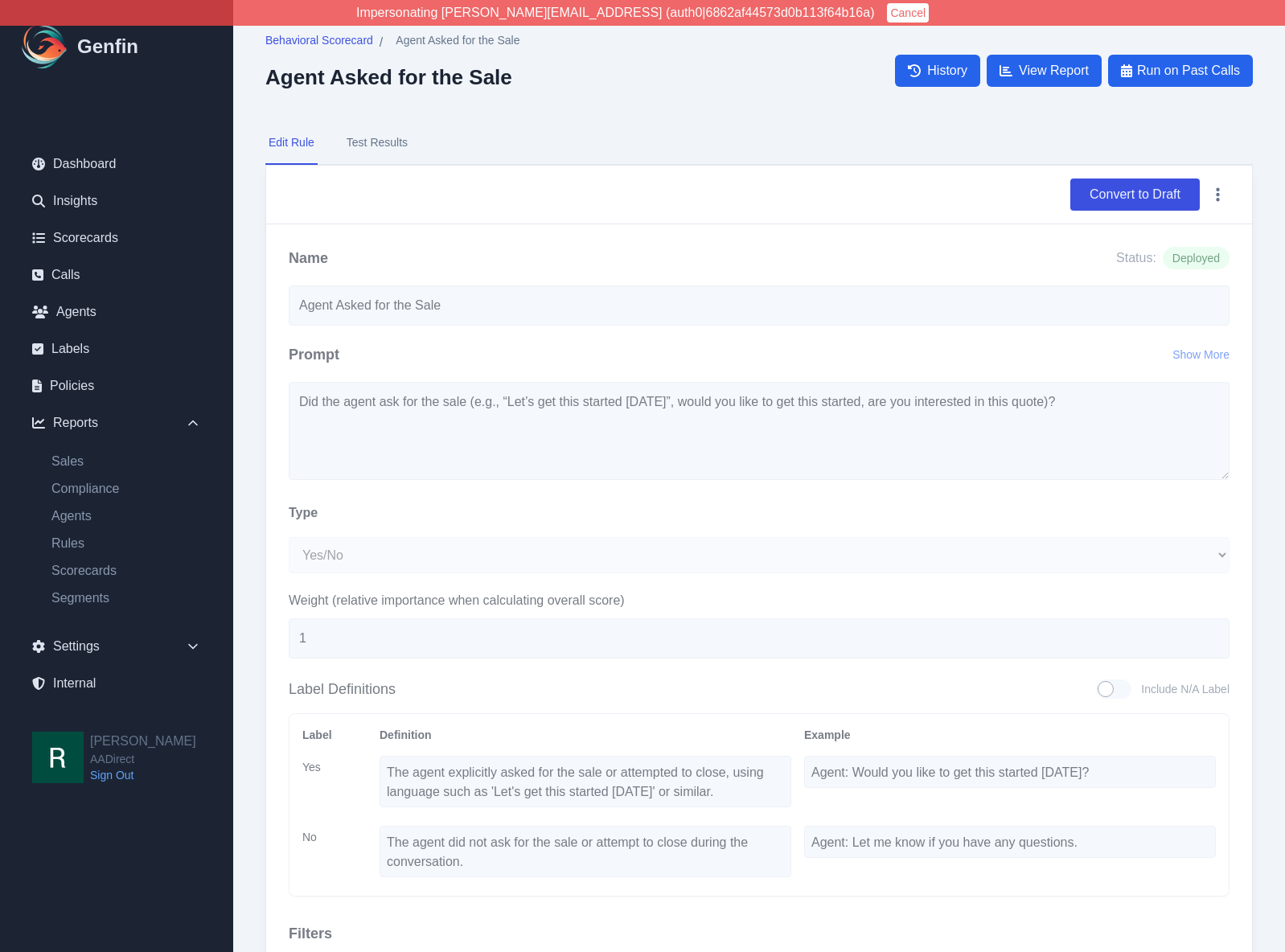
click at [389, 141] on button "Test Results" at bounding box center [377, 143] width 68 height 43
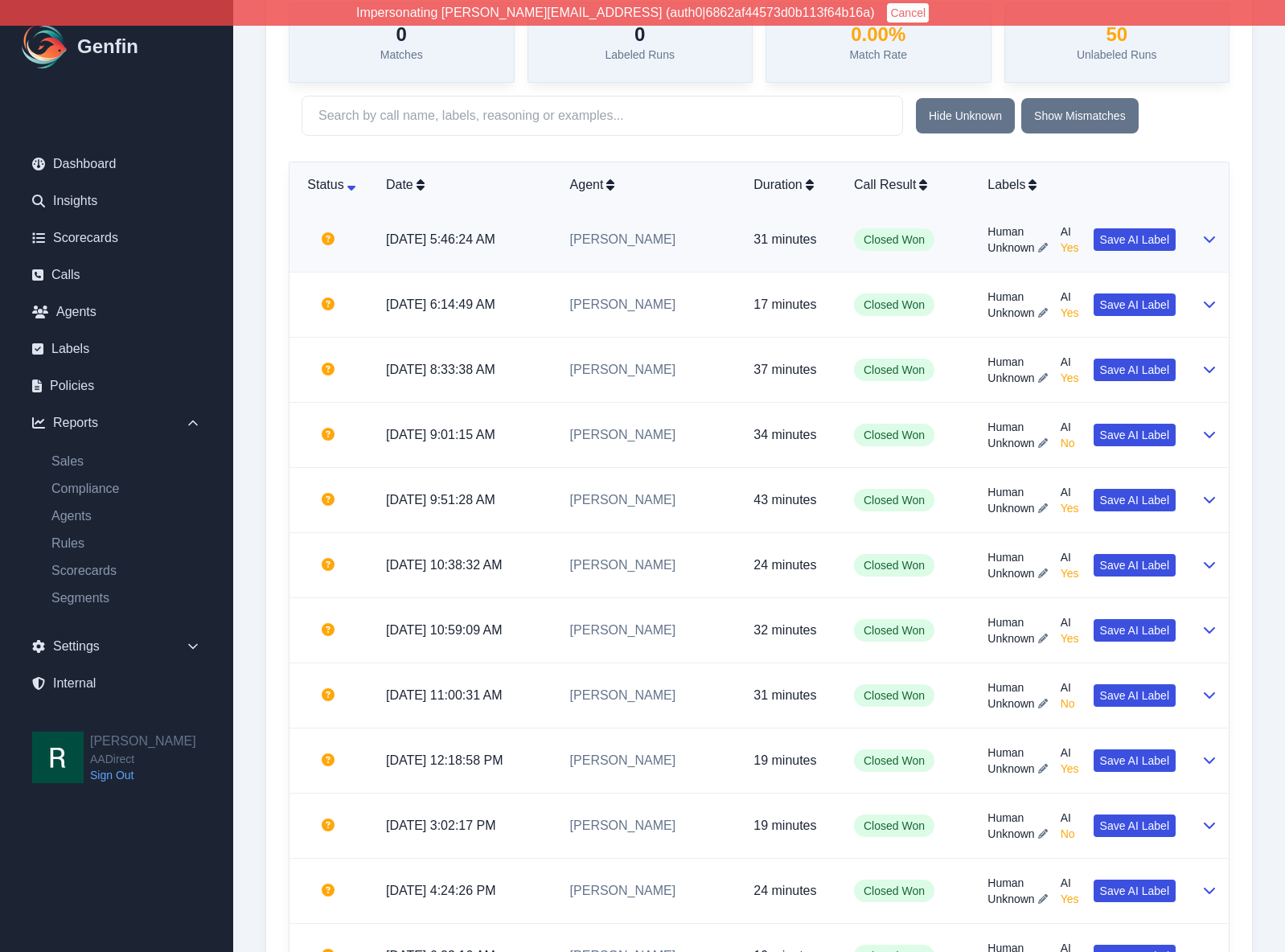
scroll to position [545, 0]
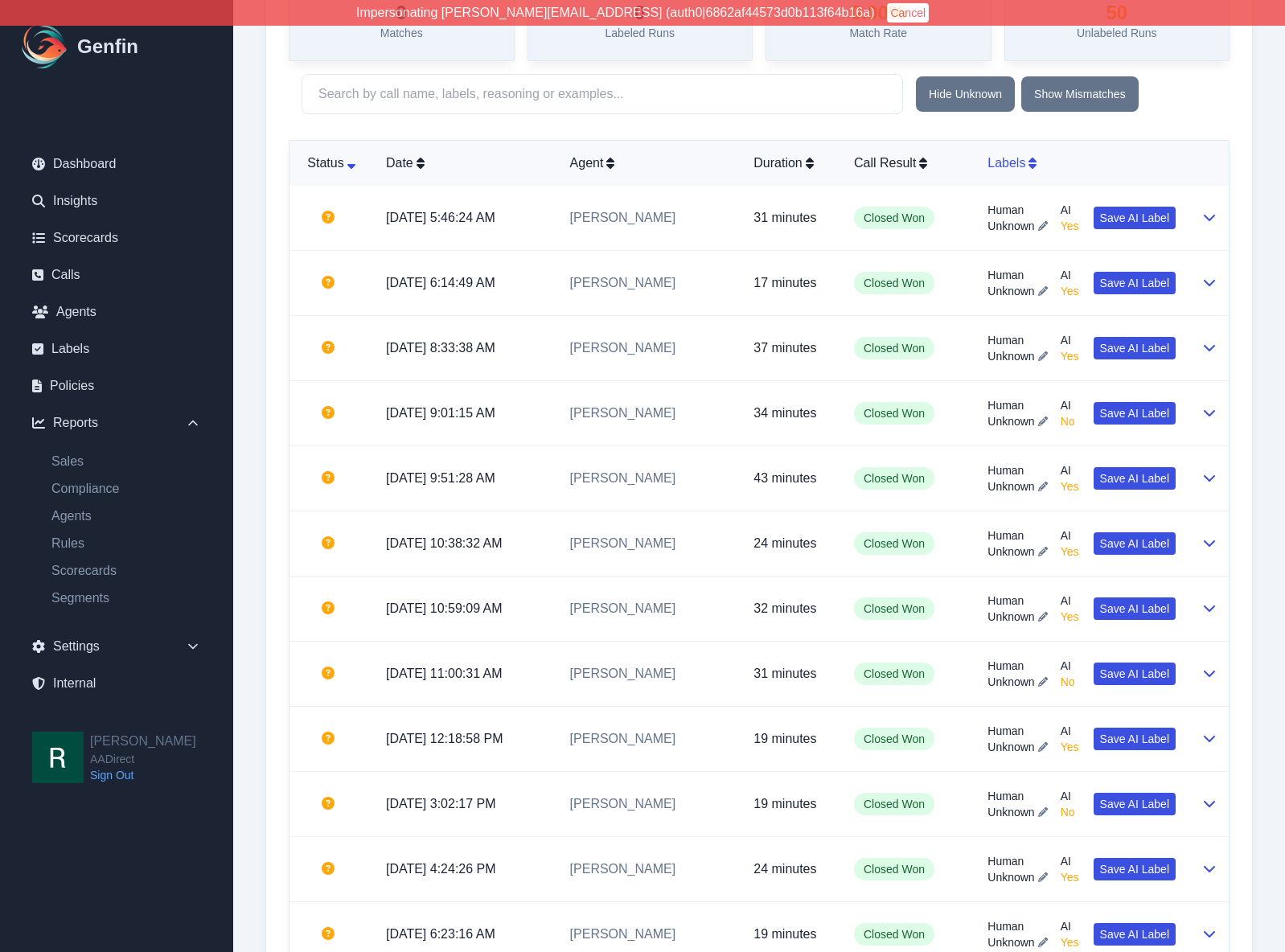
click at [1031, 170] on div "Labels" at bounding box center [1082, 163] width 188 height 19
click at [700, 229] on td "[PERSON_NAME]" at bounding box center [649, 218] width 184 height 65
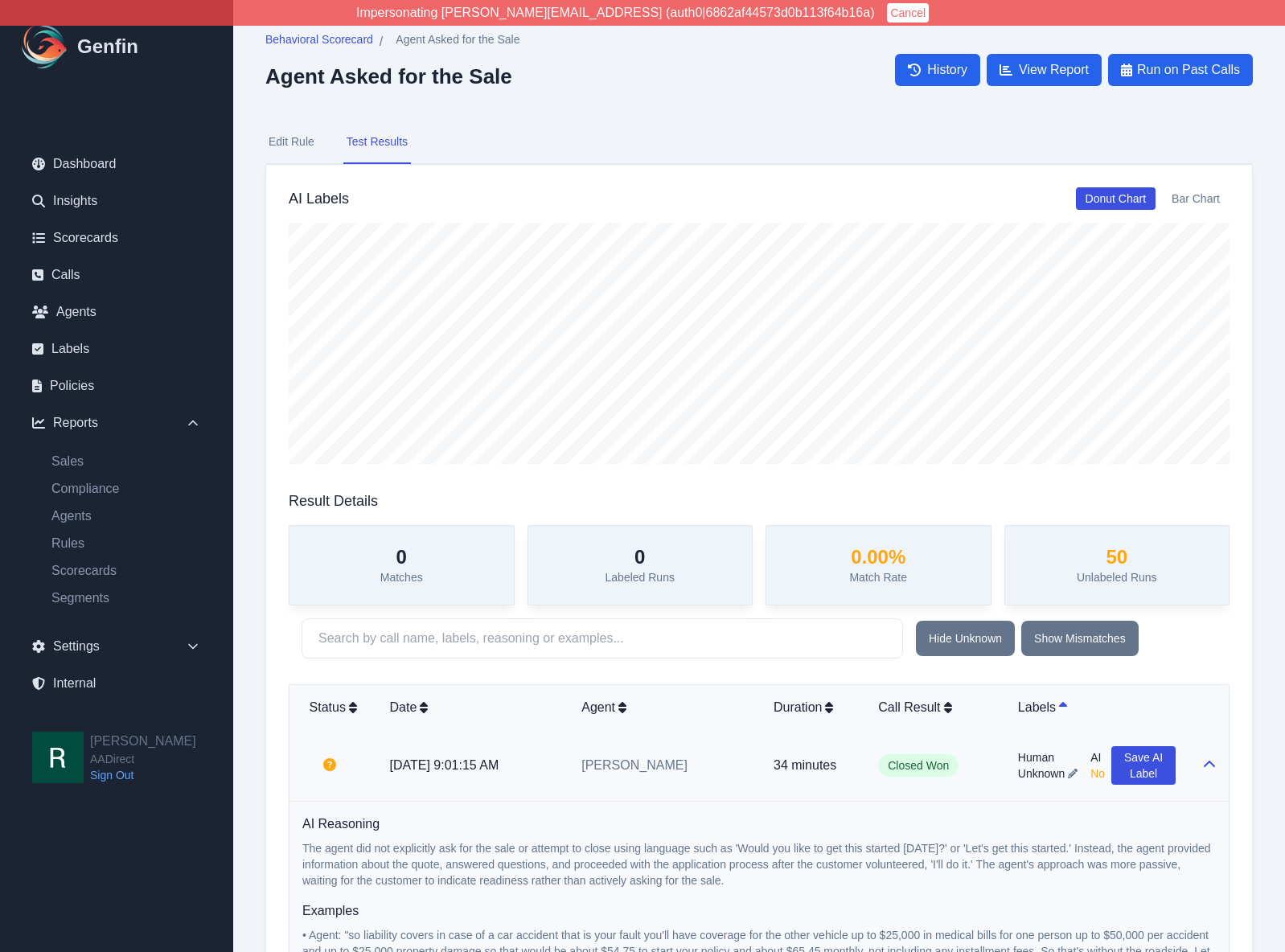
scroll to position [0, 0]
click at [297, 146] on button "Edit Rule" at bounding box center [291, 143] width 53 height 43
select select "Yes/No"
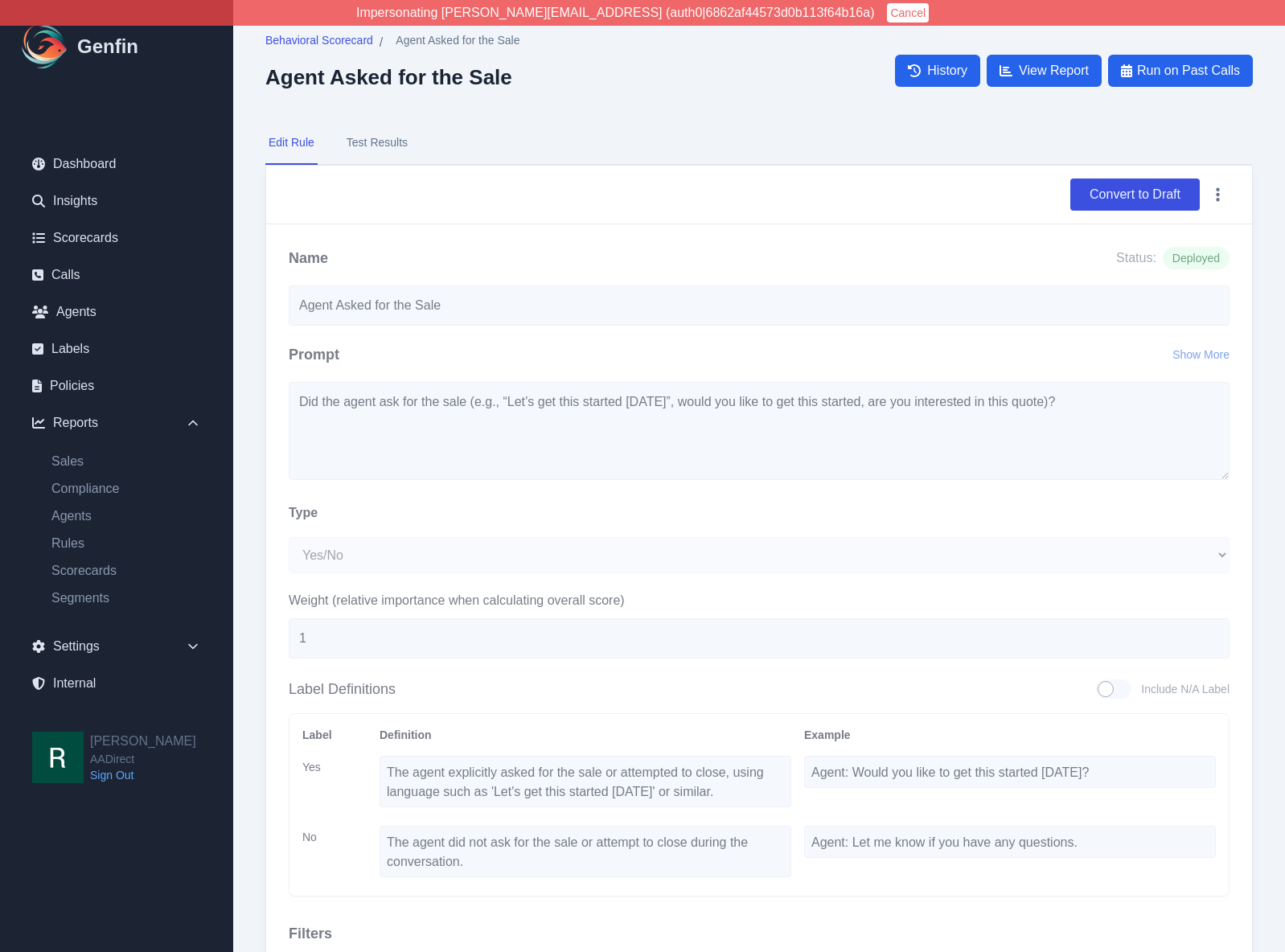
click at [389, 142] on button "Test Results" at bounding box center [377, 143] width 68 height 43
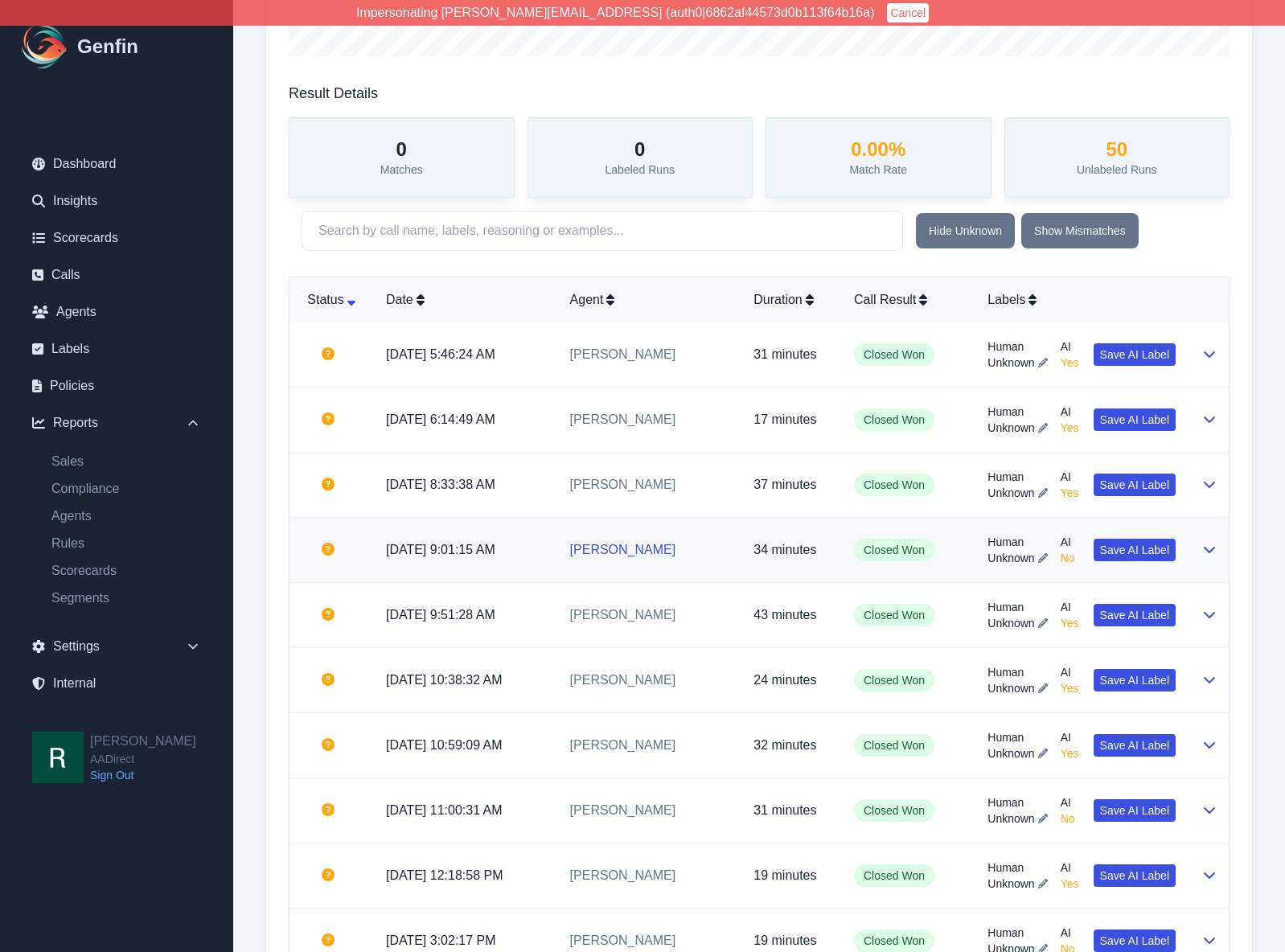
scroll to position [409, 0]
click at [729, 554] on td "[PERSON_NAME]" at bounding box center [649, 549] width 184 height 65
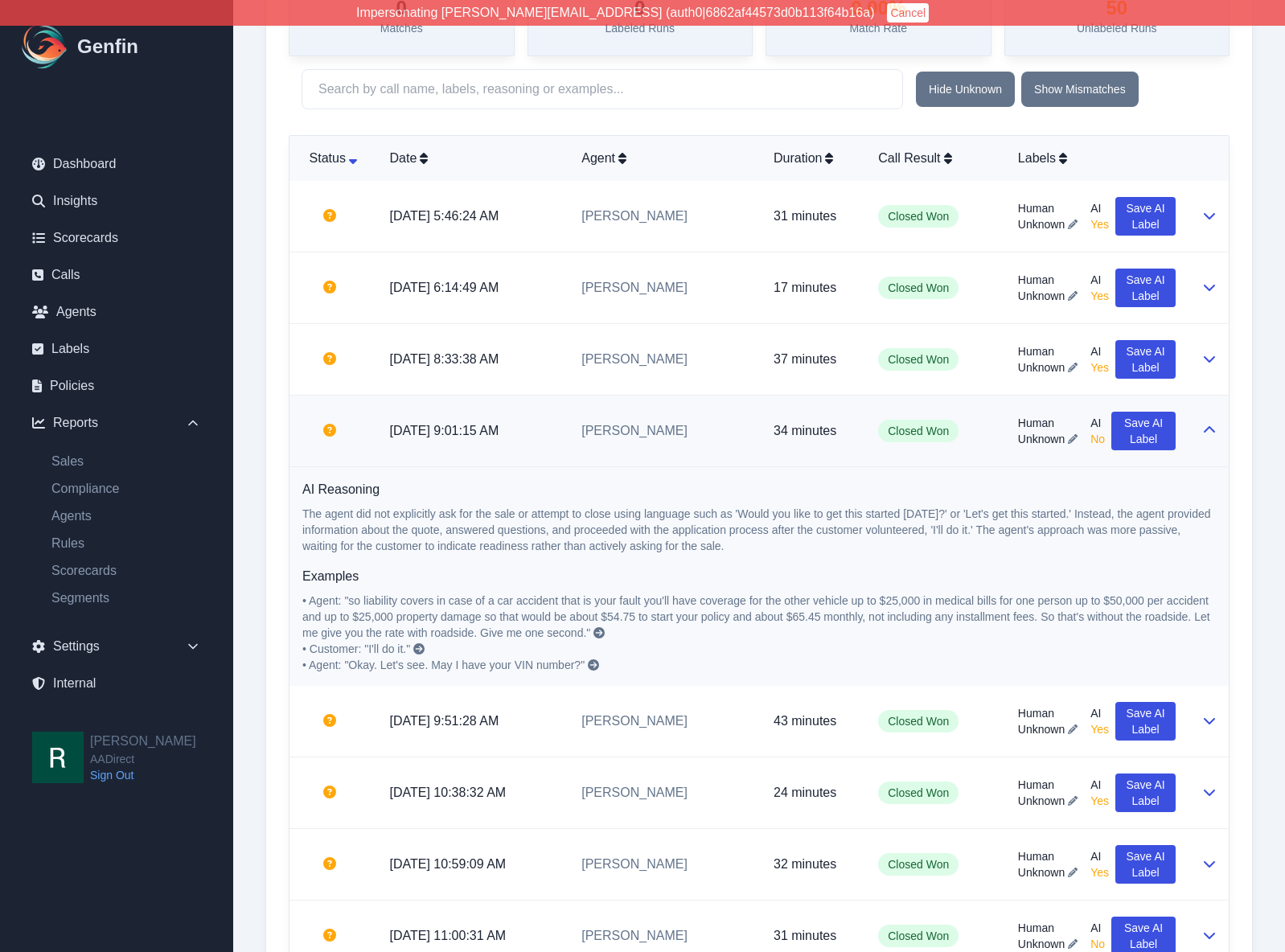
scroll to position [547, 0]
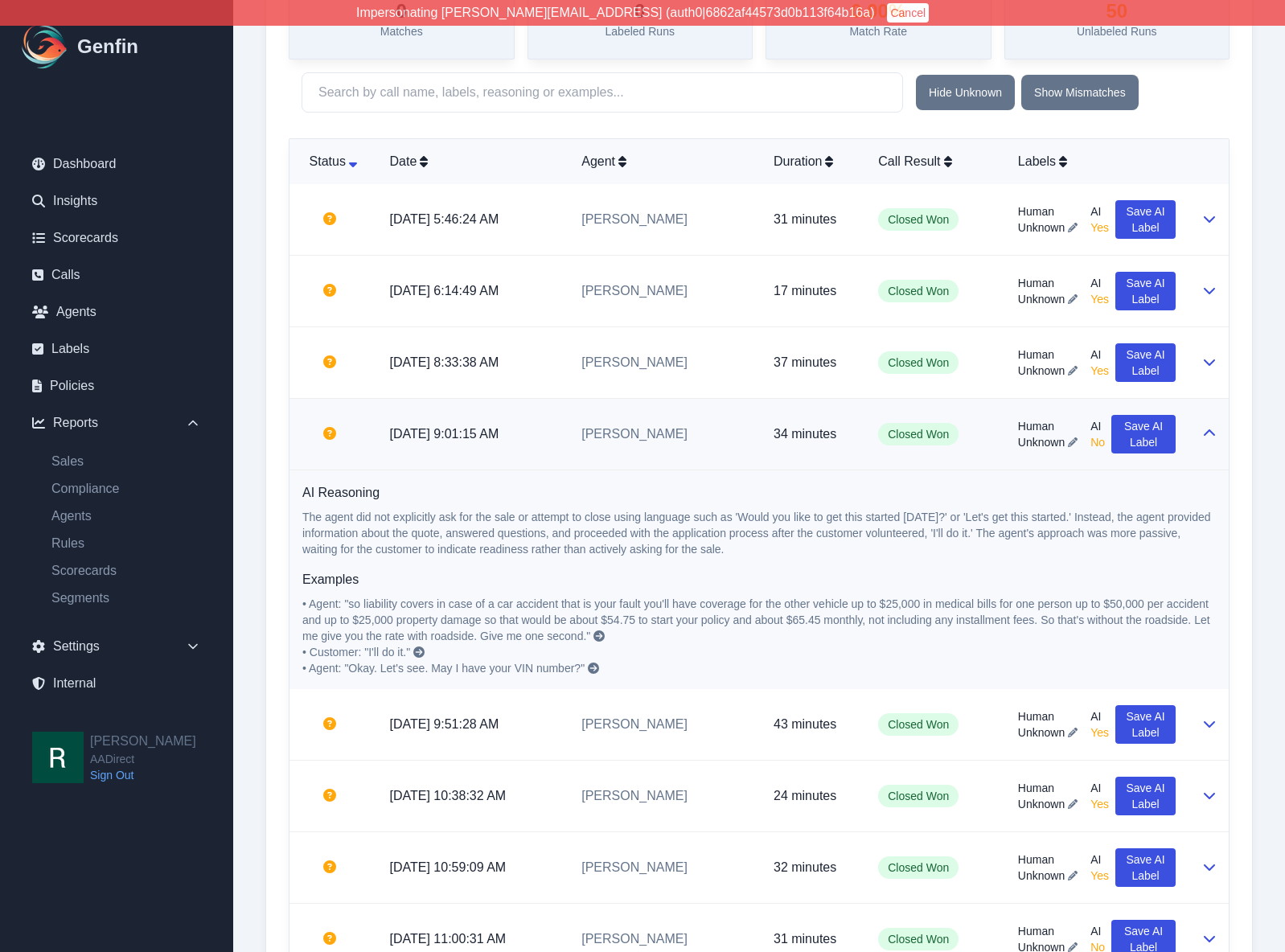
click at [1212, 433] on icon at bounding box center [1209, 433] width 13 height 13
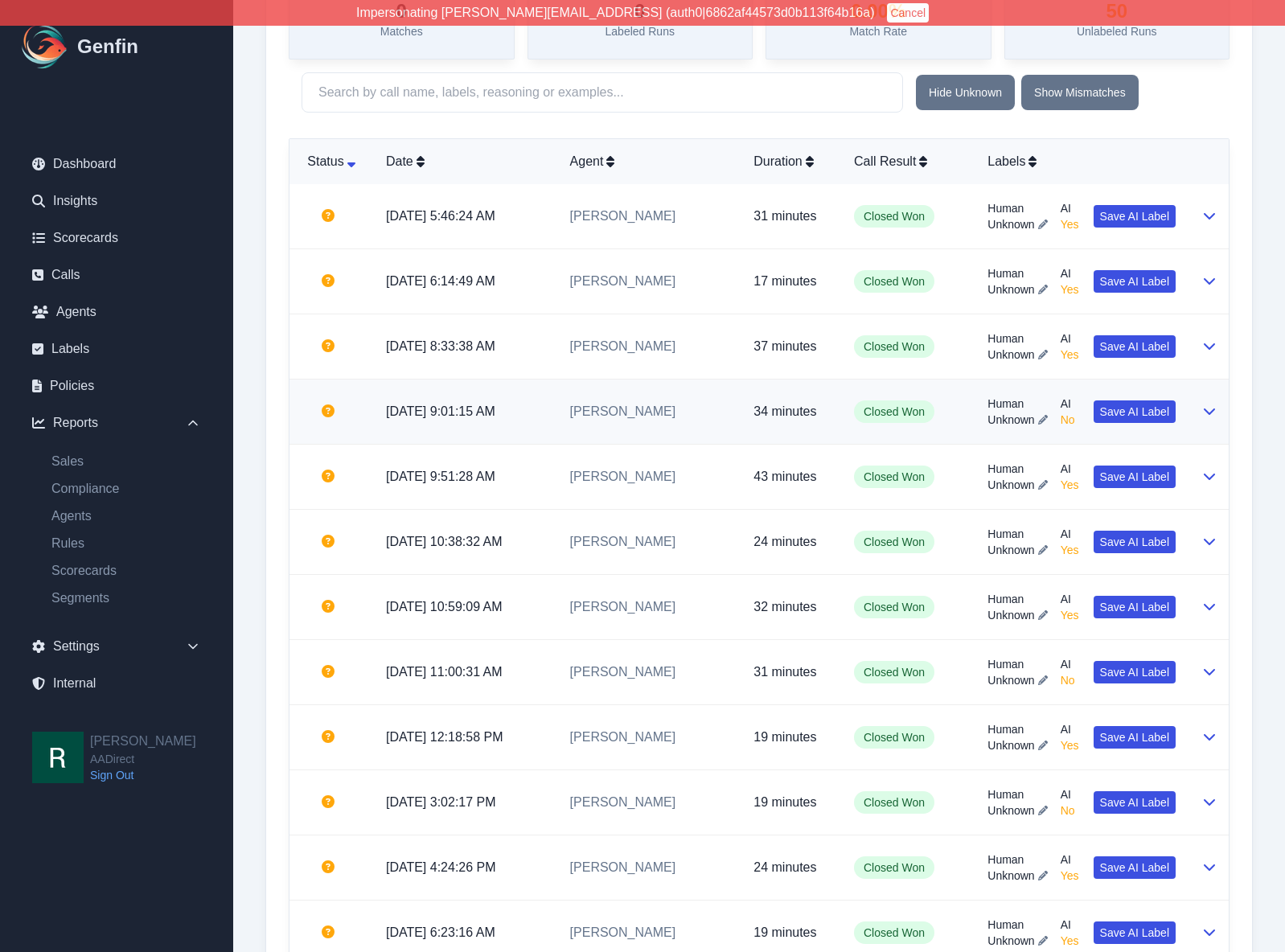
click at [1213, 411] on icon at bounding box center [1209, 410] width 13 height 13
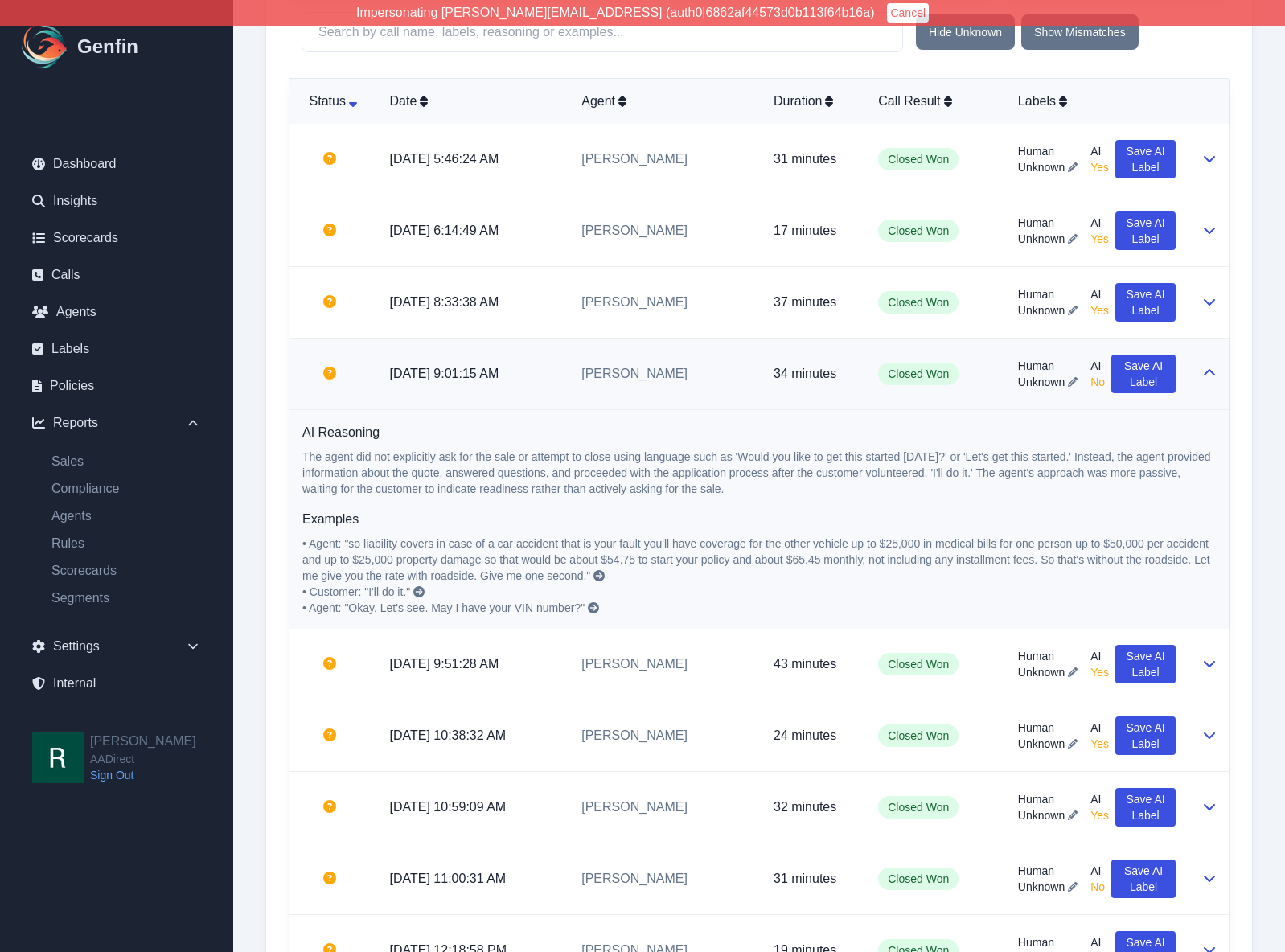
scroll to position [658, 0]
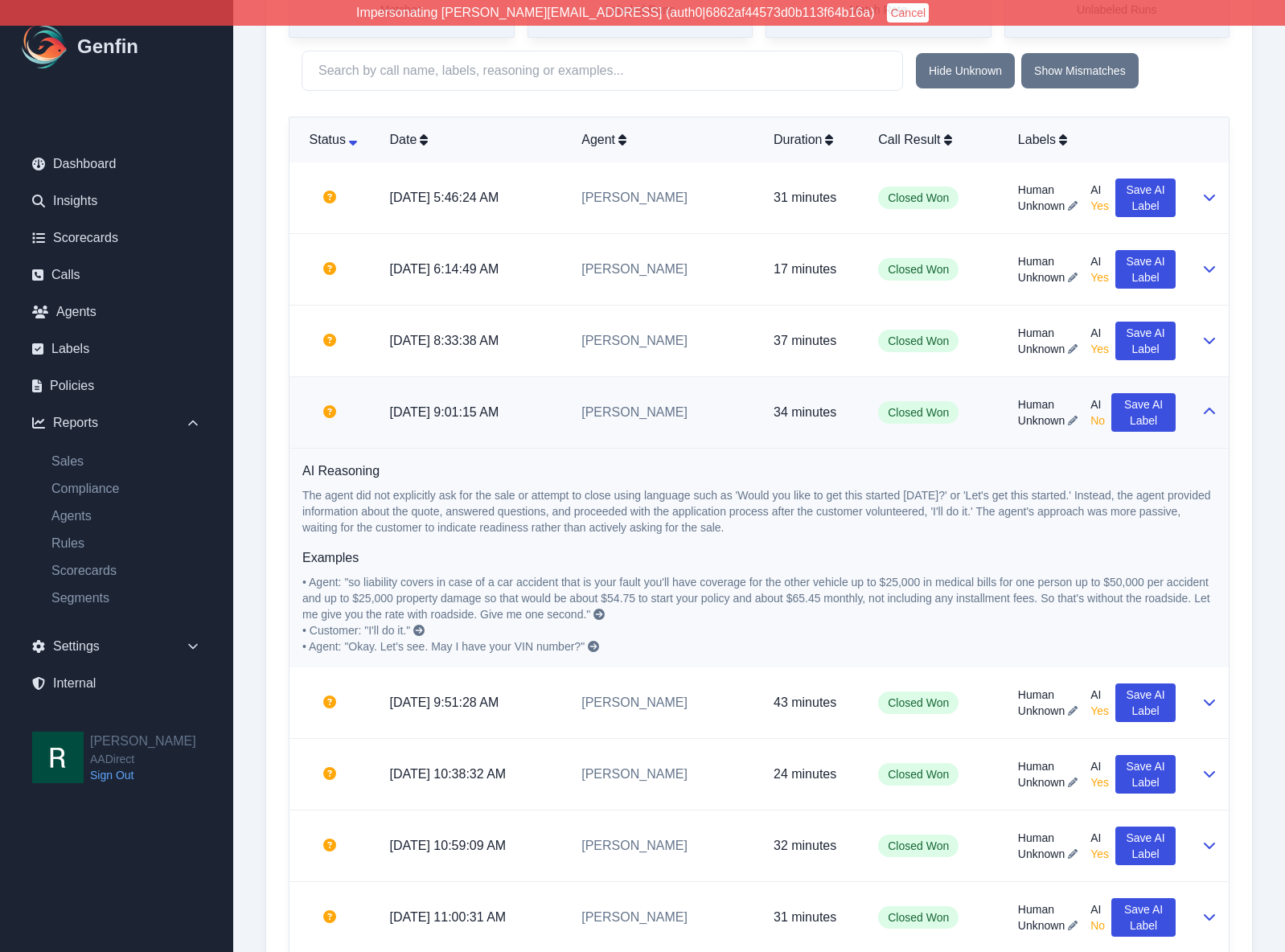
scroll to position [616, 0]
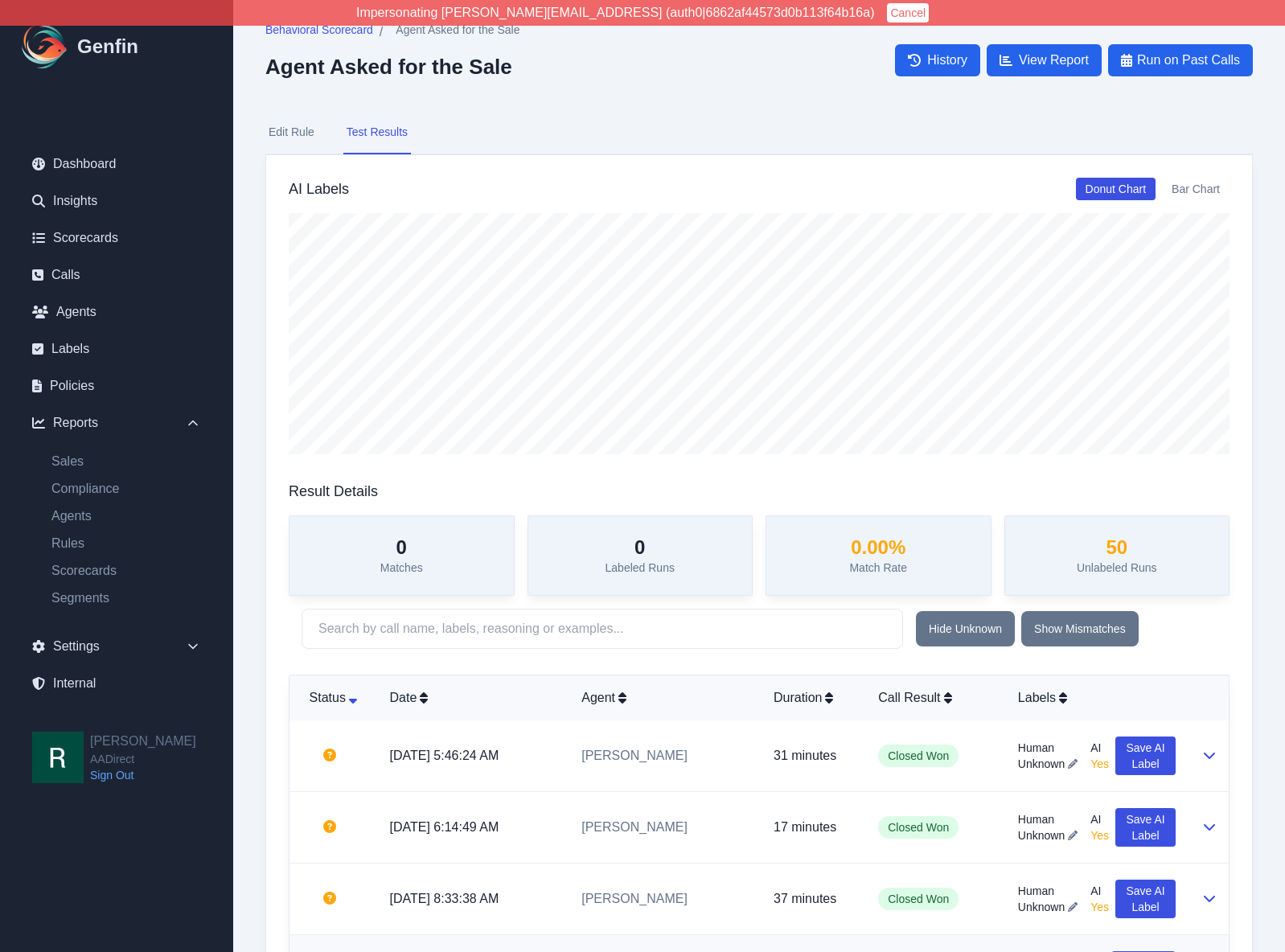
scroll to position [0, 0]
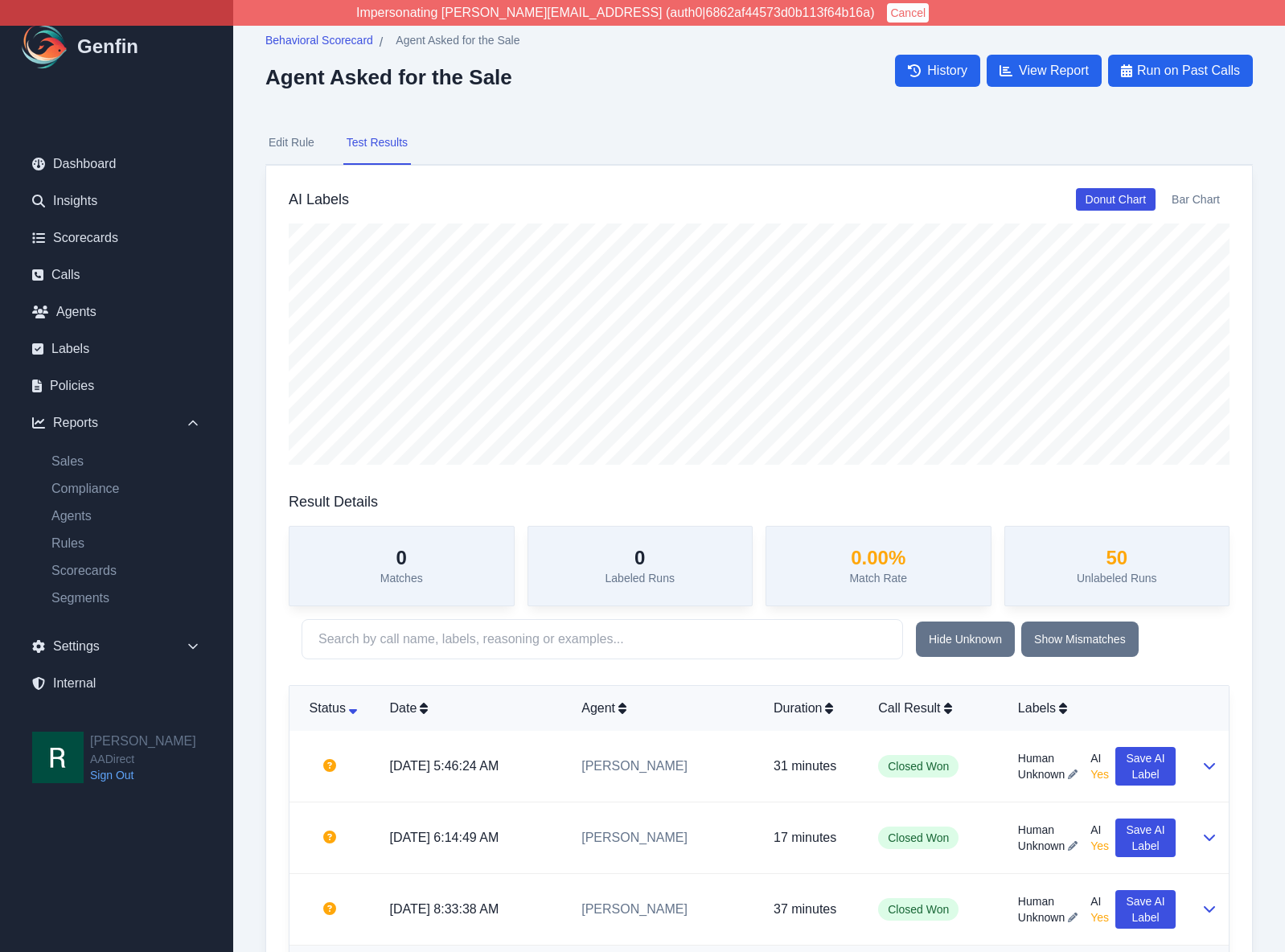
click at [434, 37] on span "Agent Asked for the Sale" at bounding box center [458, 40] width 124 height 16
click at [419, 42] on span "Agent Asked for the Sale" at bounding box center [458, 40] width 124 height 16
click at [431, 42] on span "Agent Asked for the Sale" at bounding box center [458, 40] width 124 height 16
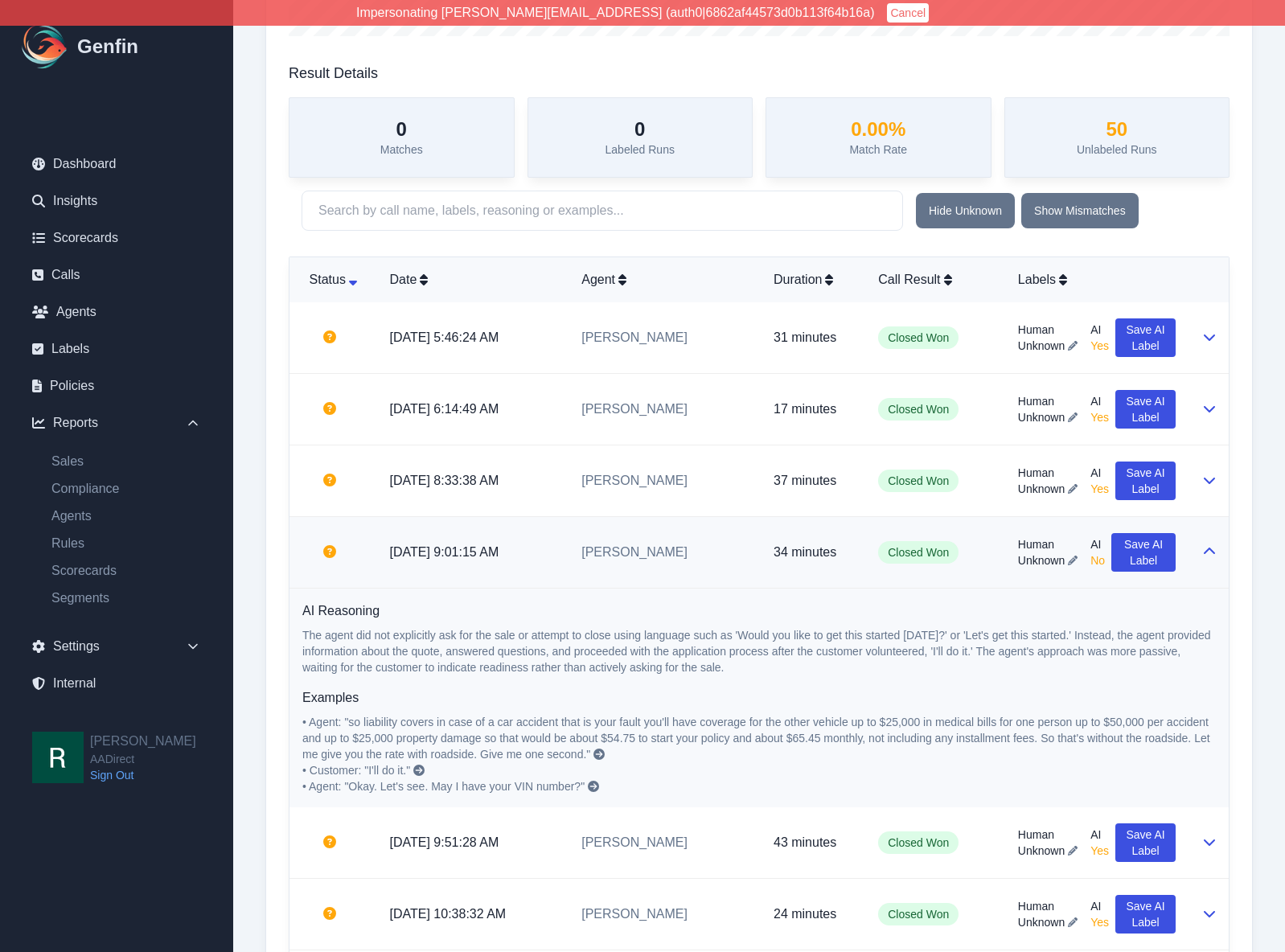
scroll to position [470, 0]
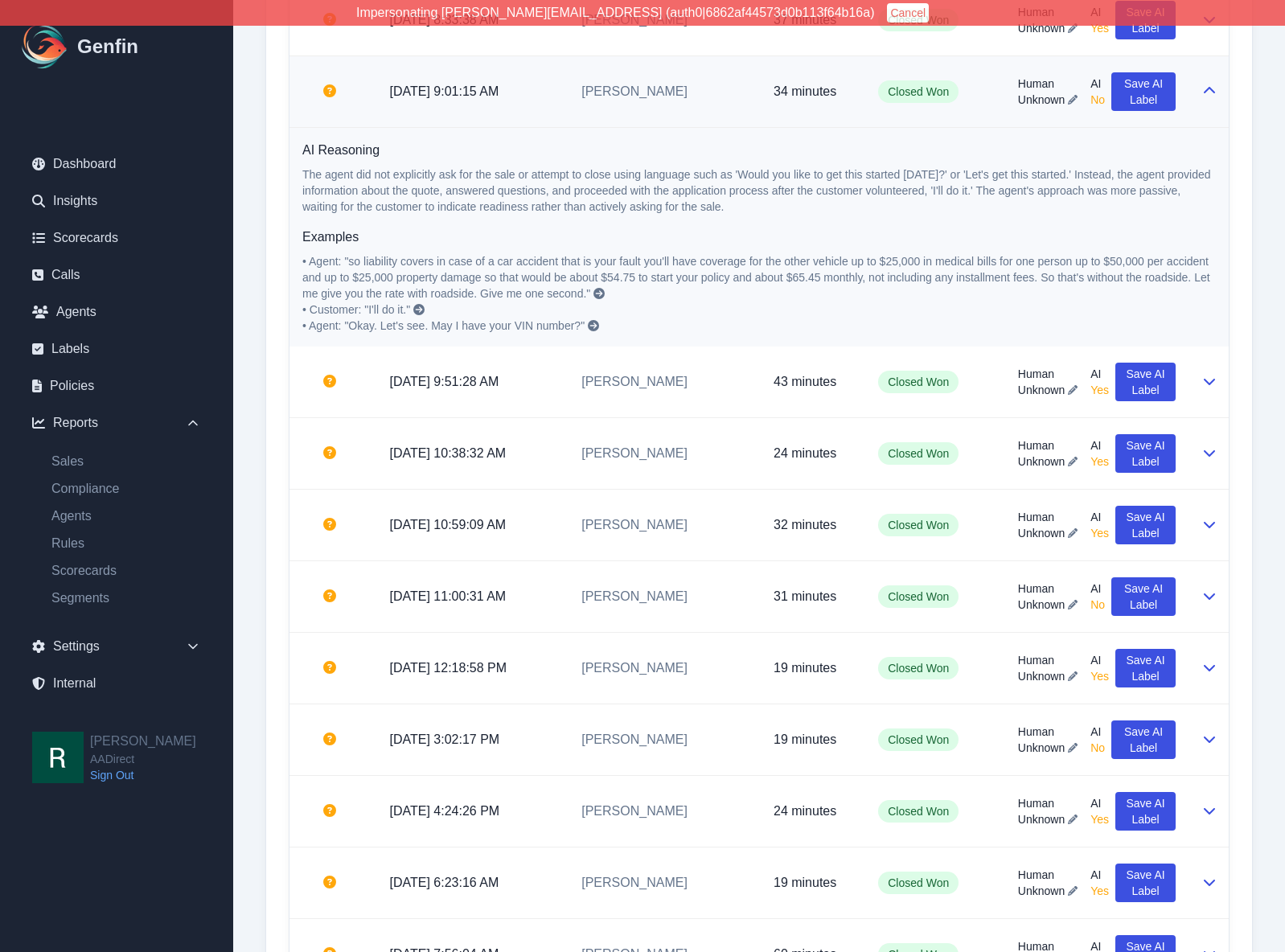
scroll to position [890, 0]
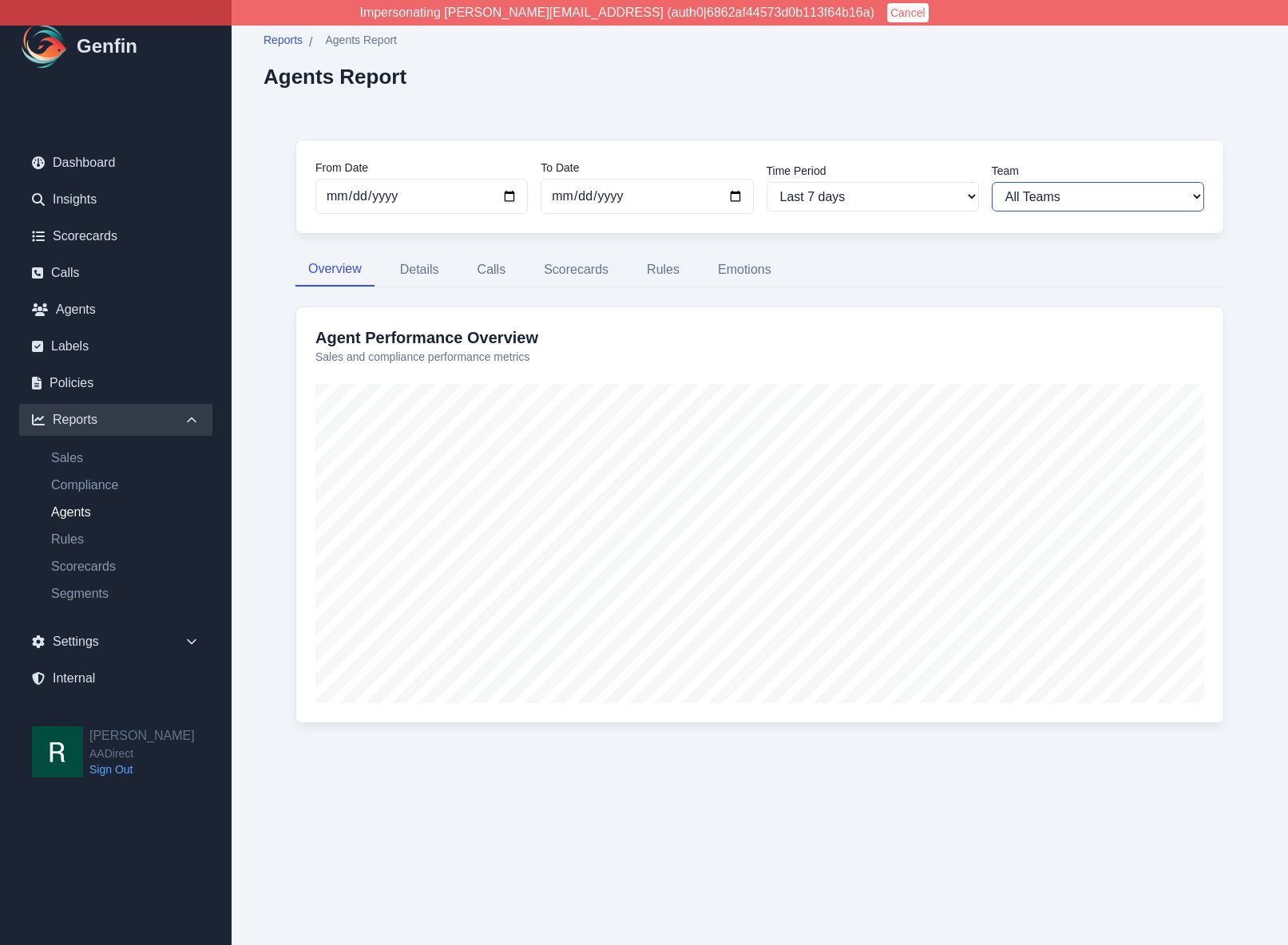
click at [1120, 186] on select "All Teams Hugo Jesse Sales Support" at bounding box center [1098, 197] width 213 height 30
click at [992, 182] on select "All Teams Hugo Jesse Sales Support" at bounding box center [1098, 197] width 213 height 30
click at [422, 276] on button "Details" at bounding box center [420, 270] width 65 height 34
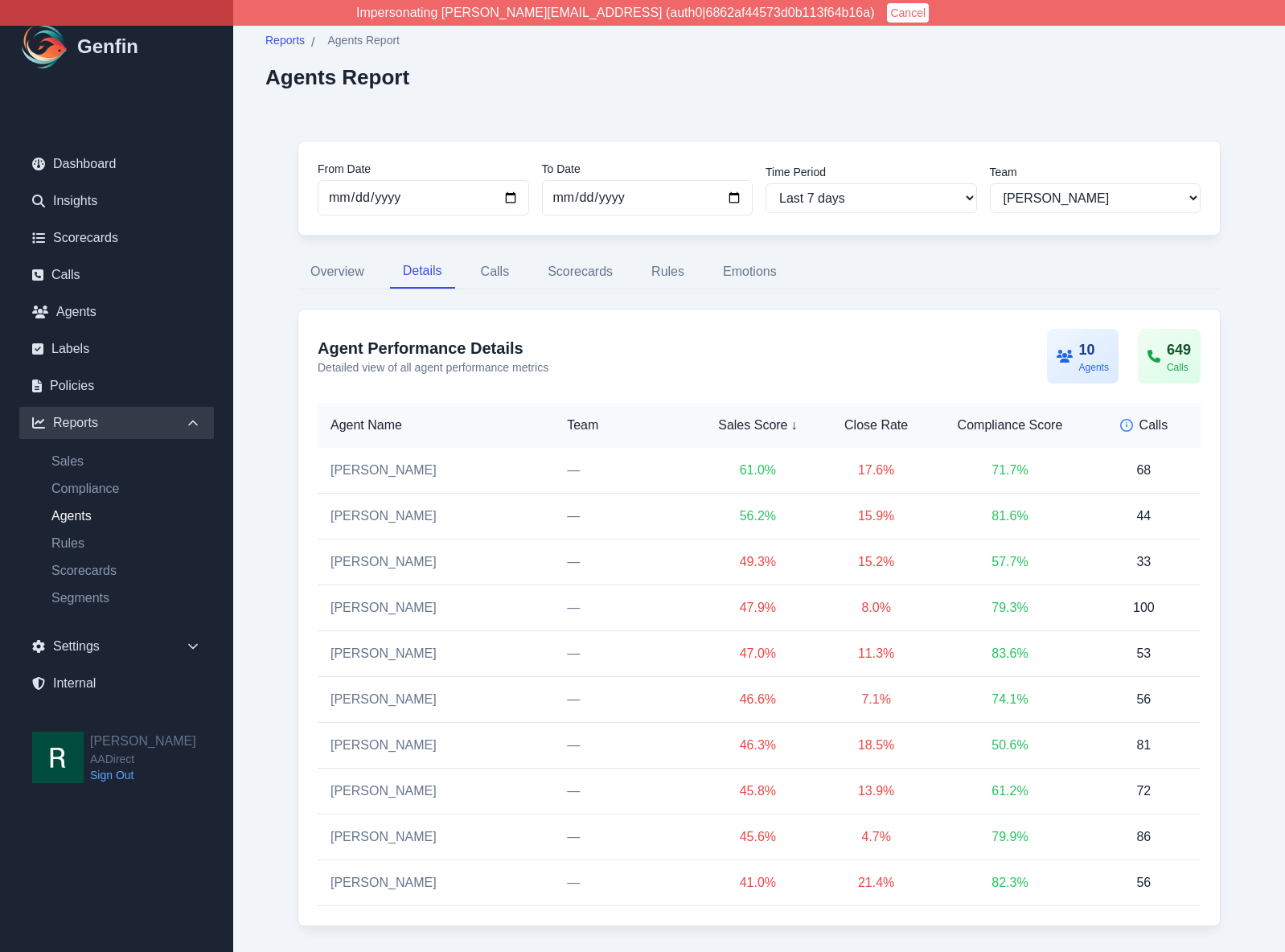
click at [1018, 424] on div "Compliance Score" at bounding box center [1010, 425] width 128 height 19
click at [1094, 196] on select "All Teams Hugo Jesse Sales Support" at bounding box center [1096, 198] width 212 height 30
click at [990, 183] on select "All Teams Hugo Jesse Sales Support" at bounding box center [1096, 198] width 212 height 30
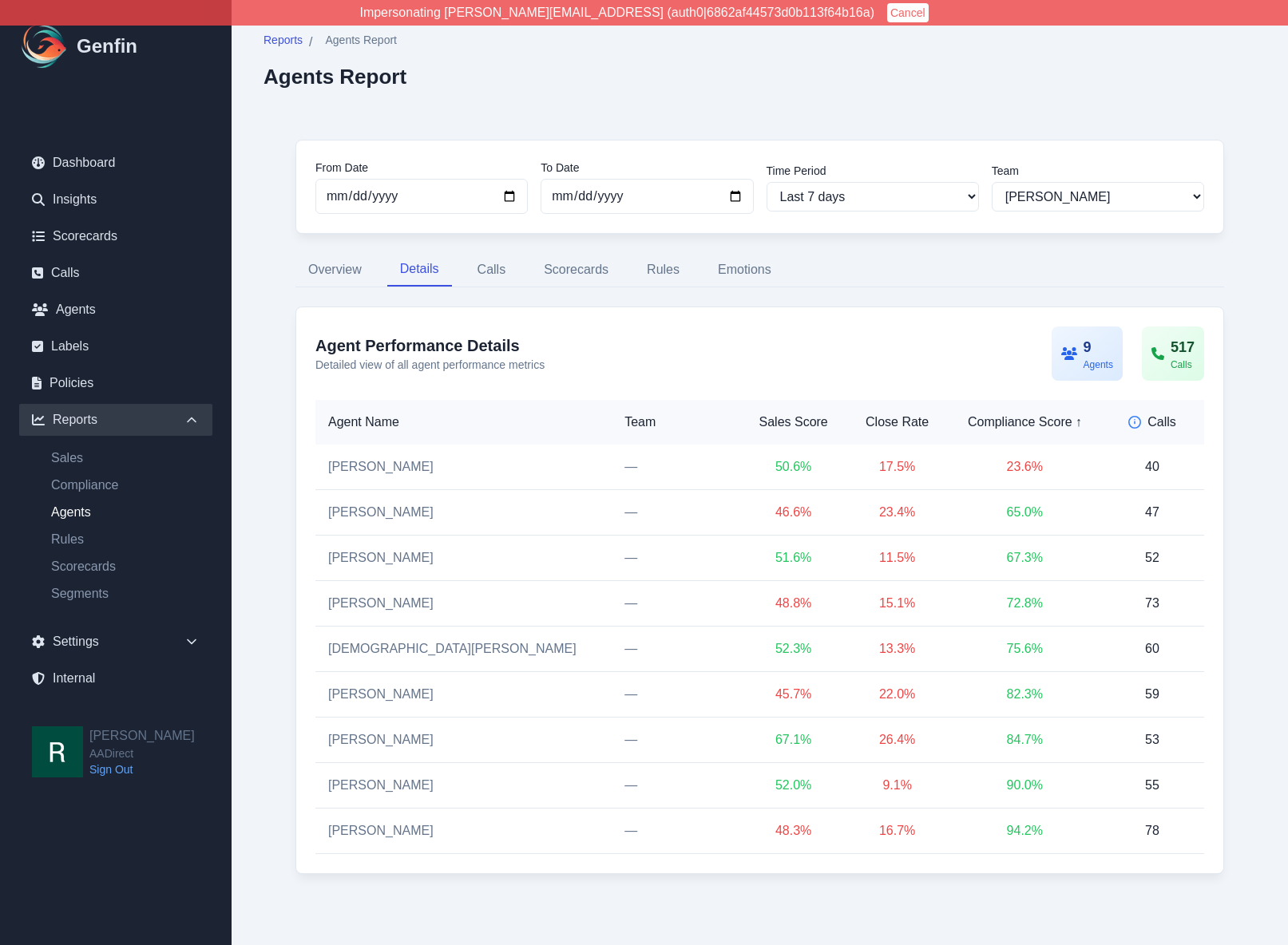
click at [1013, 420] on div "Compliance Score ↑" at bounding box center [1024, 422] width 125 height 19
click at [1013, 420] on div "Compliance Score ↓" at bounding box center [1024, 422] width 125 height 19
click at [1251, 479] on div "From Date 2025-09-24 To Date 2025-10-01 Time Period Last 7 days Last 14 days La…" at bounding box center [759, 506] width 992 height 798
click at [1120, 191] on select "All Teams Hugo Jesse Sales Support" at bounding box center [1098, 197] width 213 height 30
select select "2"
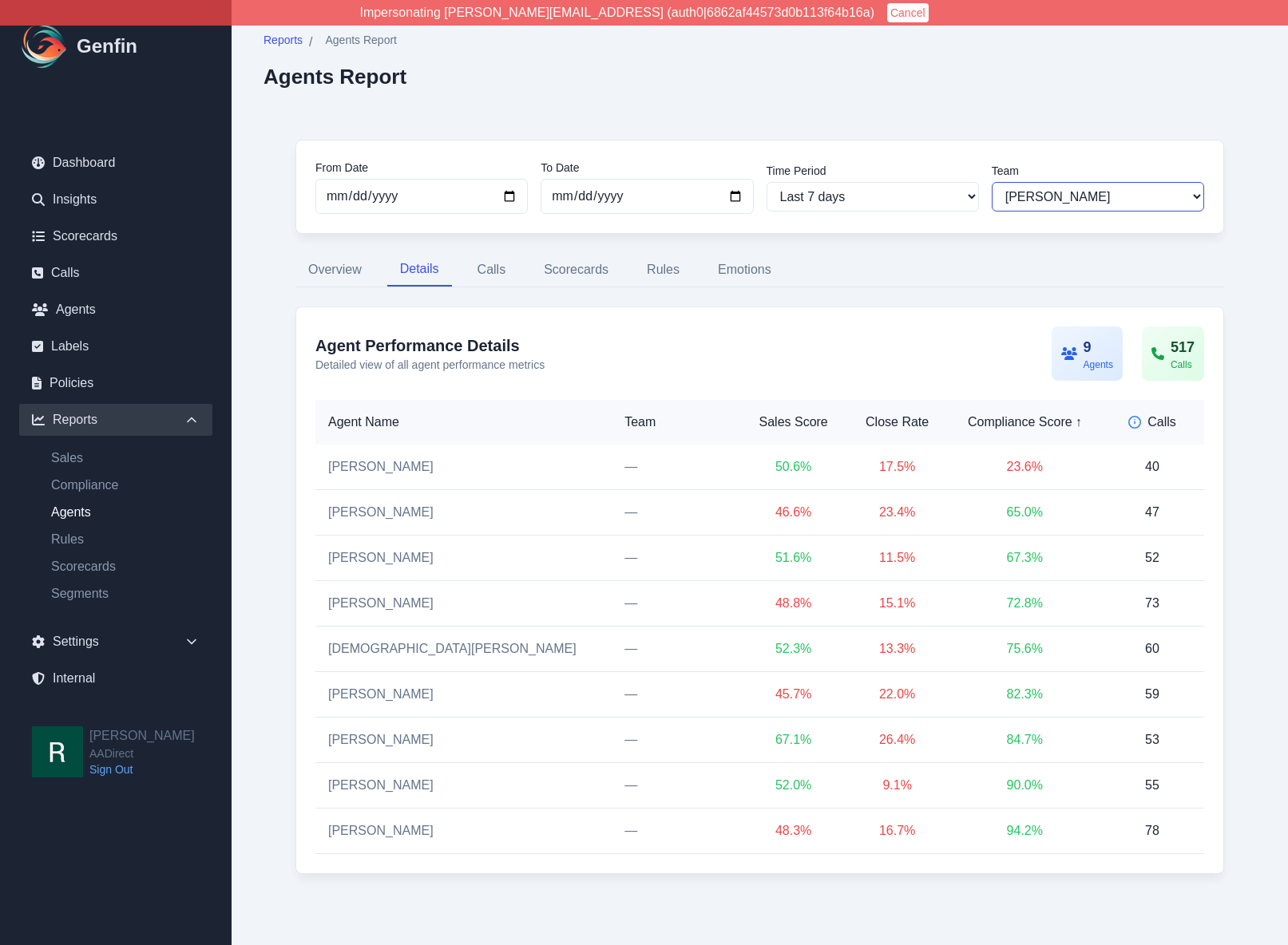
click at [992, 182] on select "All Teams Hugo Jesse Sales Support" at bounding box center [1098, 197] width 213 height 30
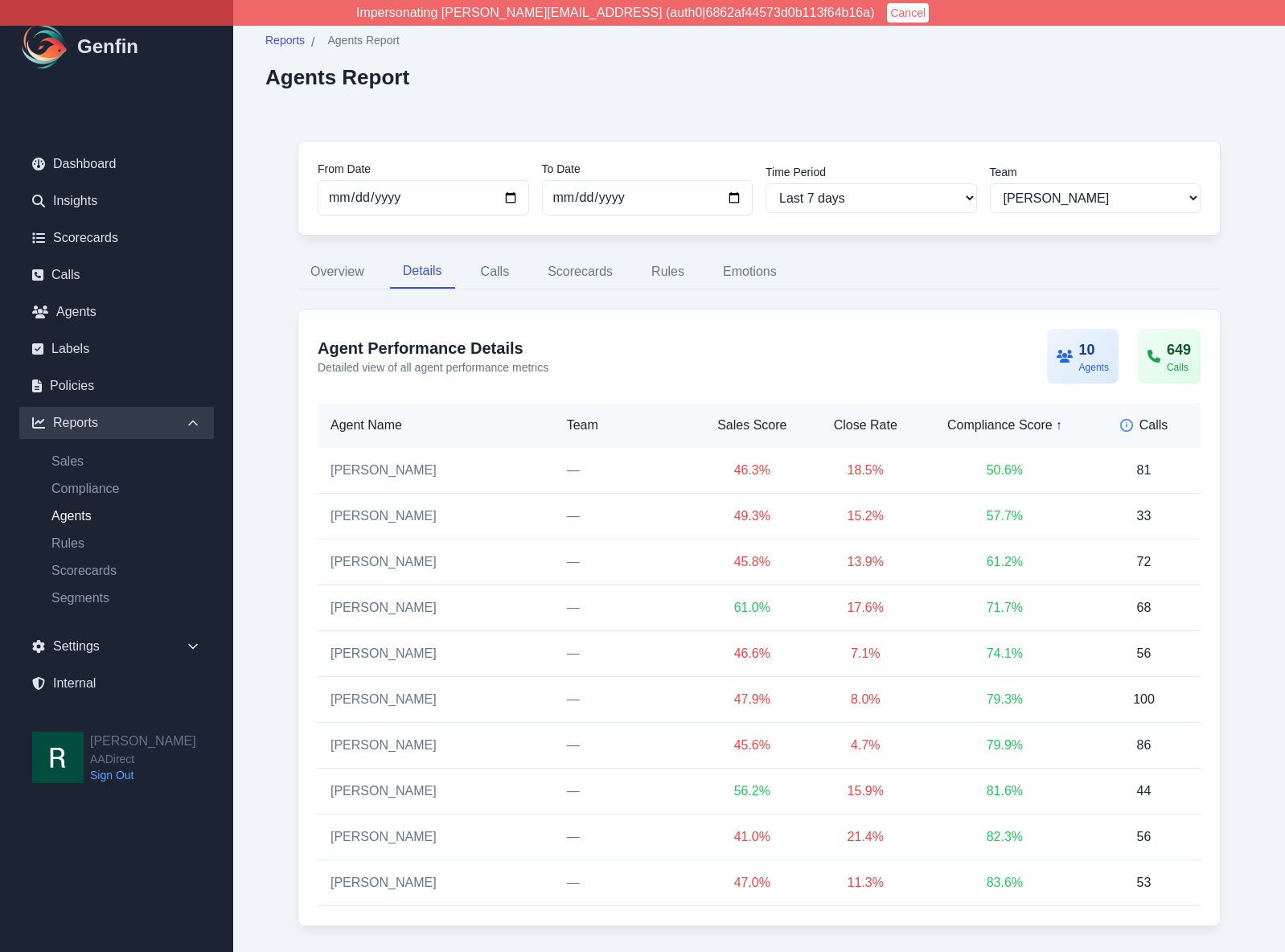
click at [1227, 479] on div "From Date 2025-09-24 To Date 2025-10-01 Time Period Last 7 days Last 14 days La…" at bounding box center [759, 533] width 987 height 849
drag, startPoint x: 563, startPoint y: 462, endPoint x: 594, endPoint y: 461, distance: 31.0
click at [594, 461] on td "—" at bounding box center [625, 470] width 142 height 46
click at [615, 470] on td "—" at bounding box center [625, 470] width 142 height 46
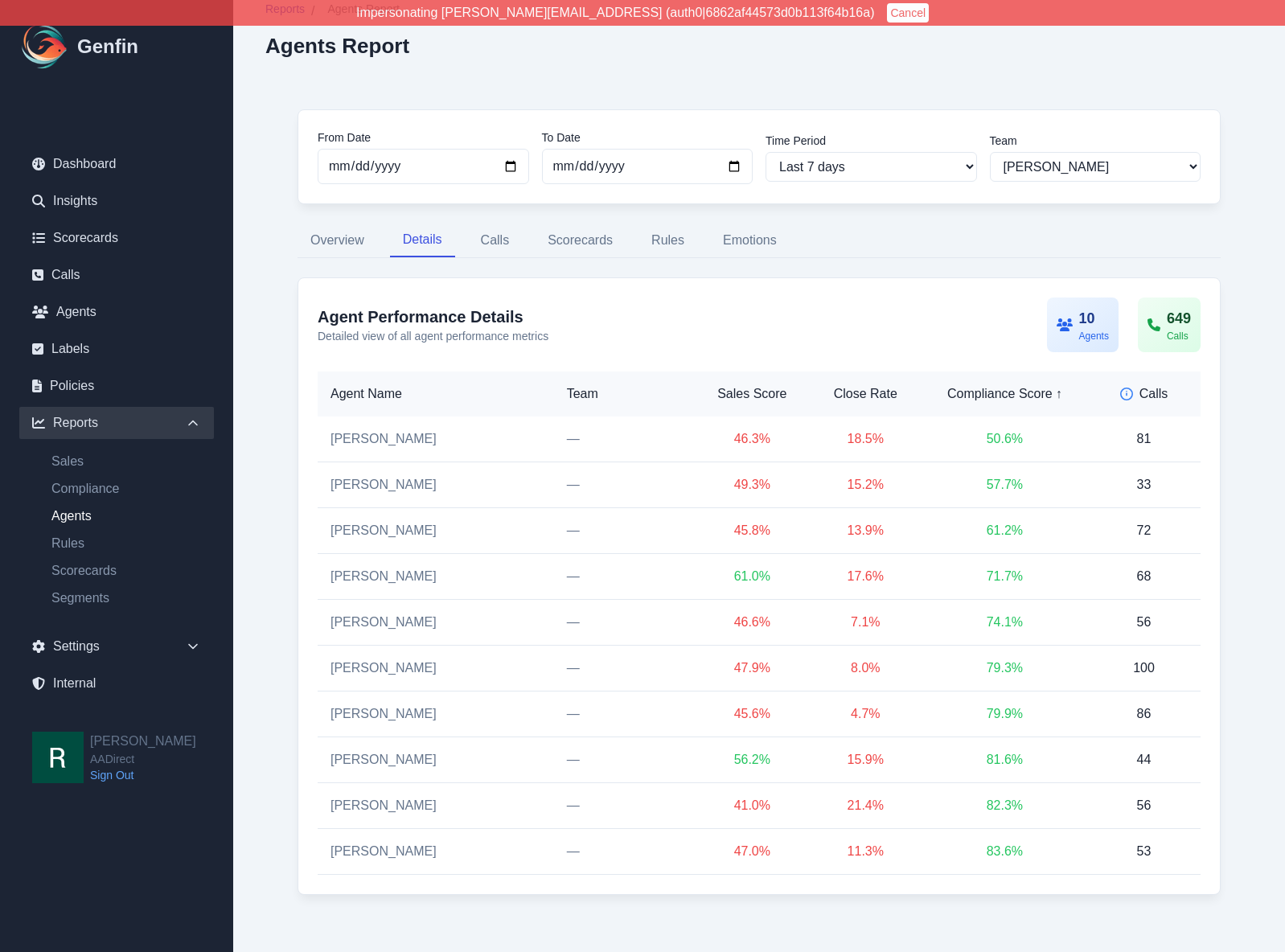
scroll to position [38, 0]
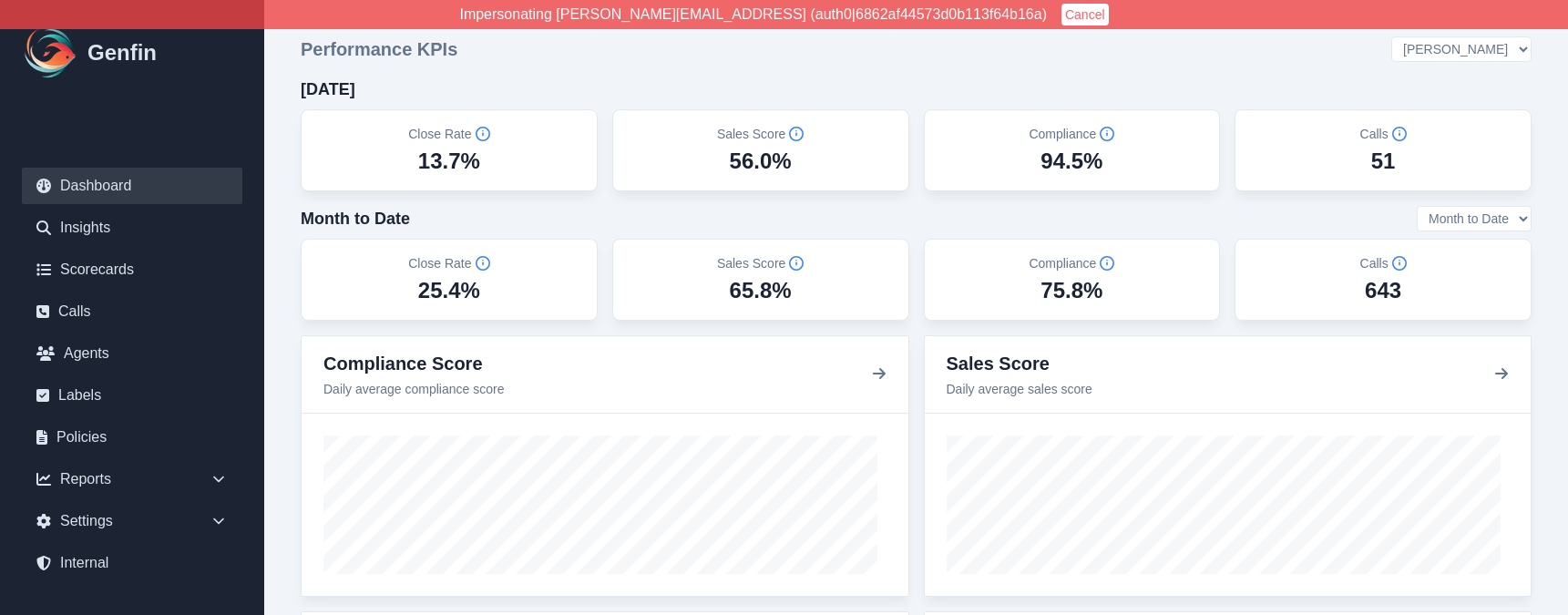
select select "3"
click at [106, 269] on link "Scorecards" at bounding box center [131, 269] width 220 height 37
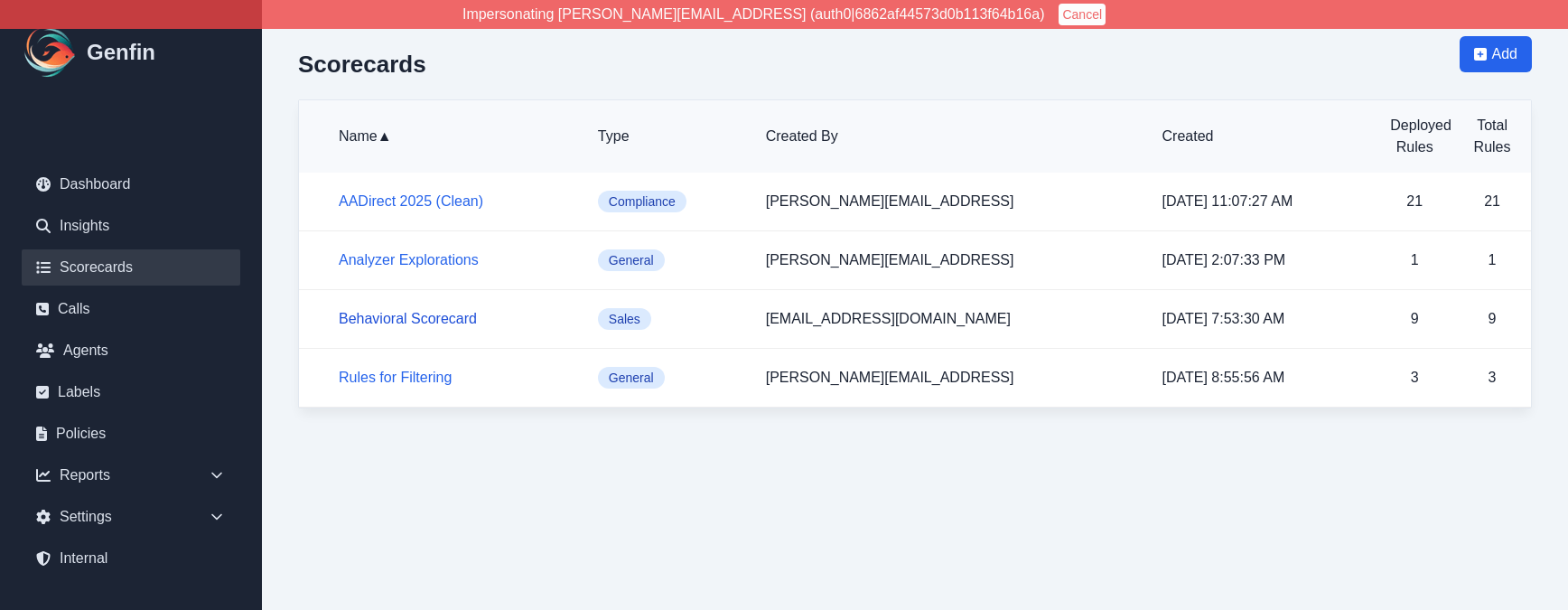
click at [445, 317] on link "Behavioral Scorecard" at bounding box center [408, 319] width 139 height 15
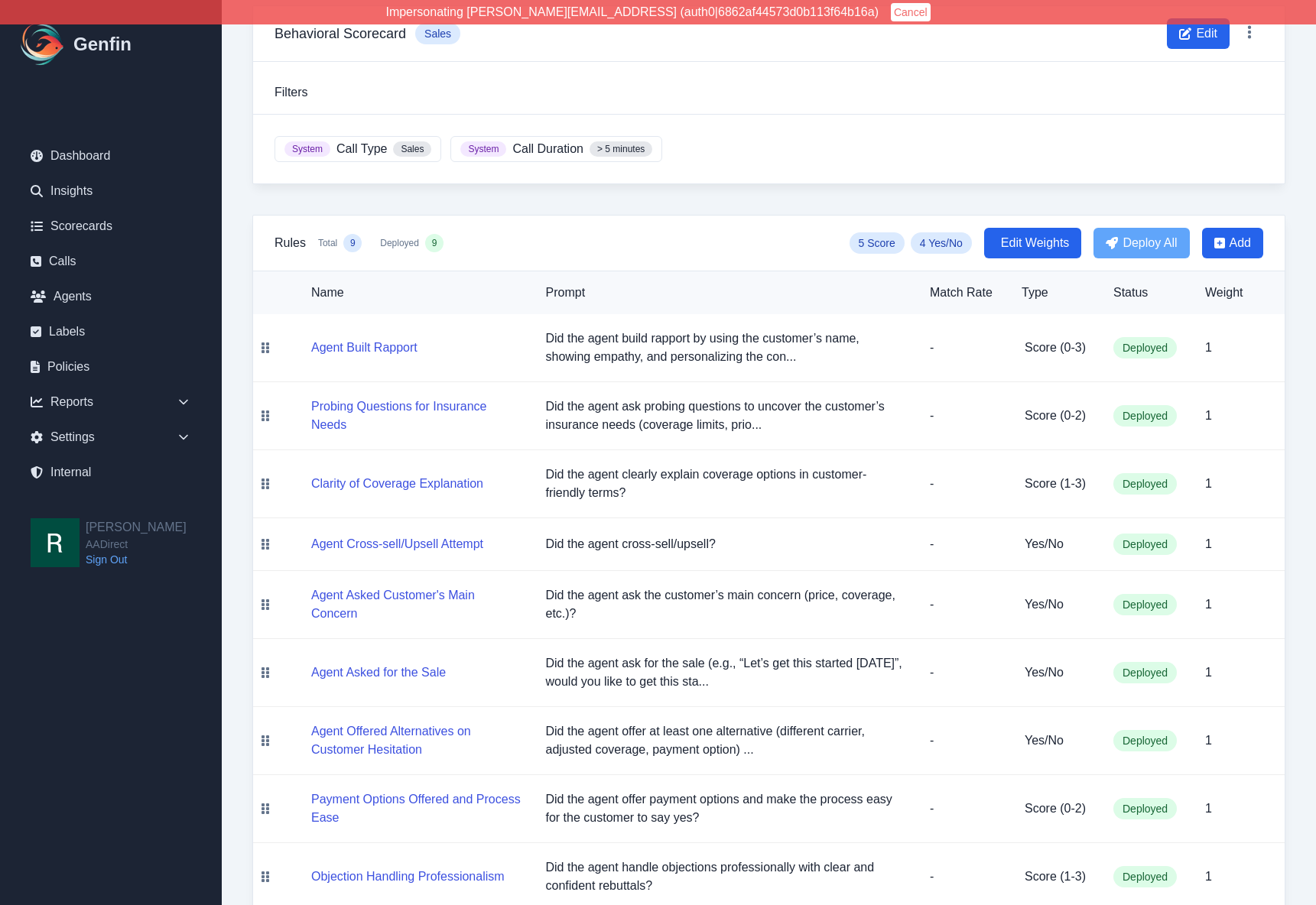
scroll to position [139, 0]
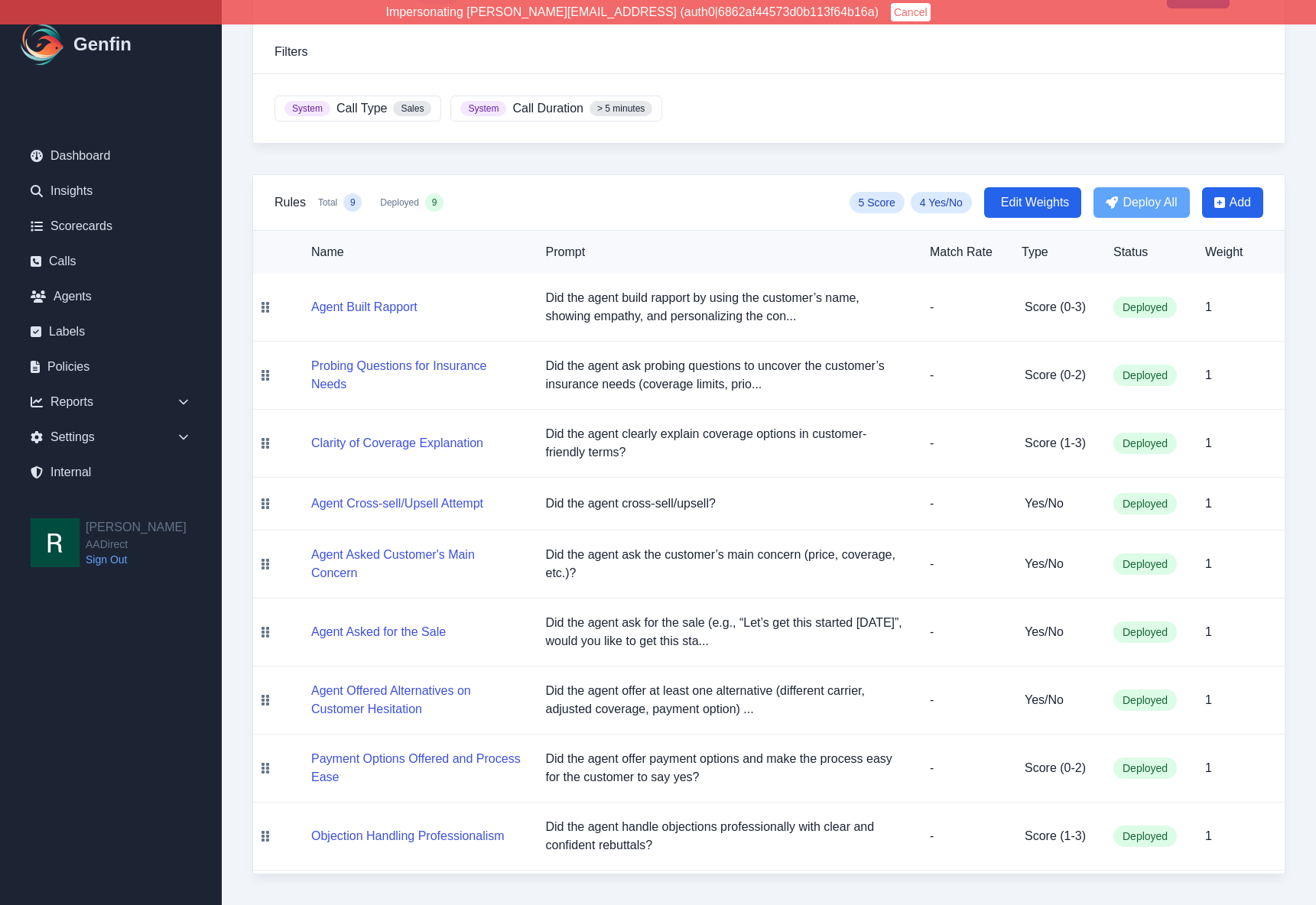
click at [646, 515] on p "Did the agent ask the customer’s main concern (price, coverage, etc.)?" at bounding box center [725, 564] width 359 height 36
click at [656, 515] on p "Did the agent ask the customer’s main concern (price, coverage, etc.)?" at bounding box center [725, 564] width 359 height 36
click at [411, 515] on button "Agent Asked for the Sale" at bounding box center [379, 632] width 135 height 18
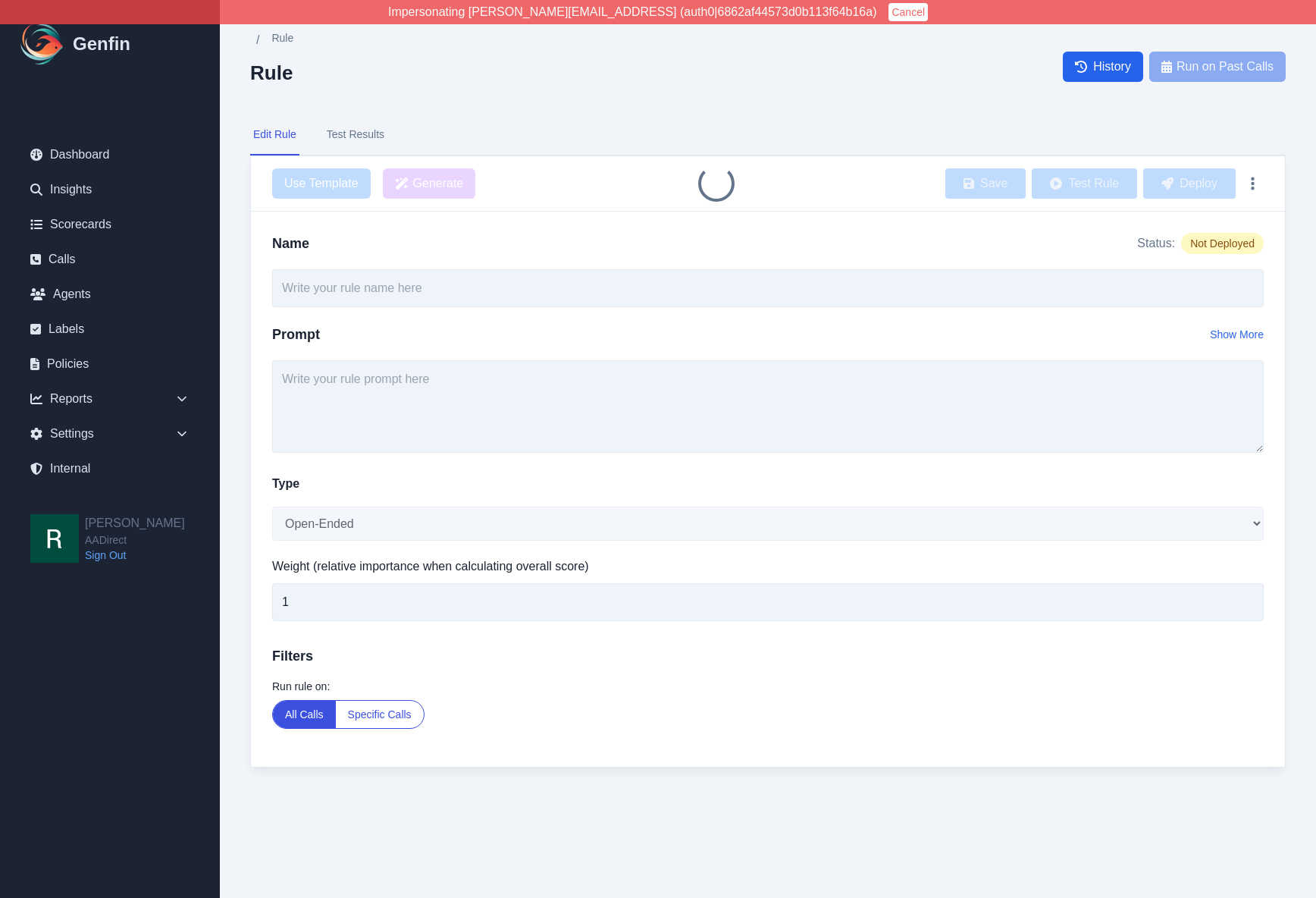
type input "Agent Asked for the Sale"
type textarea "Did the agent ask for the sale (e.g., “Let’s get this started today”, would you…"
select select "Yes/No"
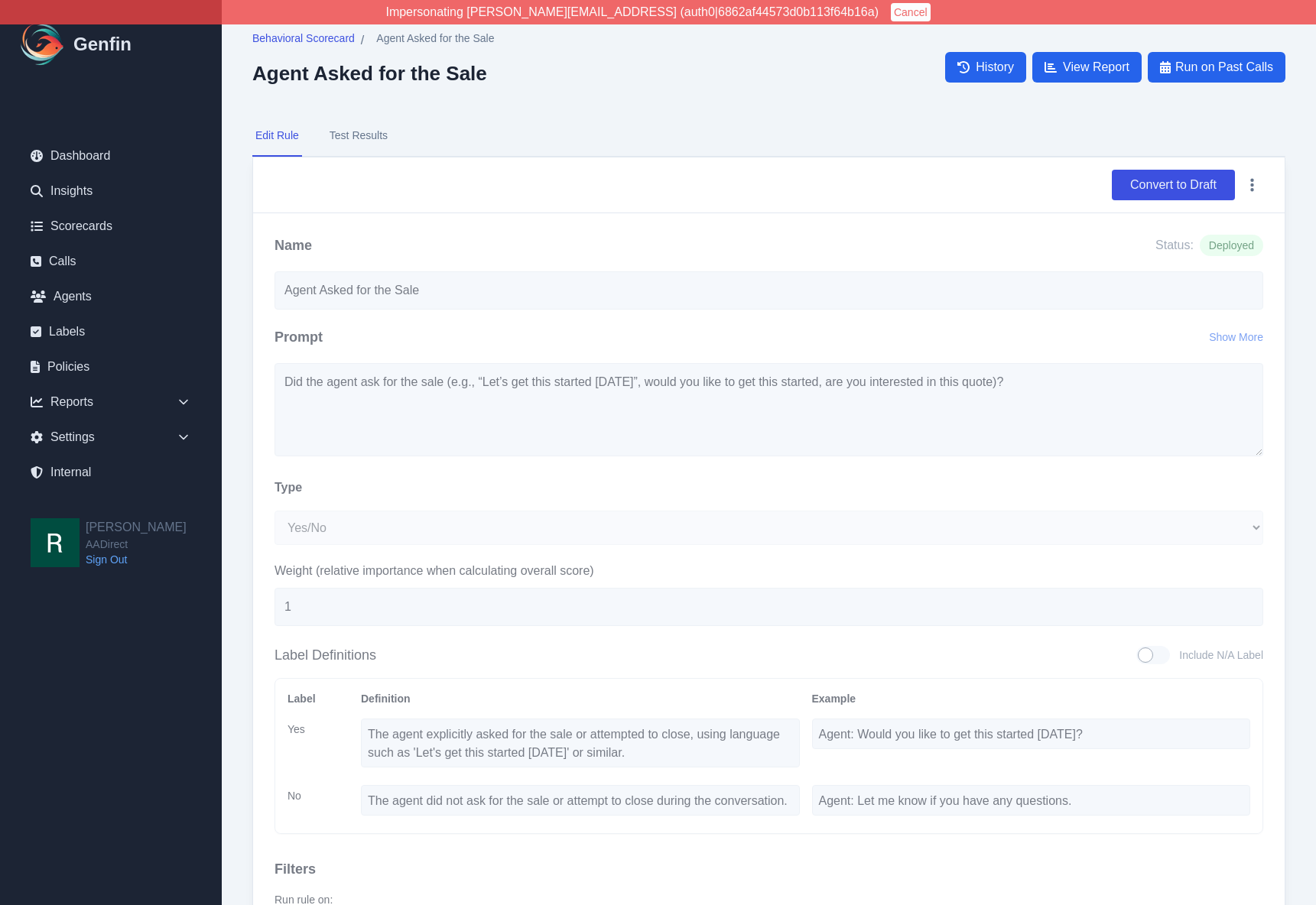
click at [1303, 167] on div "Behavioral Scorecard / Agent Asked for the Sale Agent Asked for the Sale Histor…" at bounding box center [769, 521] width 1094 height 1043
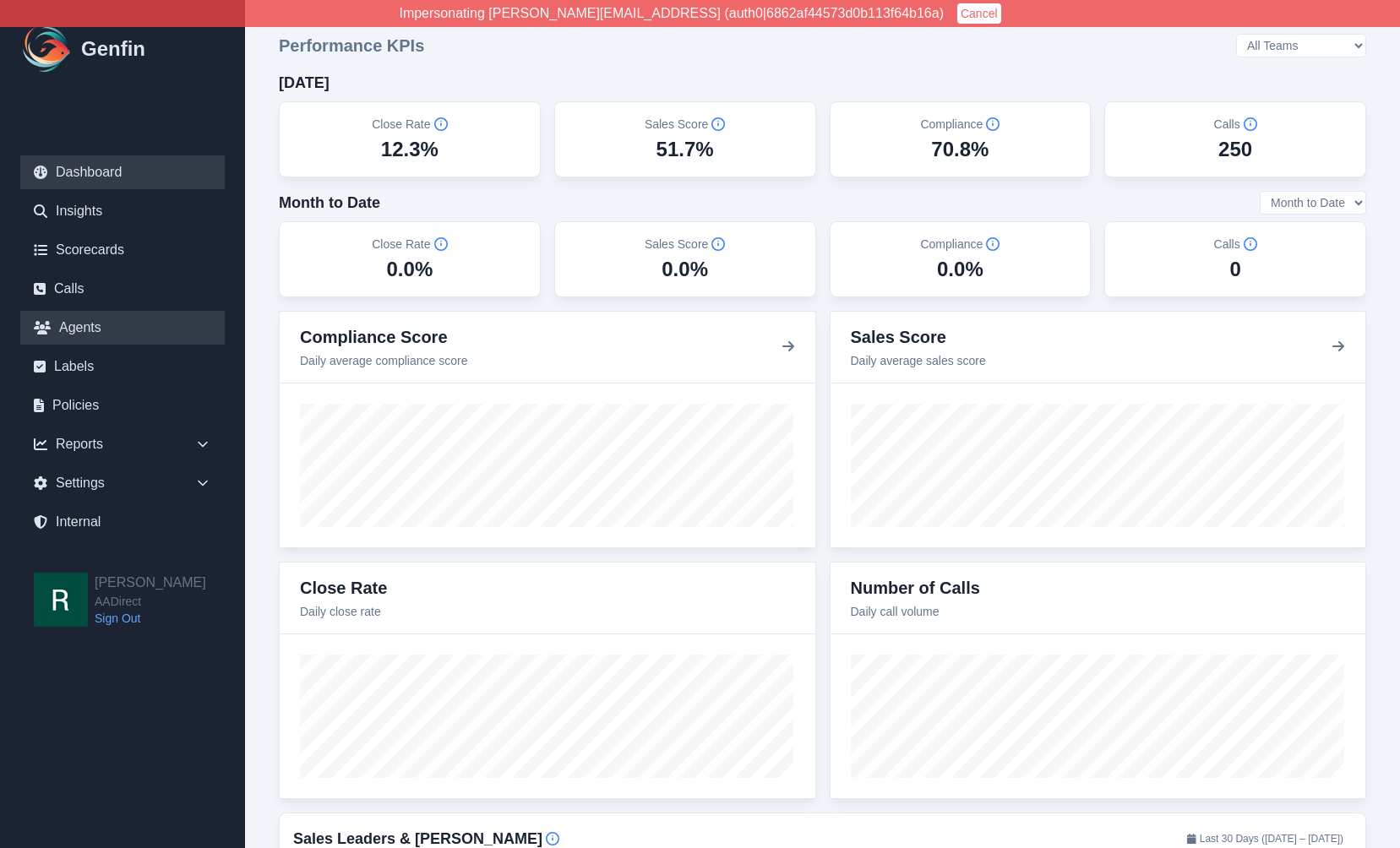
click at [98, 325] on link "Agents" at bounding box center [122, 328] width 204 height 34
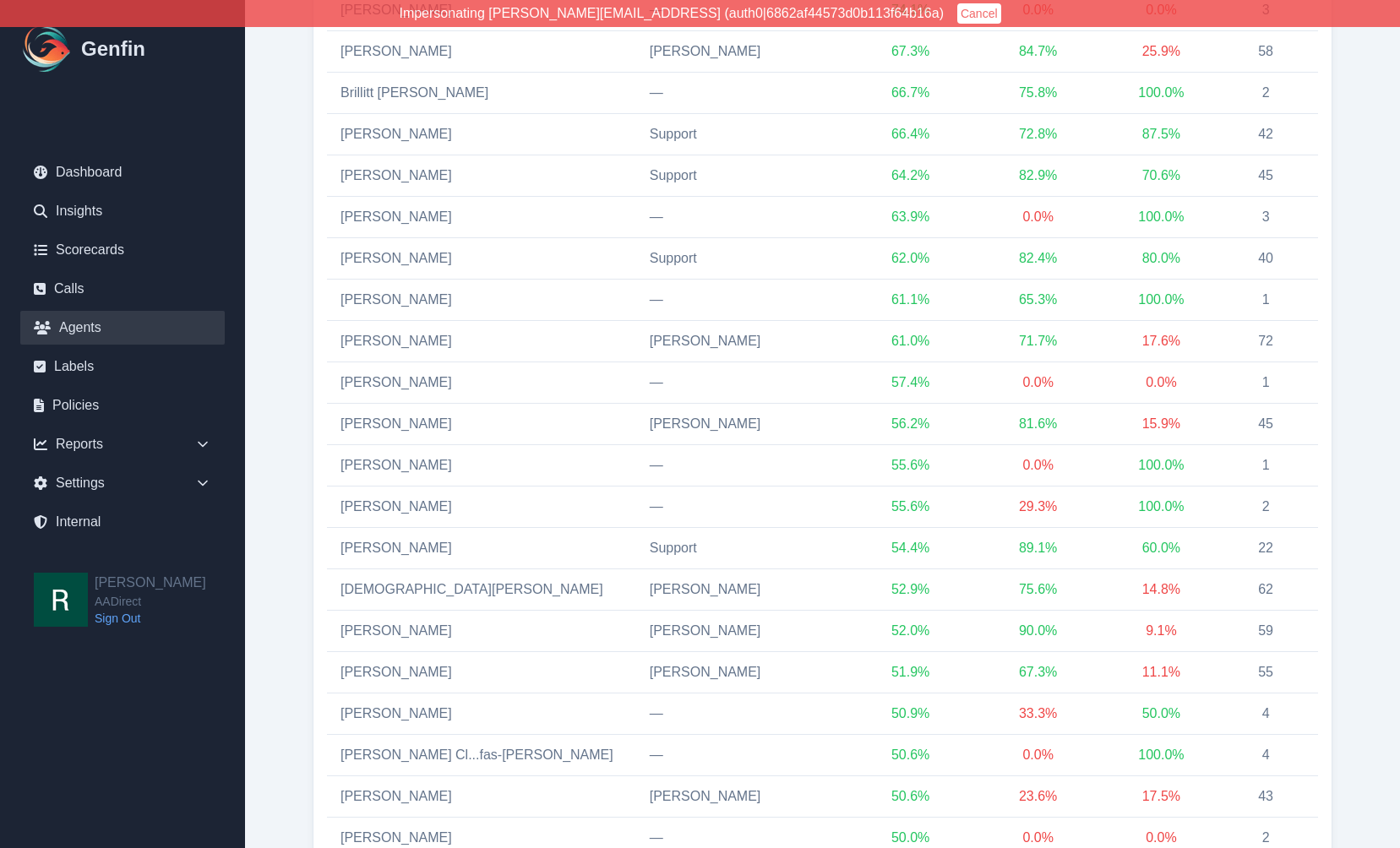
click at [892, 422] on span "56.2 %" at bounding box center [910, 423] width 38 height 14
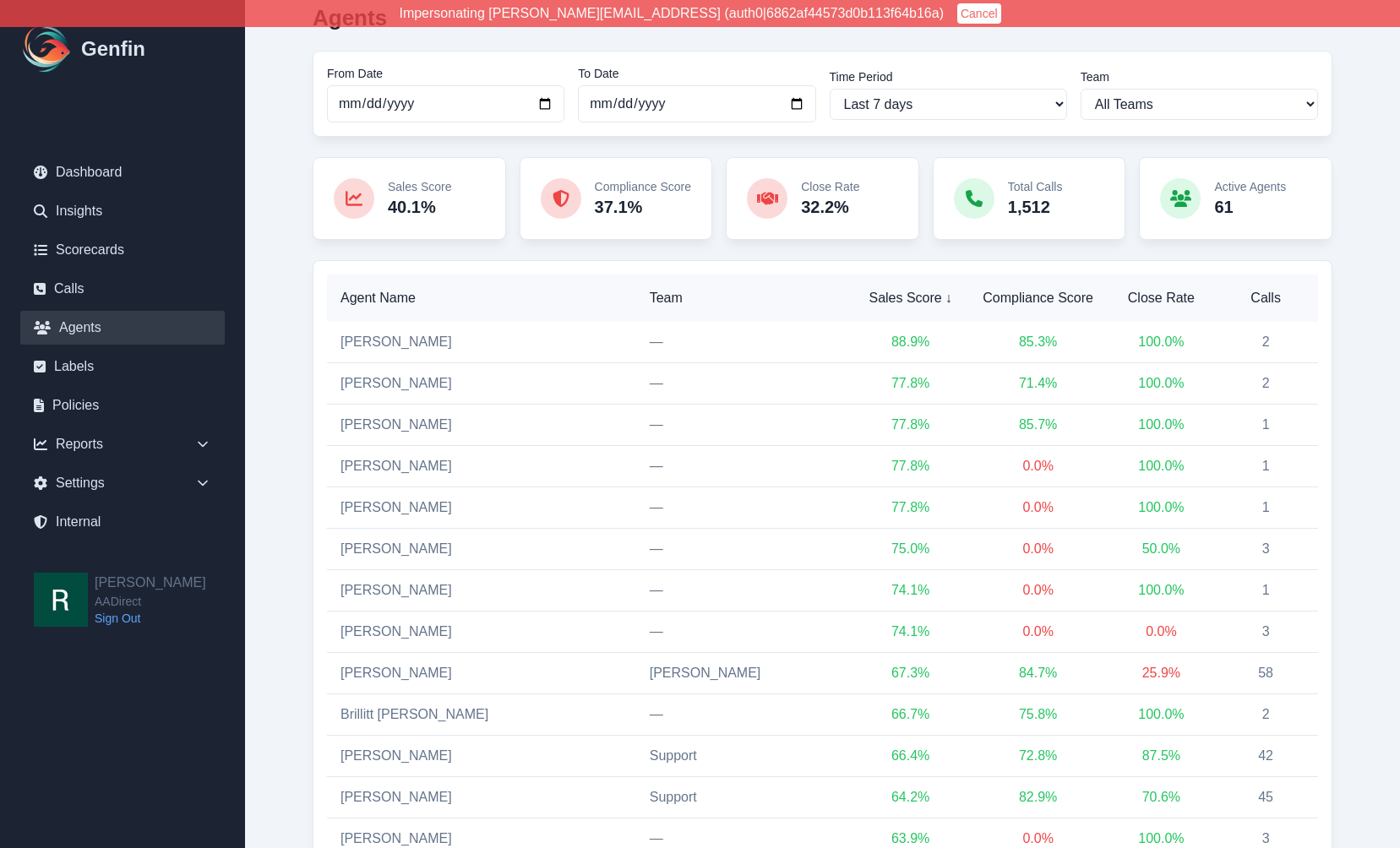
scroll to position [0, 0]
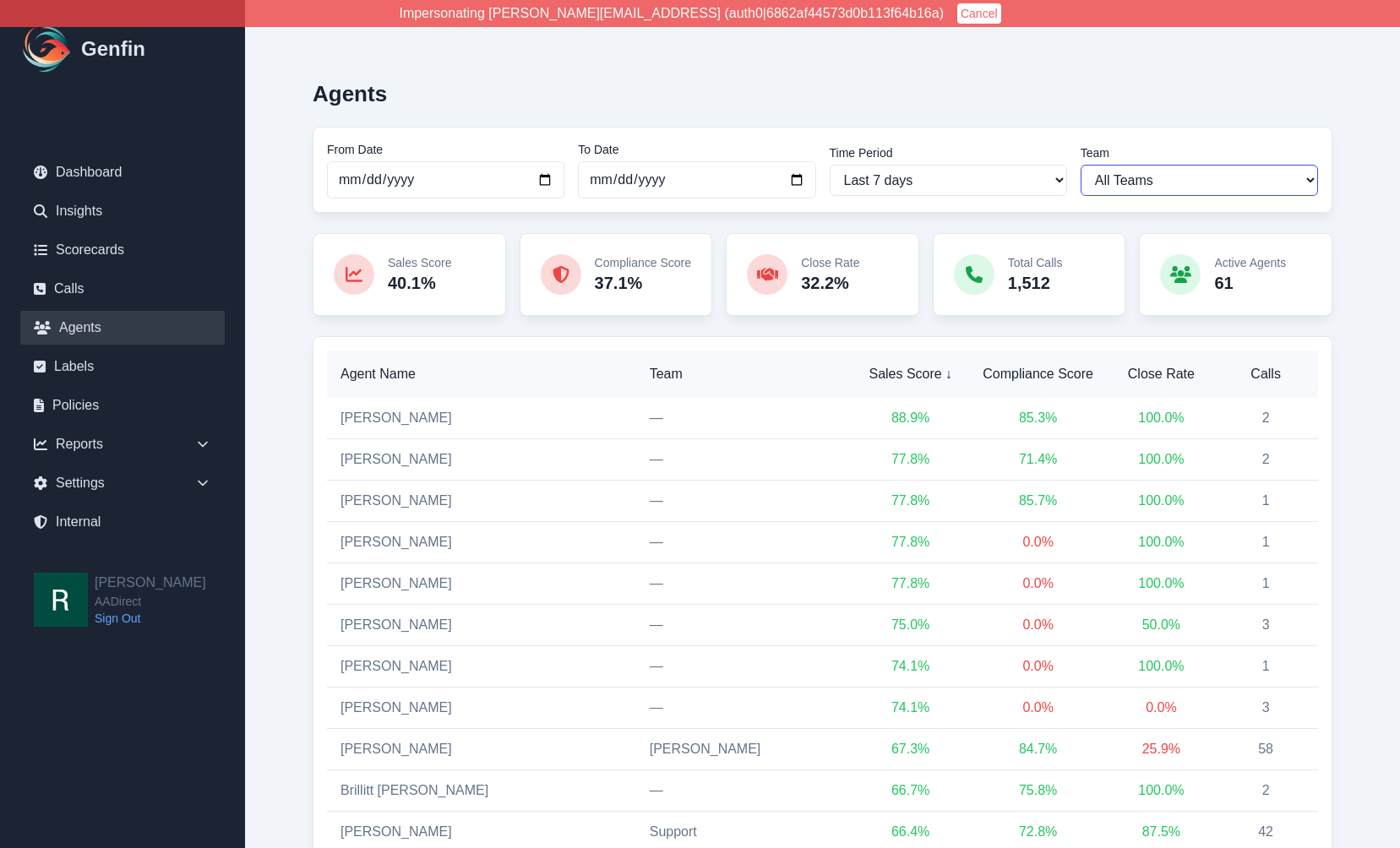
click at [1183, 179] on select "All Teams Hugo Jesse Sales Support" at bounding box center [1199, 180] width 237 height 32
click at [1081, 165] on select "All Teams Hugo Jesse Sales Support" at bounding box center [1199, 180] width 237 height 32
click at [1167, 175] on select "All Teams Hugo Jesse Sales Support" at bounding box center [1199, 180] width 237 height 32
select select "2"
click at [1081, 165] on select "All Teams Hugo Jesse Sales Support" at bounding box center [1199, 180] width 237 height 32
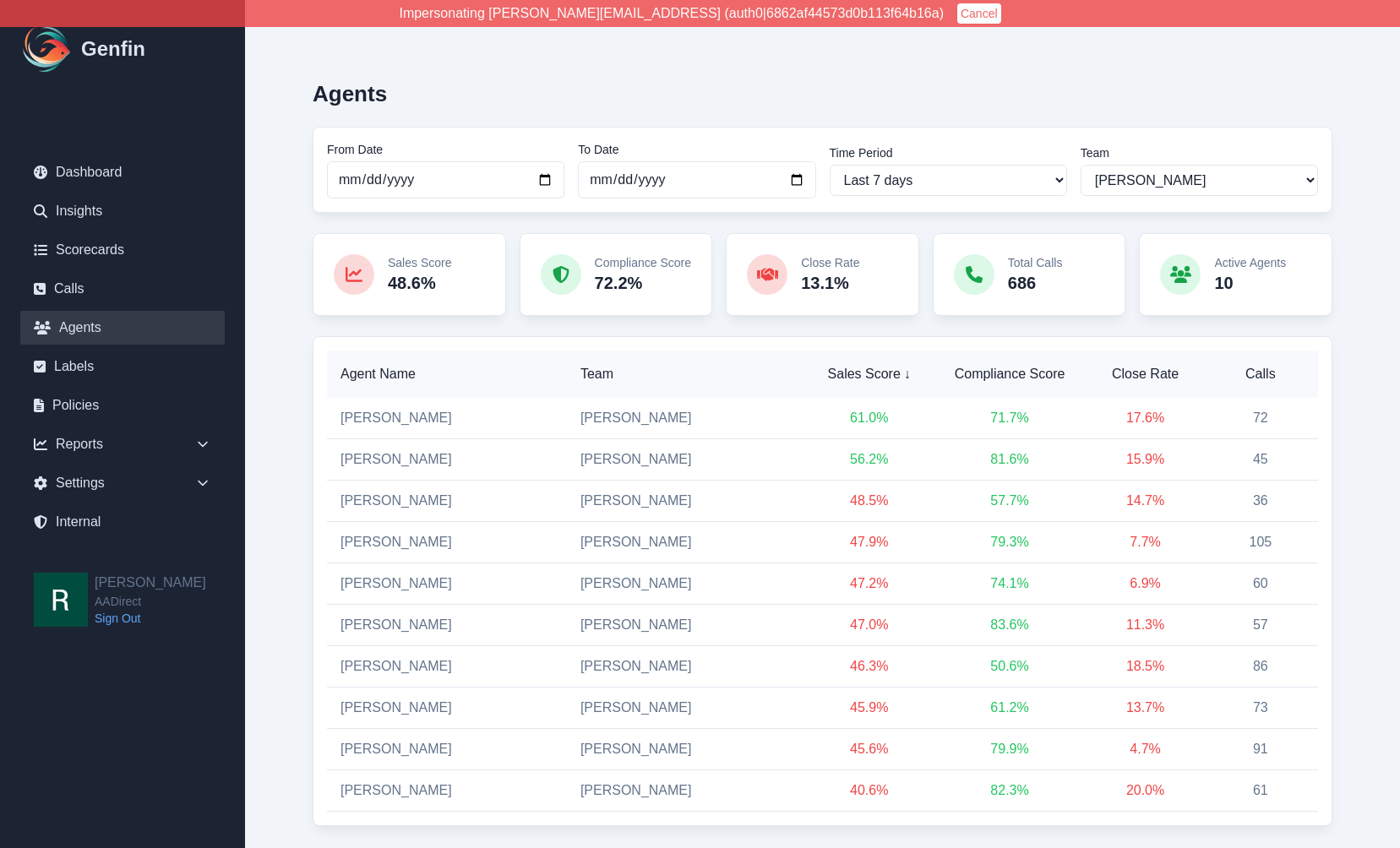
click at [293, 419] on div "Agents From Date 2025-09-24 To Date 2025-10-01 Time Period Last 7 days Last 14 …" at bounding box center [822, 447] width 1087 height 826
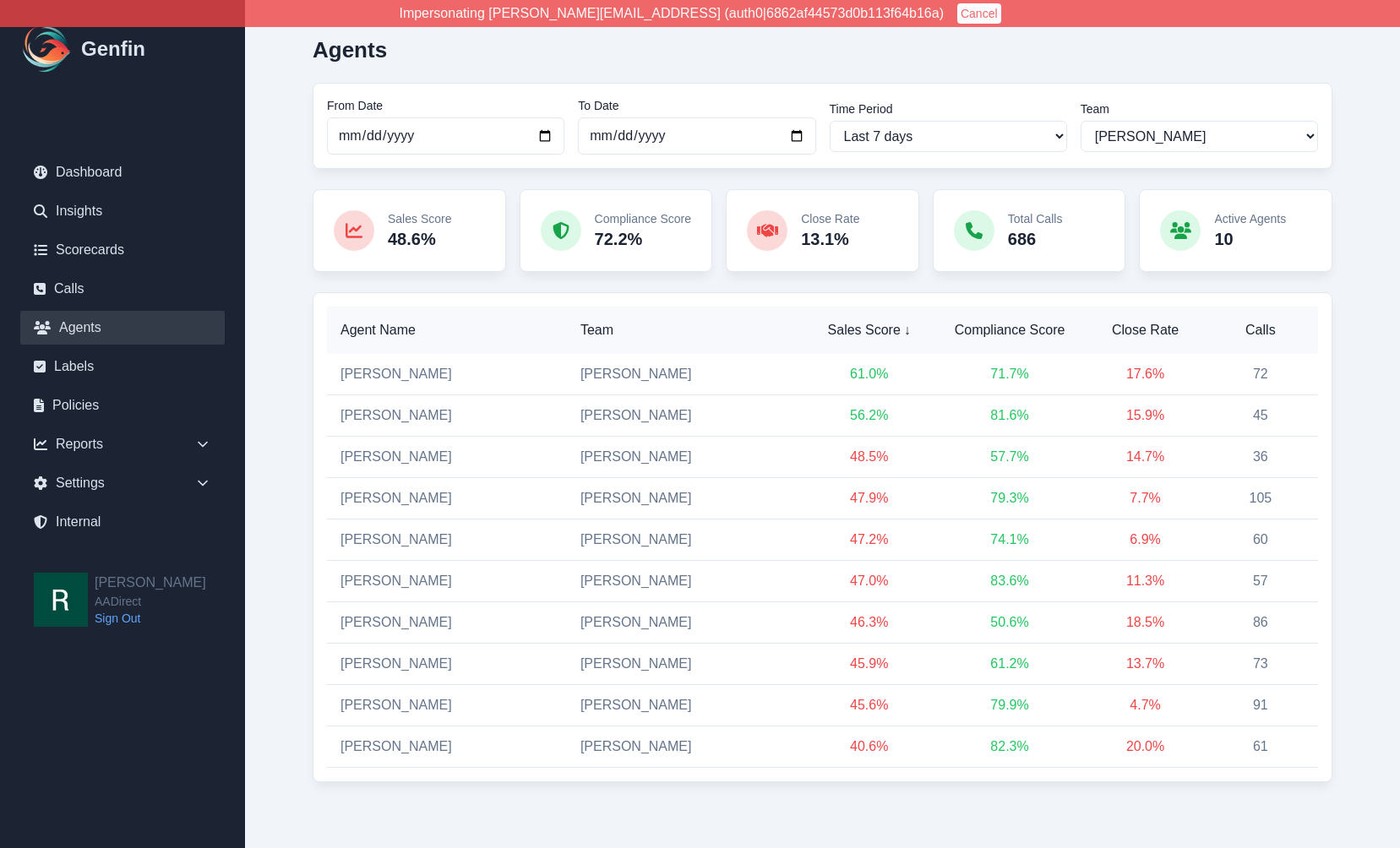
scroll to position [46, 0]
click at [302, 413] on div "Agents From Date 2025-09-24 To Date 2025-10-01 Time Period Last 7 days Last 14 …" at bounding box center [822, 400] width 1087 height 826
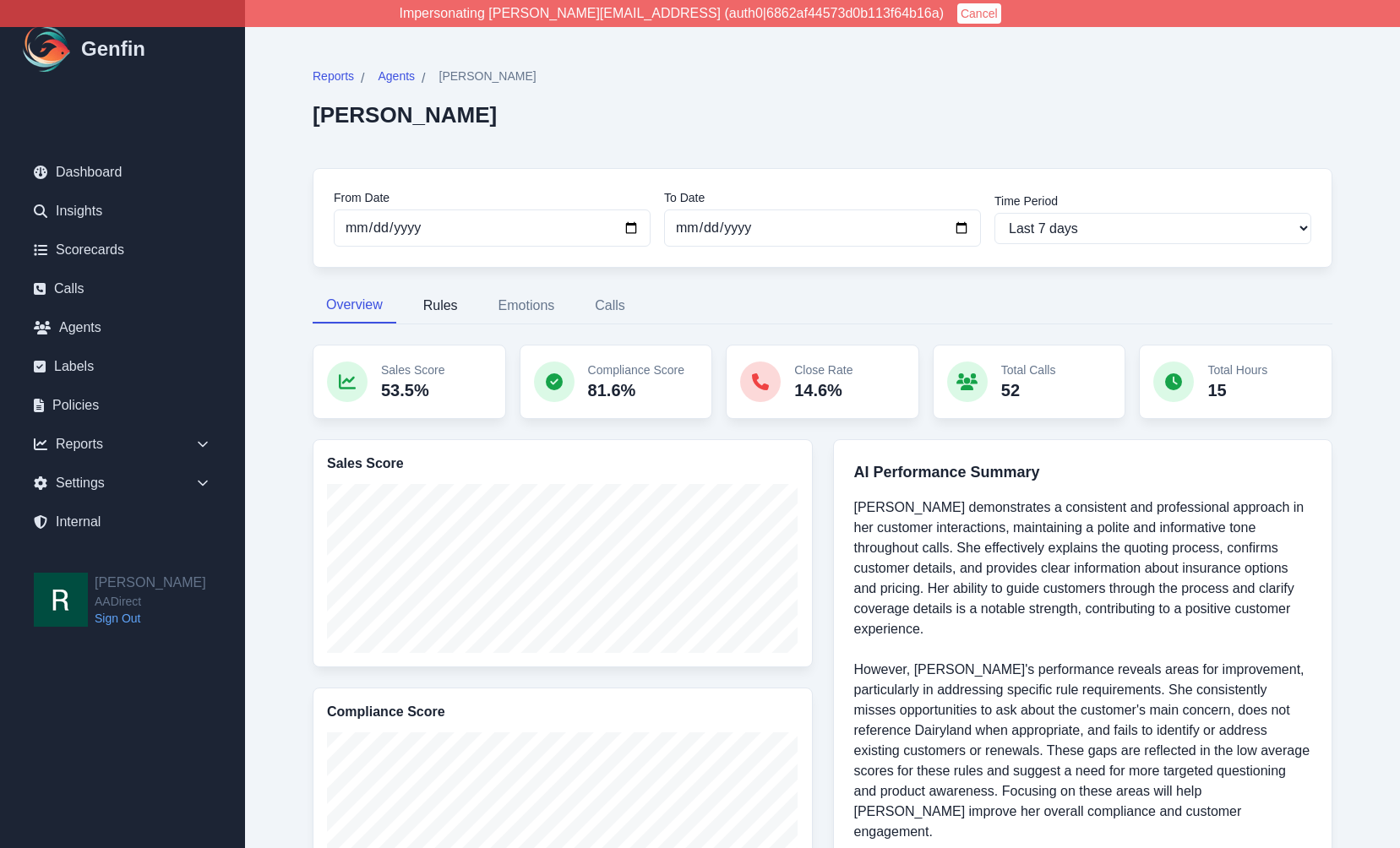
click at [442, 313] on button "Rules" at bounding box center [441, 306] width 61 height 36
select select "181"
select select "171"
select select "1129"
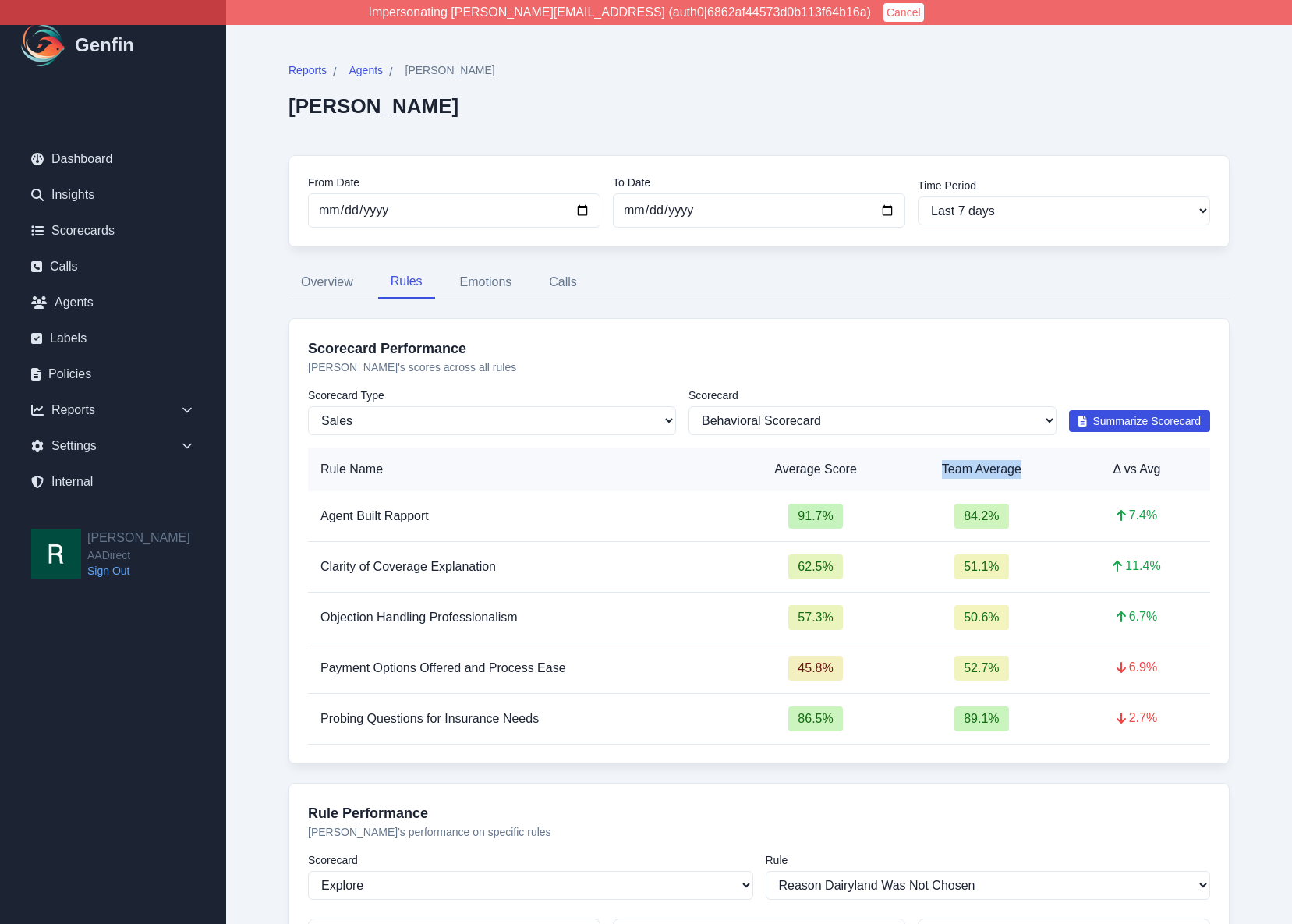
drag, startPoint x: 939, startPoint y: 469, endPoint x: 1021, endPoint y: 468, distance: 82.0
click at [1021, 468] on th "Team Average" at bounding box center [982, 470] width 164 height 44
click at [997, 467] on th "Team Average" at bounding box center [982, 470] width 164 height 44
drag, startPoint x: 956, startPoint y: 467, endPoint x: 1014, endPoint y: 470, distance: 58.1
click at [1020, 468] on th "Team Average" at bounding box center [982, 470] width 164 height 44
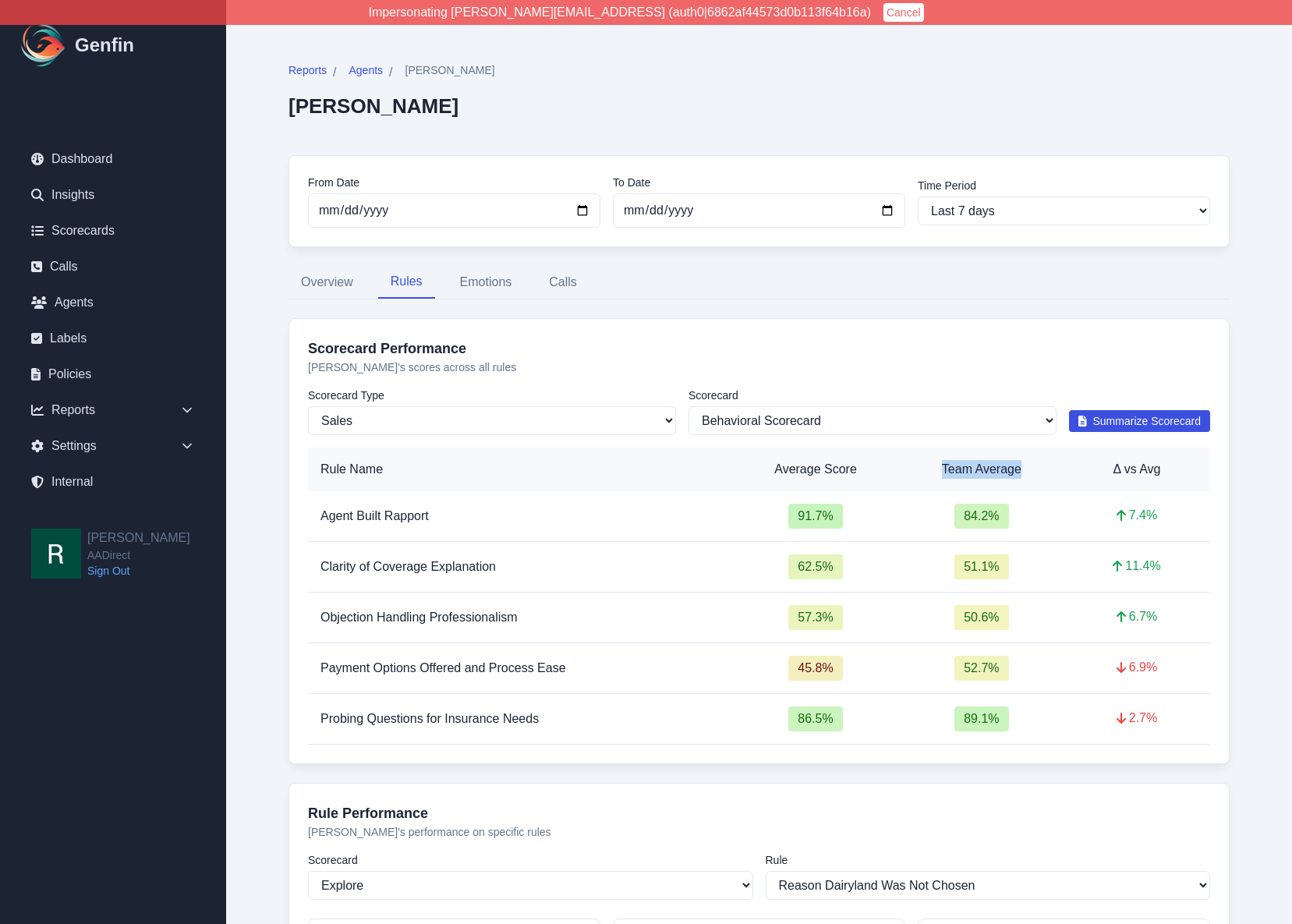
click at [987, 475] on th "Team Average" at bounding box center [982, 470] width 164 height 44
click at [447, 670] on span "Payment Options Offered and Process Ease" at bounding box center [443, 668] width 246 height 13
